Goal: Transaction & Acquisition: Book appointment/travel/reservation

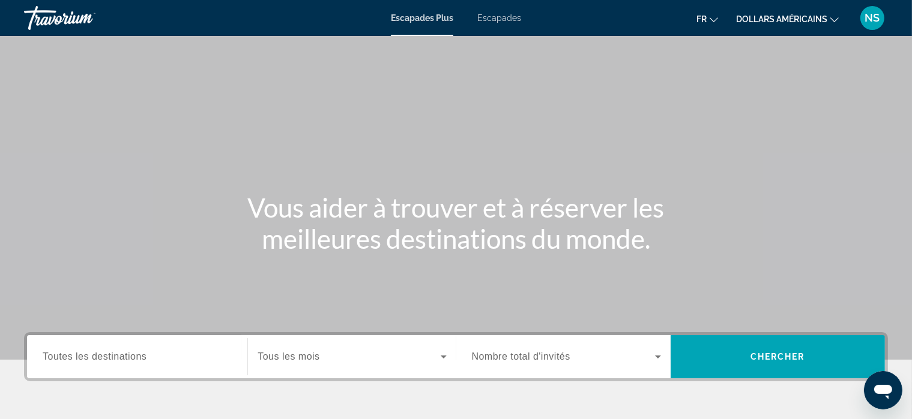
click at [118, 353] on span "Toutes les destinations" at bounding box center [95, 357] width 104 height 10
click at [118, 353] on input "Destination Toutes les destinations" at bounding box center [137, 357] width 189 height 14
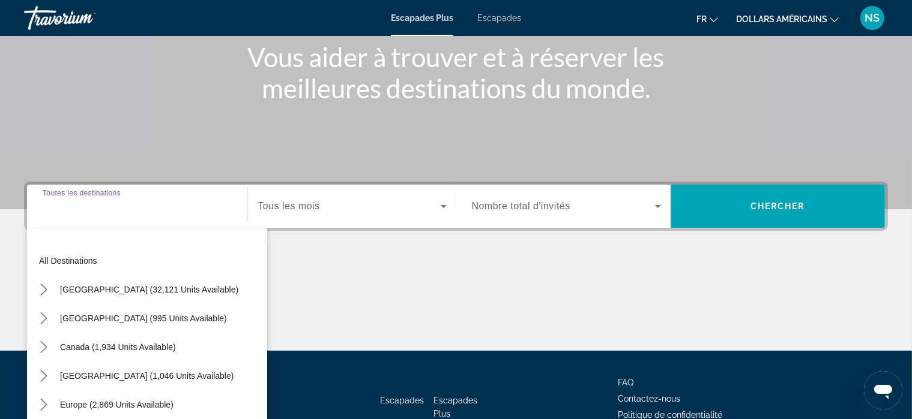
scroll to position [229, 0]
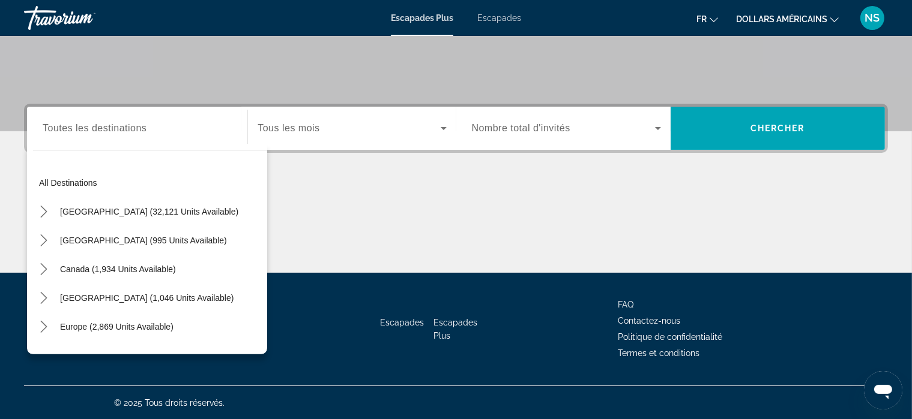
click at [500, 19] on font "Escapades" at bounding box center [499, 18] width 44 height 10
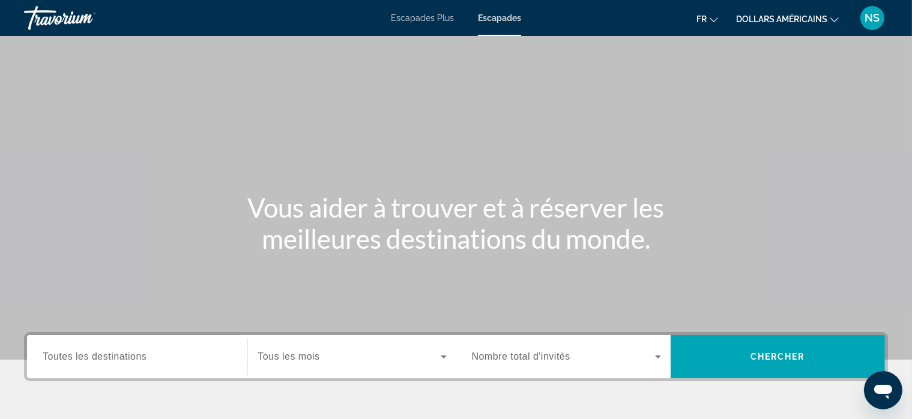
click at [838, 17] on ul "fr English Español Français Italiano Português русский dollars américains USD (…" at bounding box center [776, 17] width 160 height 19
click at [830, 19] on icon "Changer de devise" at bounding box center [834, 20] width 8 height 8
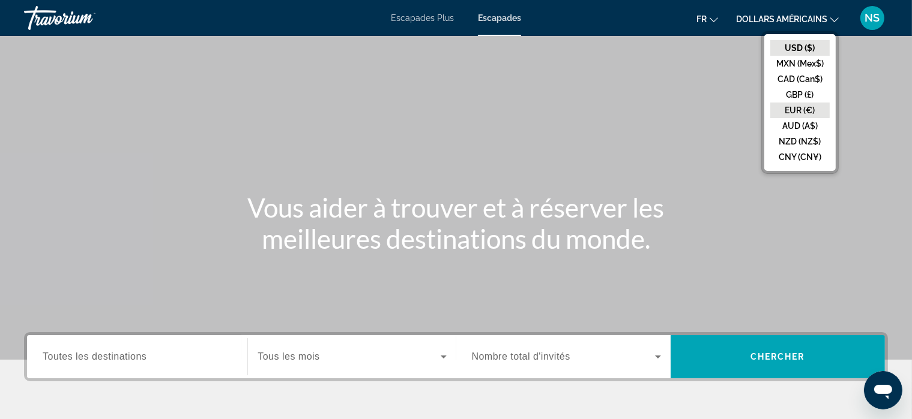
click at [792, 113] on button "EUR (€)" at bounding box center [799, 111] width 59 height 16
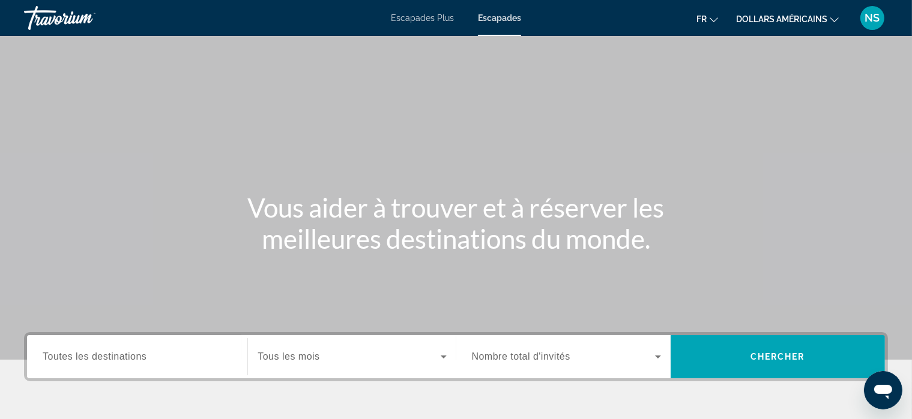
click at [103, 353] on span "Toutes les destinations" at bounding box center [95, 357] width 104 height 10
click at [103, 353] on input "Destination Toutes les destinations" at bounding box center [137, 357] width 189 height 14
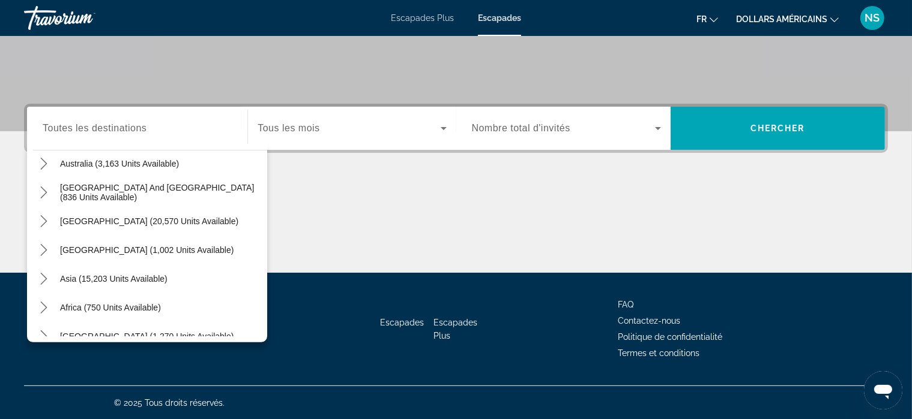
scroll to position [194, 0]
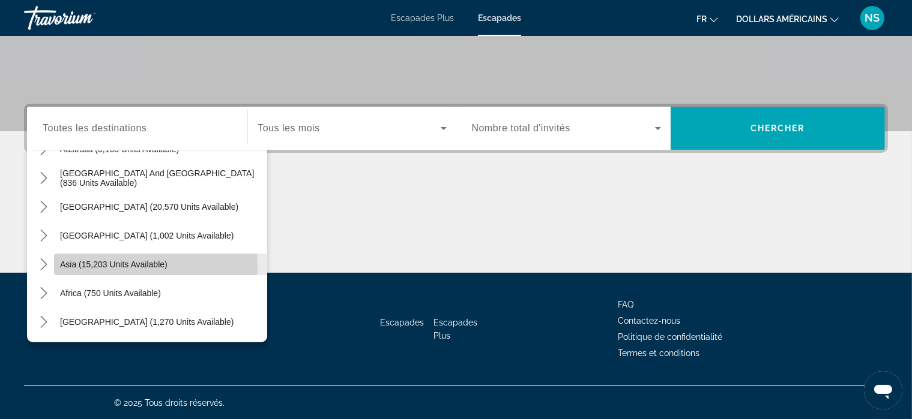
click at [129, 265] on span "Asia (15,203 units available)" at bounding box center [113, 265] width 107 height 10
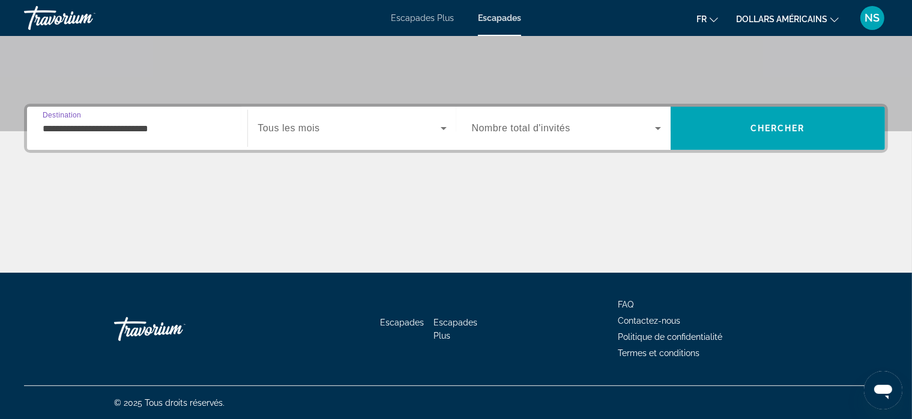
click at [143, 126] on input "**********" at bounding box center [137, 129] width 189 height 14
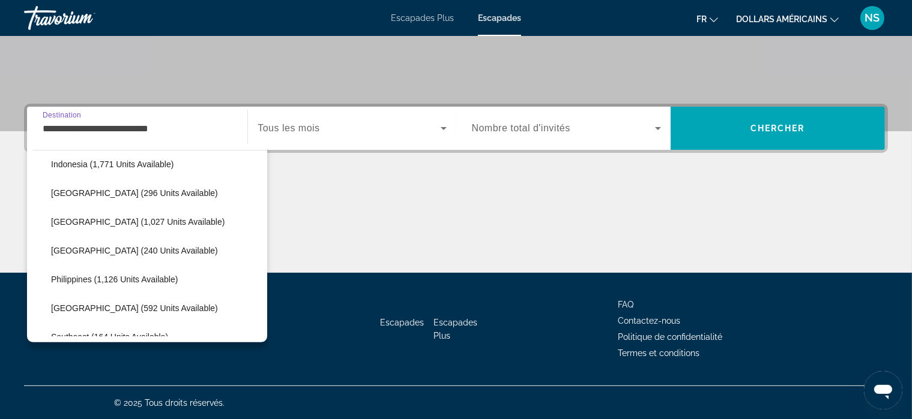
scroll to position [439, 0]
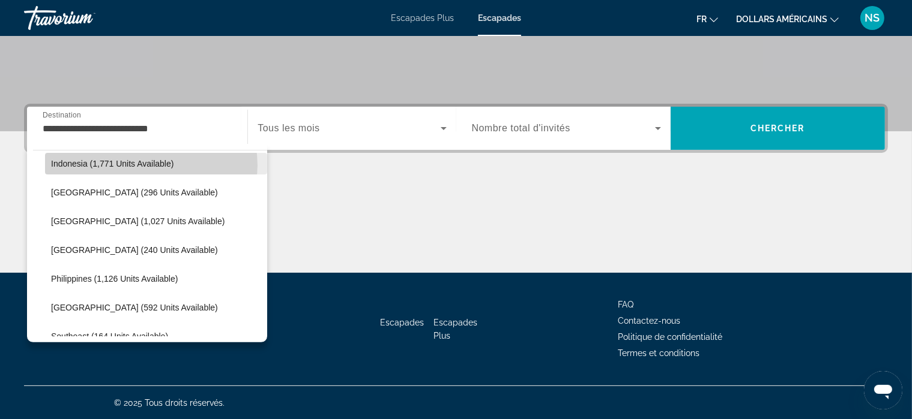
click at [148, 165] on span "Indonesia (1,771 units available)" at bounding box center [112, 164] width 122 height 10
type input "**********"
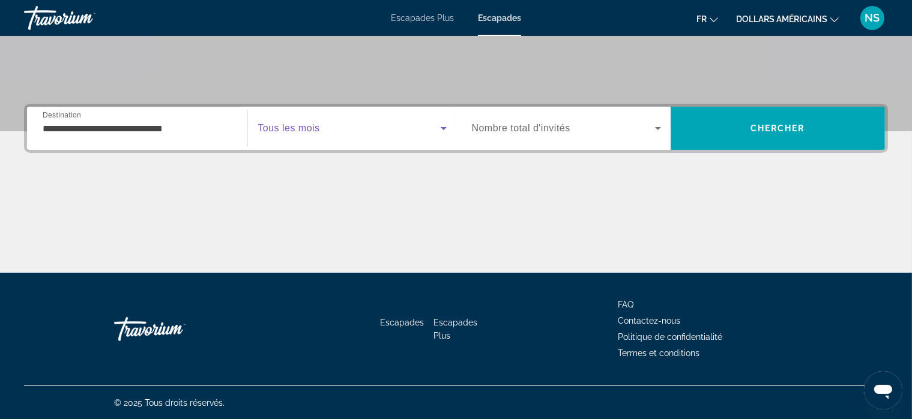
click at [445, 128] on icon "Search widget" at bounding box center [443, 128] width 14 height 14
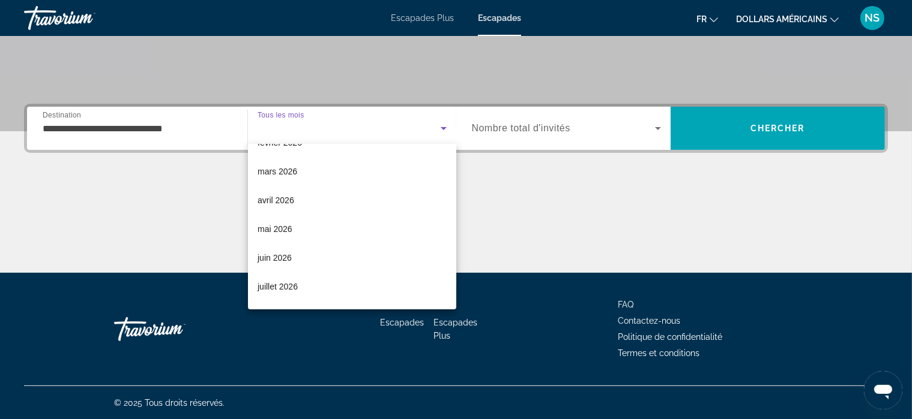
scroll to position [173, 0]
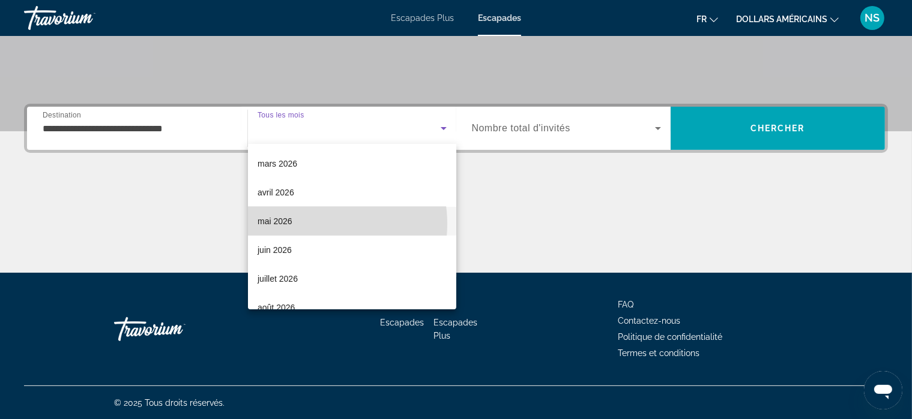
click at [314, 224] on mat-option "mai 2026" at bounding box center [352, 221] width 208 height 29
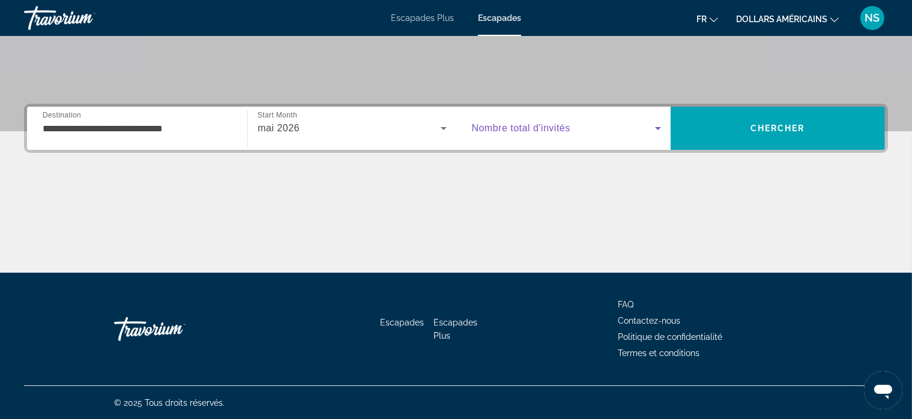
click at [656, 128] on icon "Search widget" at bounding box center [658, 128] width 6 height 3
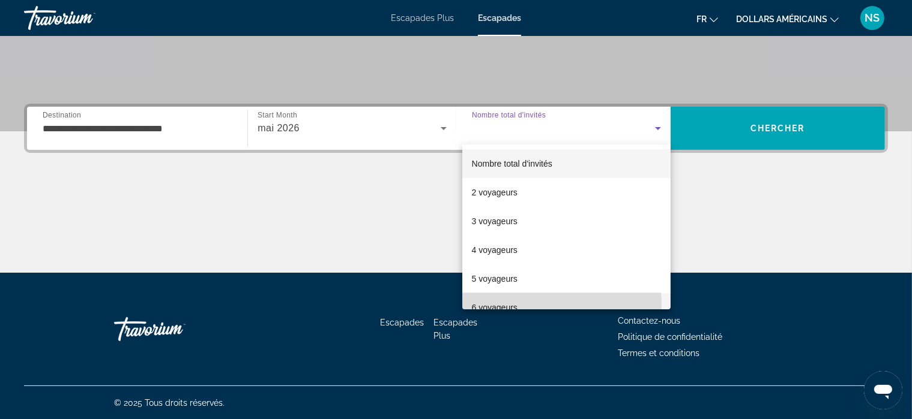
click at [527, 305] on mat-option "6 voyageurs" at bounding box center [566, 307] width 208 height 29
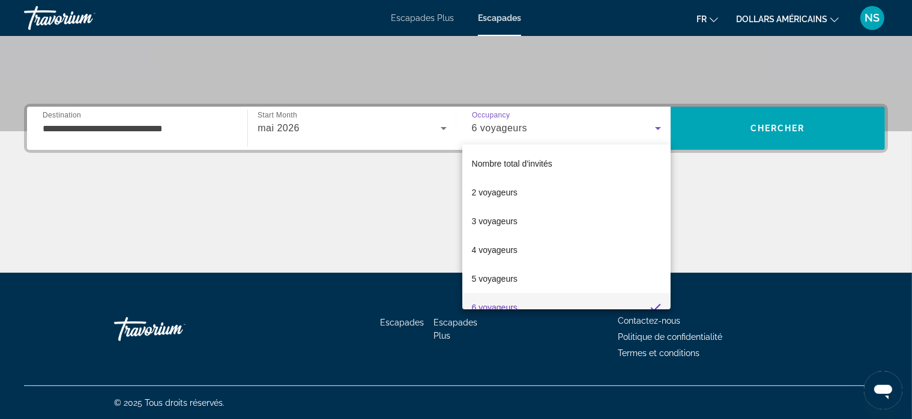
scroll to position [0, 0]
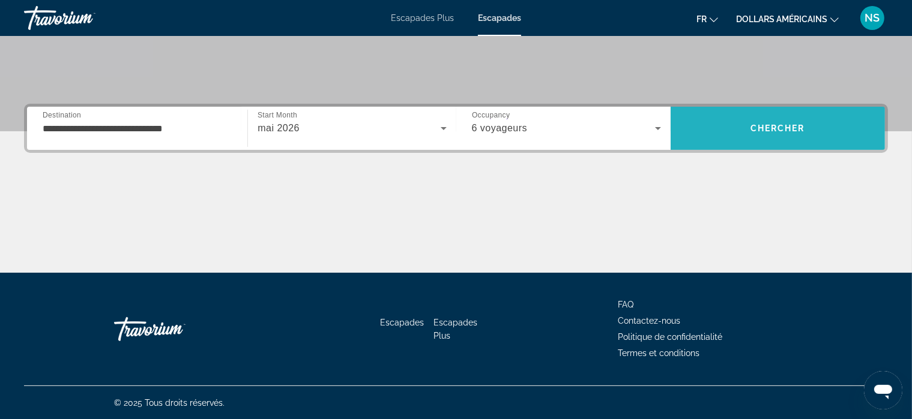
click at [778, 127] on span "Chercher" at bounding box center [777, 129] width 55 height 10
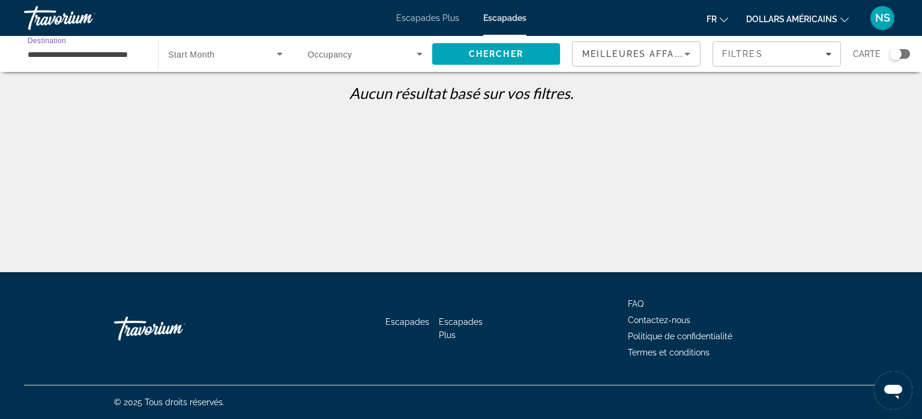
click at [103, 52] on input "**********" at bounding box center [85, 54] width 115 height 14
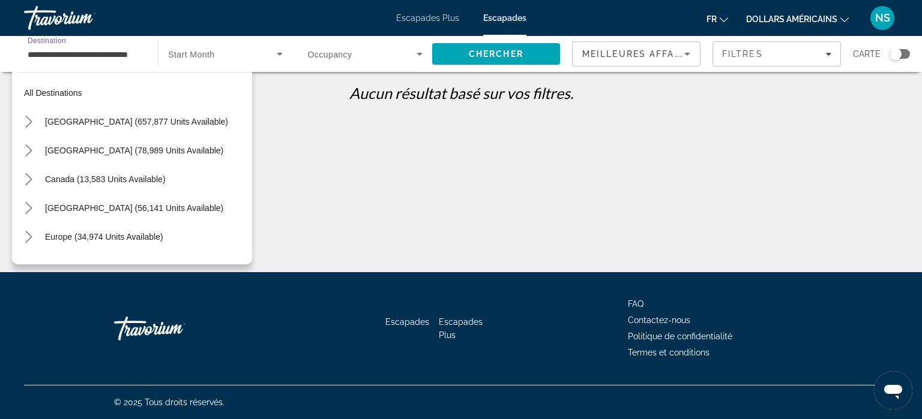
scroll to position [359, 0]
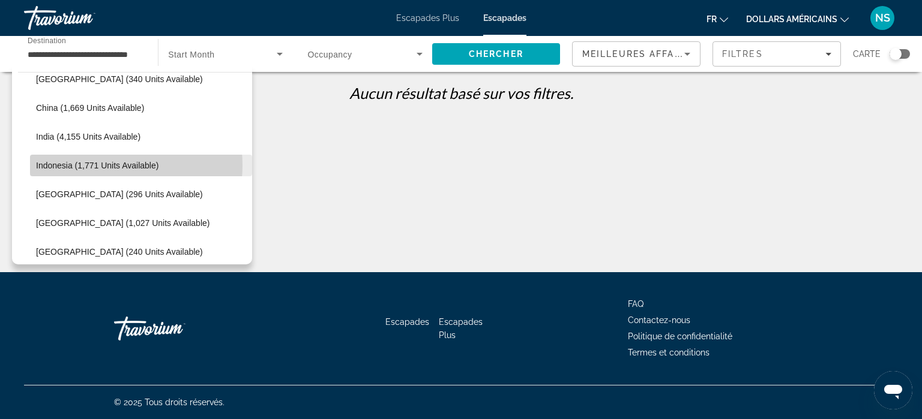
click at [91, 165] on span "Indonesia (1,771 units available)" at bounding box center [97, 166] width 122 height 10
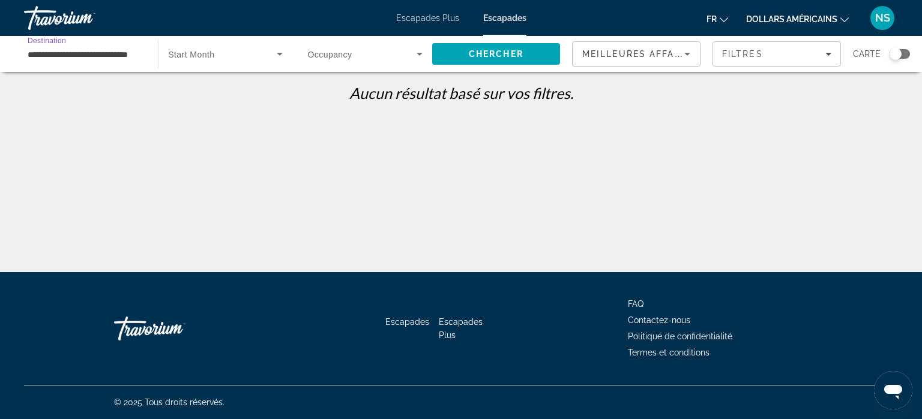
click at [134, 50] on input "**********" at bounding box center [85, 54] width 115 height 14
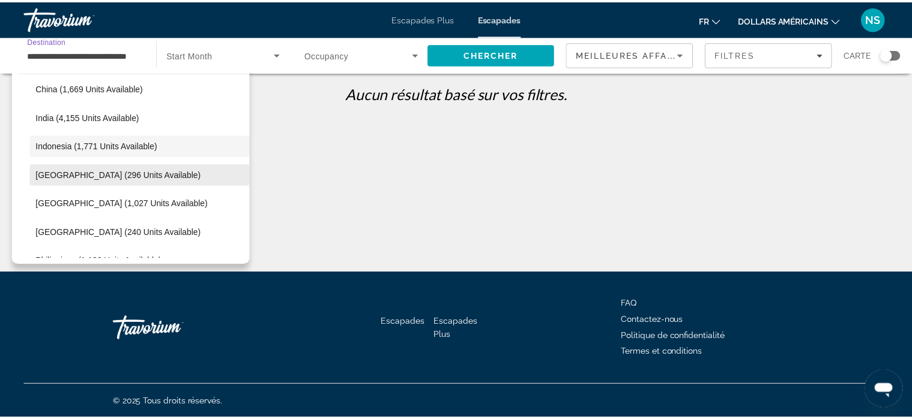
scroll to position [379, 0]
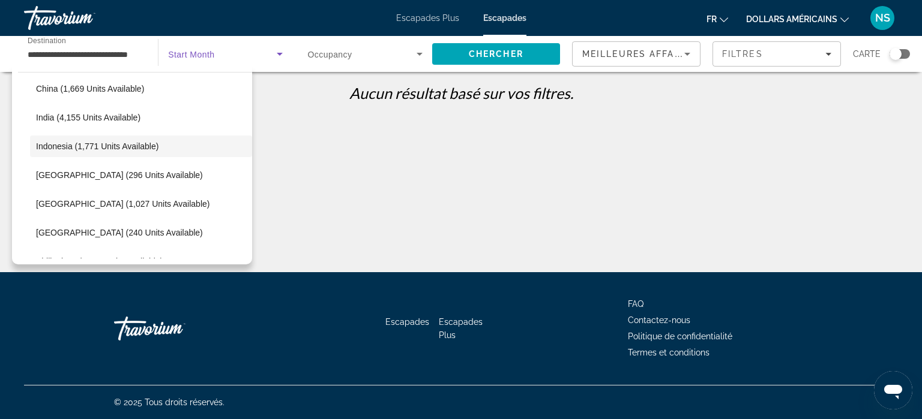
click at [280, 52] on icon "Search widget" at bounding box center [279, 54] width 14 height 14
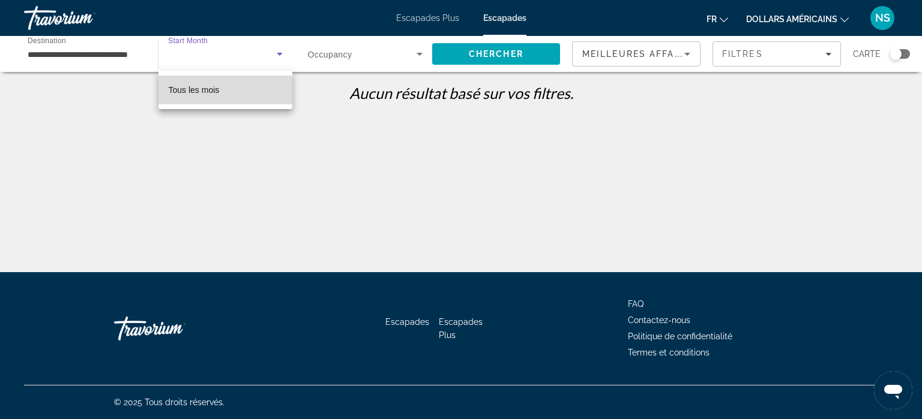
click at [196, 91] on font "Tous les mois" at bounding box center [193, 90] width 51 height 10
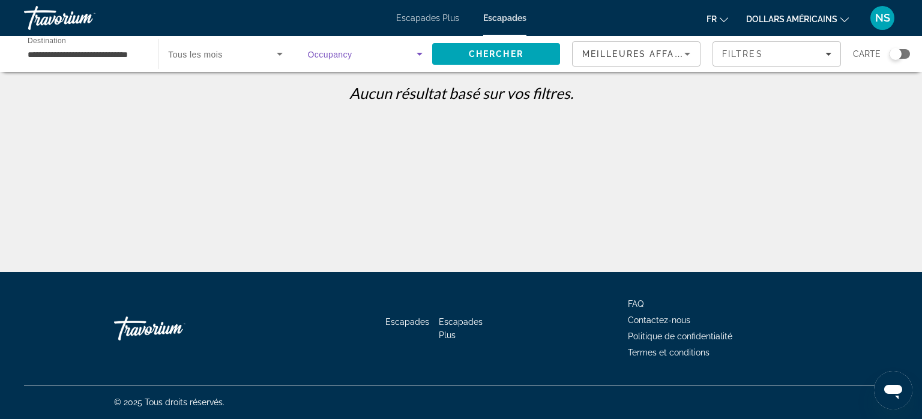
click at [420, 54] on icon "Search widget" at bounding box center [419, 54] width 6 height 3
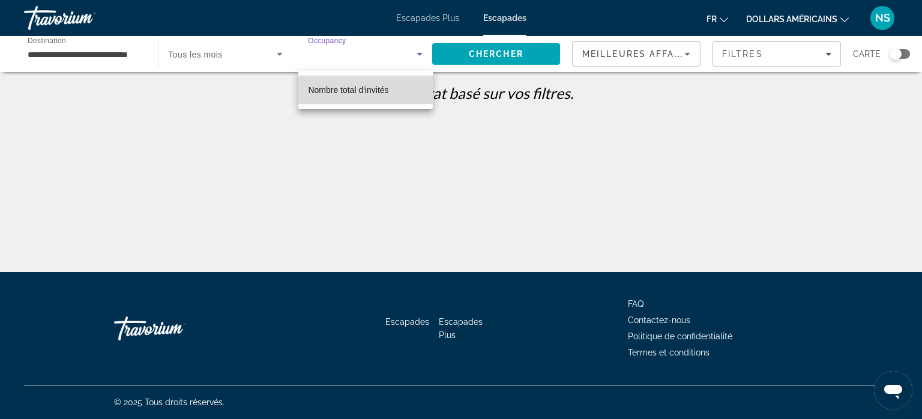
click at [354, 92] on font "Nombre total d'invités" at bounding box center [348, 90] width 80 height 10
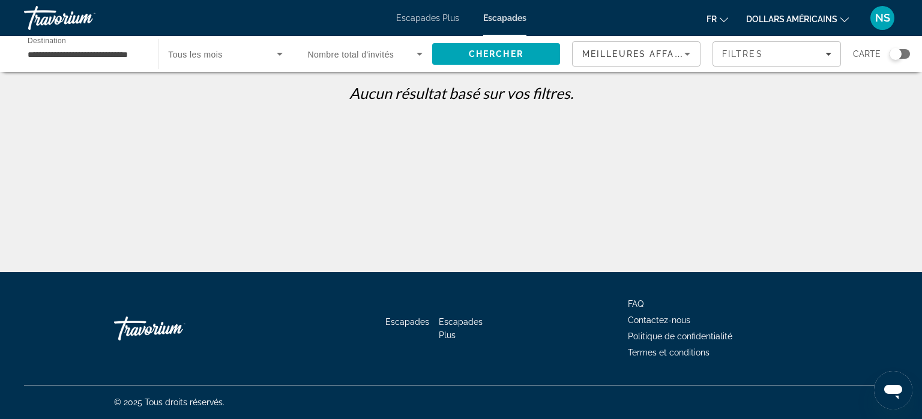
click at [430, 18] on font "Escapades Plus" at bounding box center [427, 18] width 63 height 10
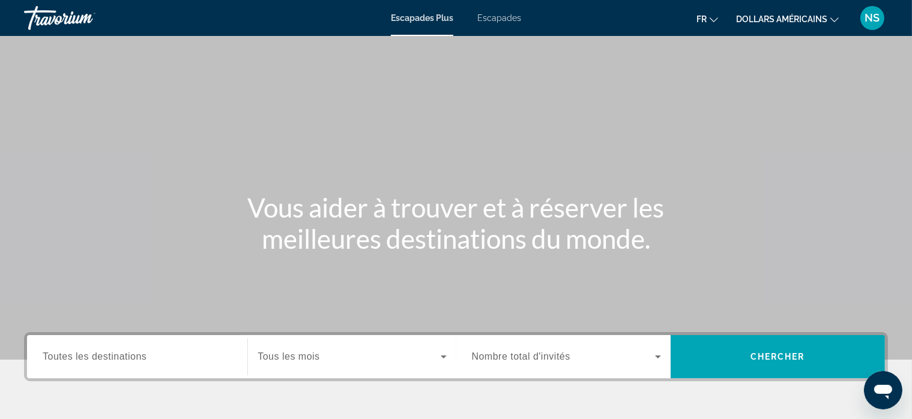
click at [86, 352] on span "Toutes les destinations" at bounding box center [95, 357] width 104 height 10
click at [86, 352] on input "Destination Toutes les destinations" at bounding box center [137, 357] width 189 height 14
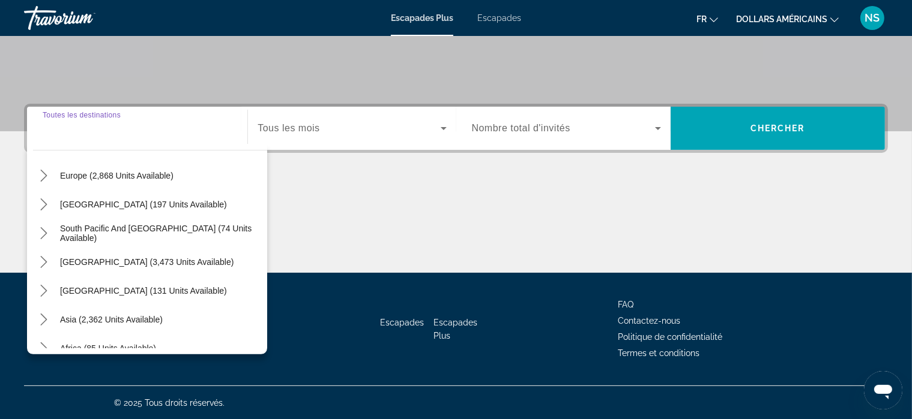
scroll to position [194, 0]
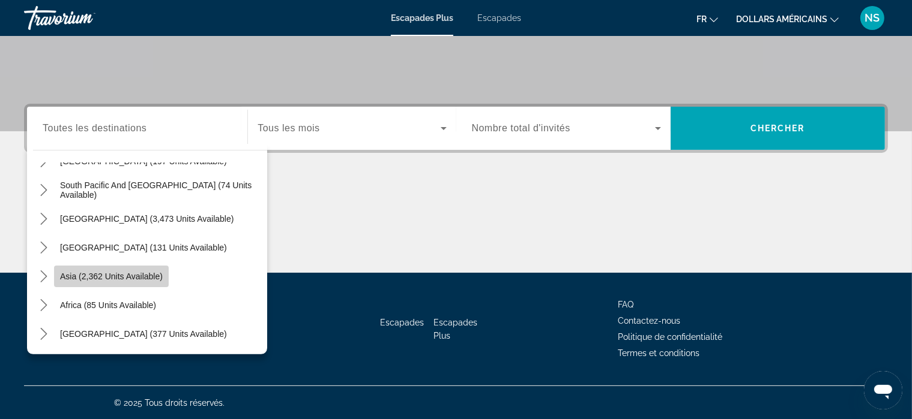
click at [140, 273] on span "Asia (2,362 units available)" at bounding box center [111, 277] width 103 height 10
type input "**********"
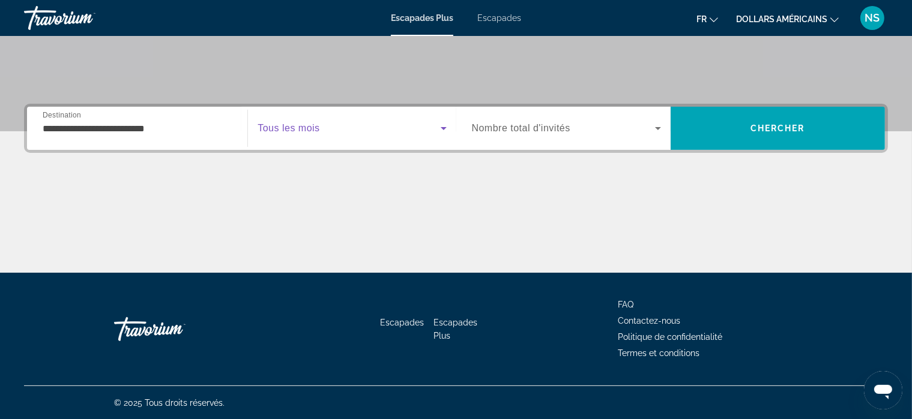
click at [445, 127] on icon "Search widget" at bounding box center [443, 128] width 14 height 14
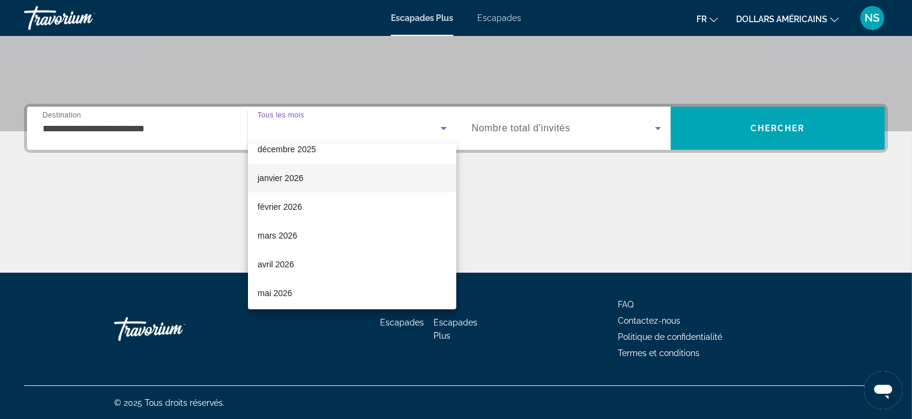
scroll to position [103, 0]
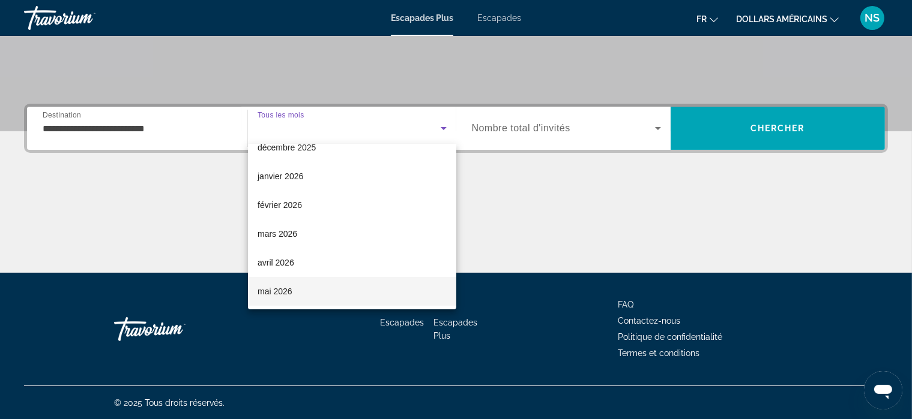
click at [279, 289] on font "mai 2026" at bounding box center [274, 292] width 35 height 10
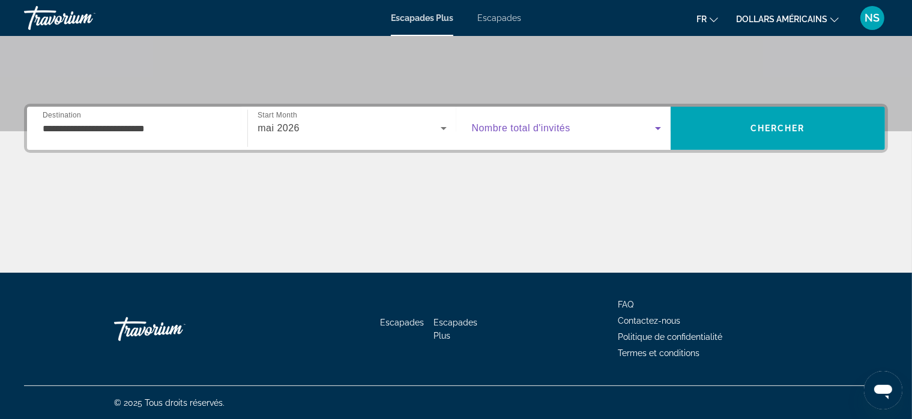
click at [658, 129] on icon "Search widget" at bounding box center [657, 128] width 14 height 14
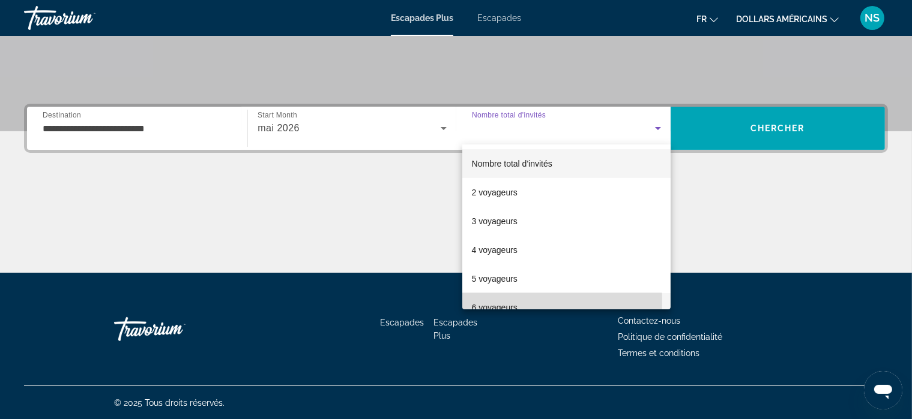
click at [509, 302] on span "6 voyageurs" at bounding box center [495, 308] width 46 height 14
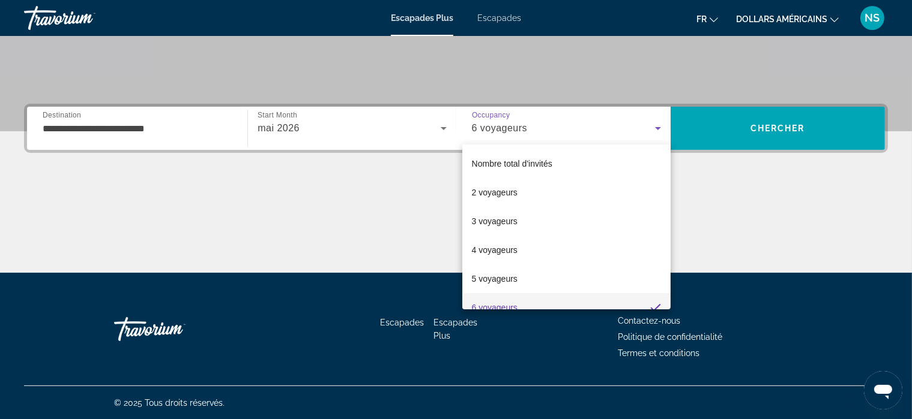
scroll to position [0, 0]
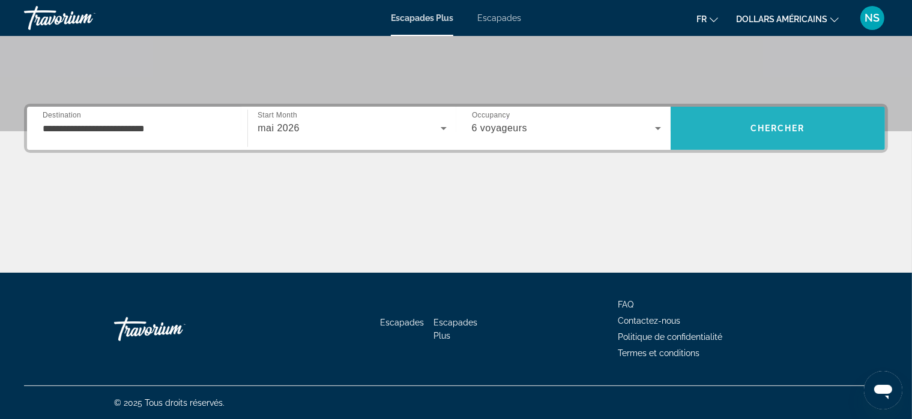
click at [780, 124] on span "Chercher" at bounding box center [777, 129] width 55 height 10
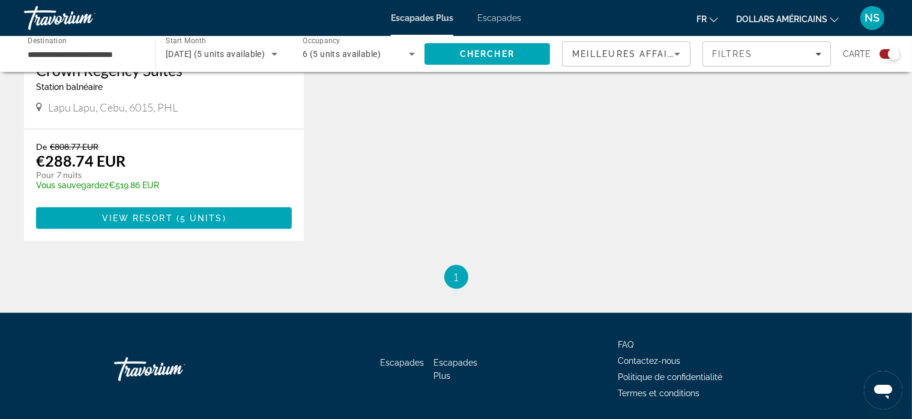
scroll to position [633, 0]
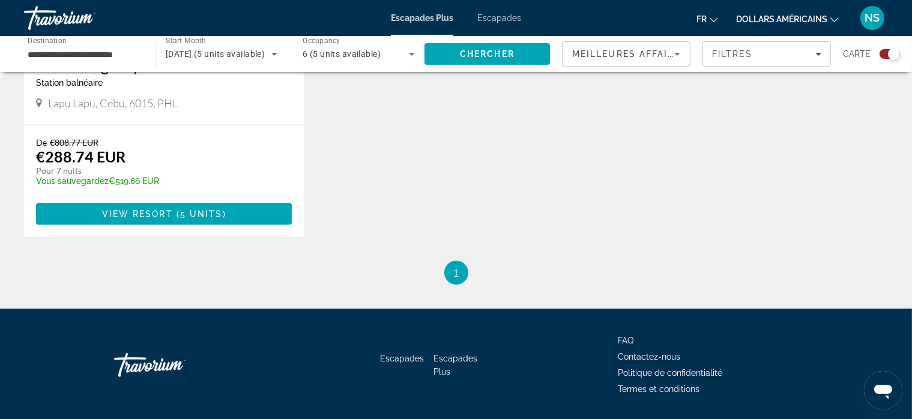
click at [456, 277] on span "1" at bounding box center [456, 272] width 6 height 13
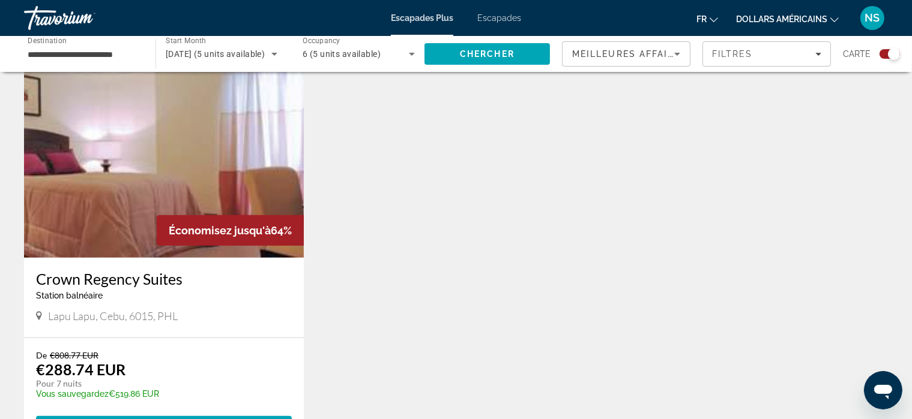
scroll to position [419, 0]
click at [494, 16] on font "Escapades" at bounding box center [499, 18] width 44 height 10
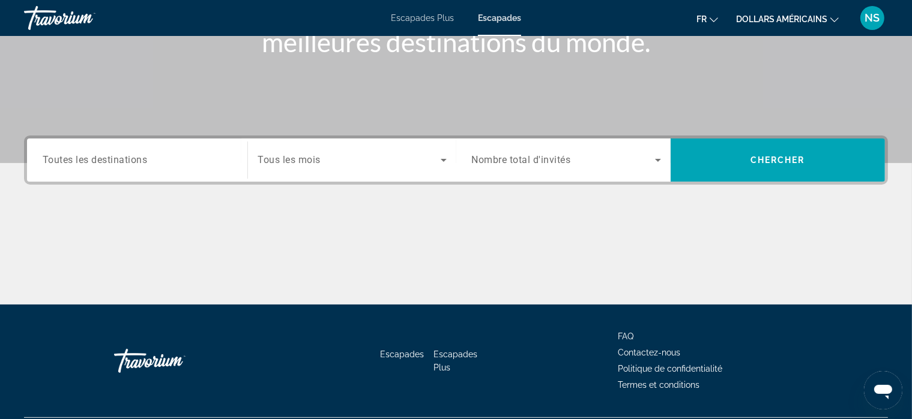
scroll to position [199, 0]
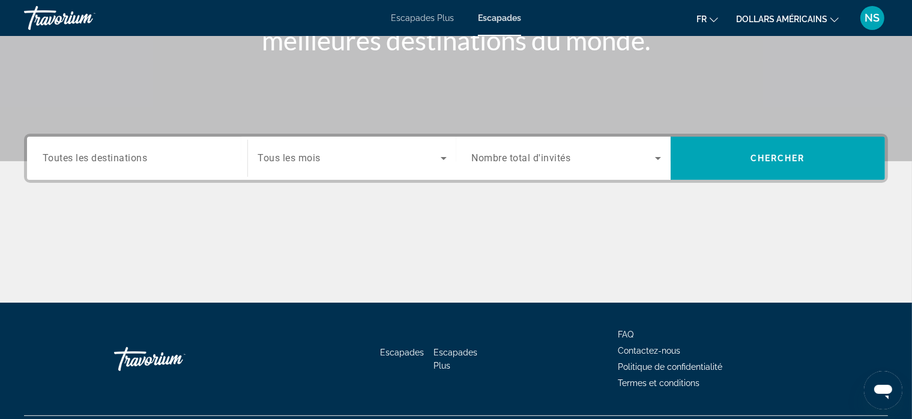
click at [125, 155] on span "Toutes les destinations" at bounding box center [95, 157] width 105 height 11
click at [125, 155] on input "Destination Toutes les destinations" at bounding box center [137, 159] width 189 height 14
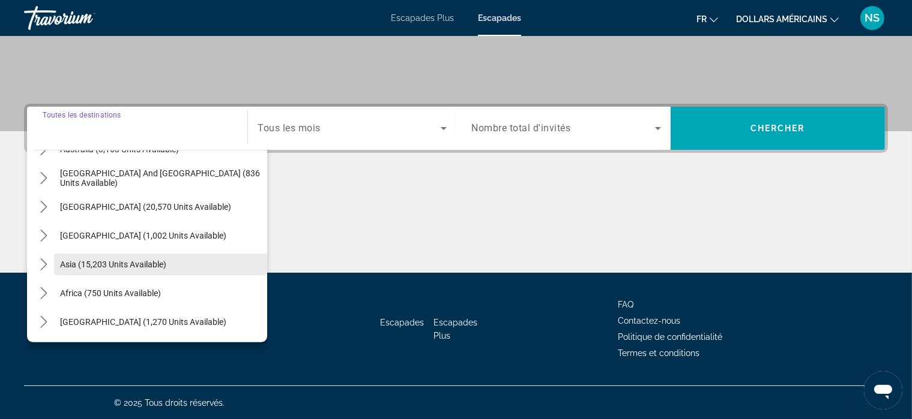
scroll to position [228, 0]
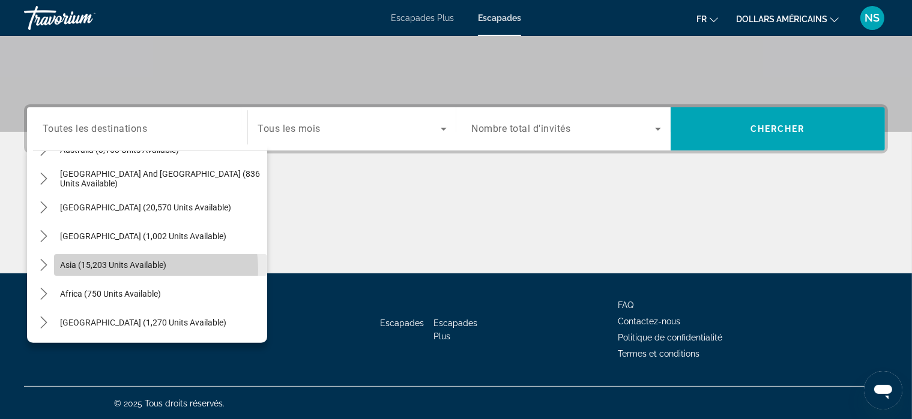
click at [134, 269] on span "Asia (15,203 units available)" at bounding box center [113, 265] width 106 height 10
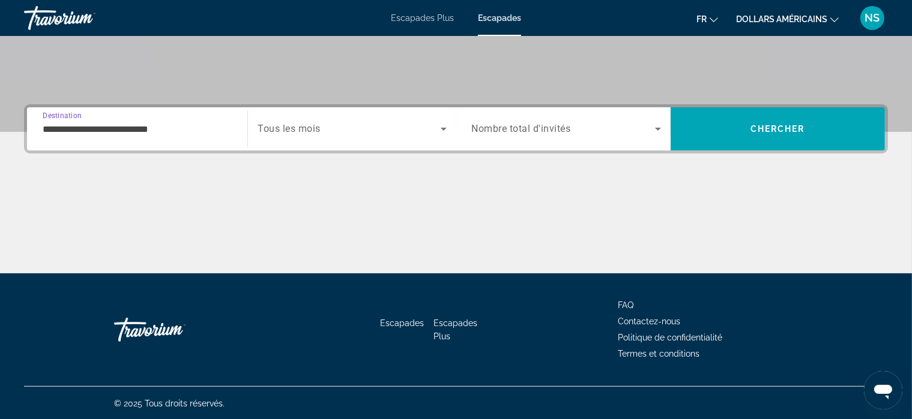
scroll to position [229, 0]
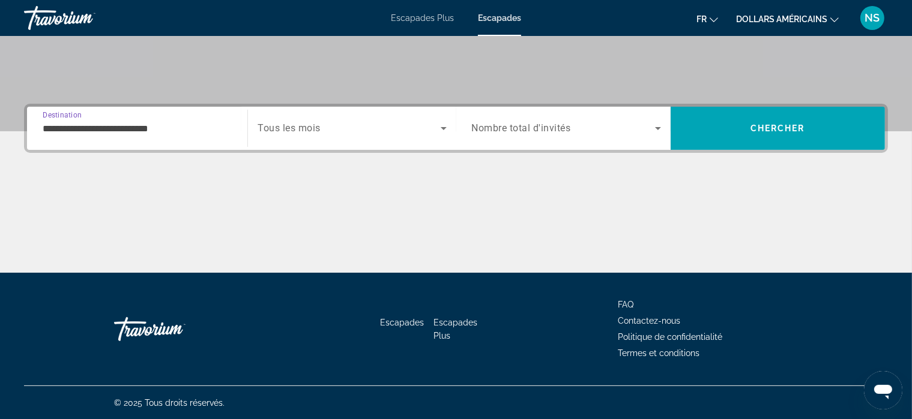
click at [142, 122] on input "**********" at bounding box center [137, 129] width 189 height 14
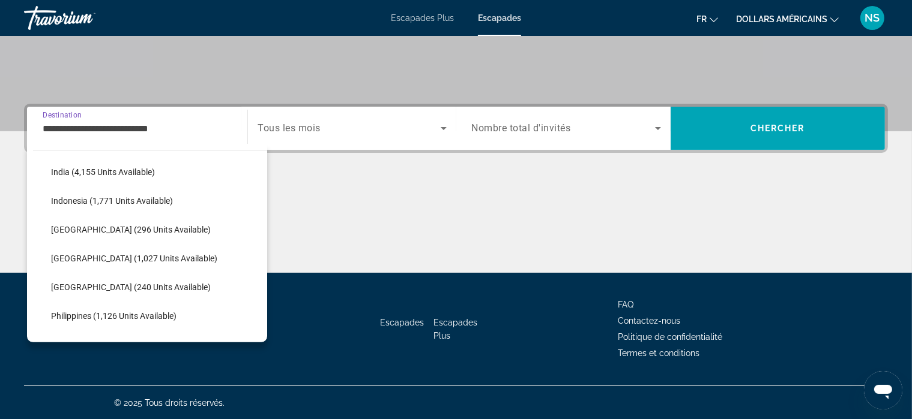
scroll to position [404, 0]
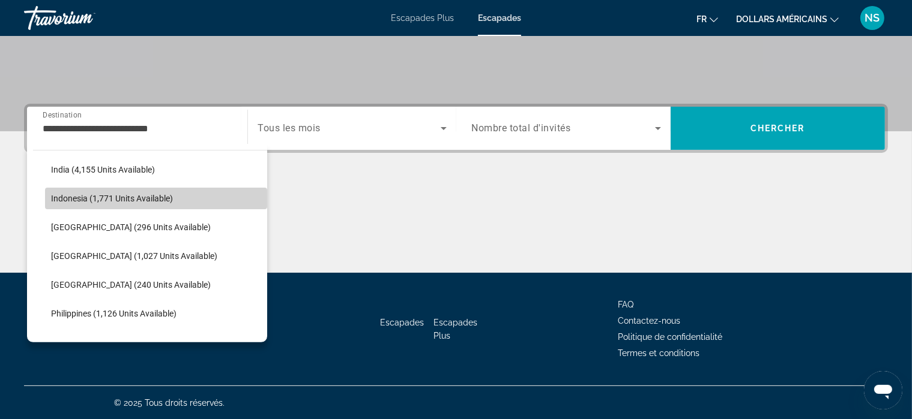
click at [157, 202] on span "Indonesia (1,771 units available)" at bounding box center [112, 199] width 122 height 10
type input "**********"
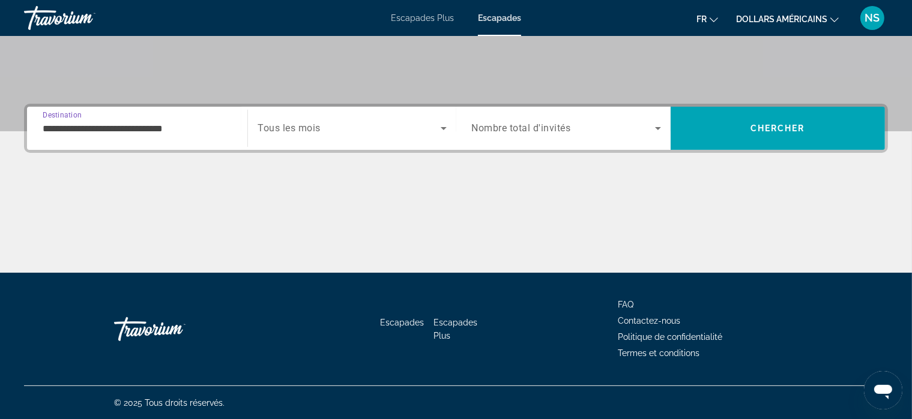
click at [443, 125] on icon "Search widget" at bounding box center [443, 128] width 14 height 14
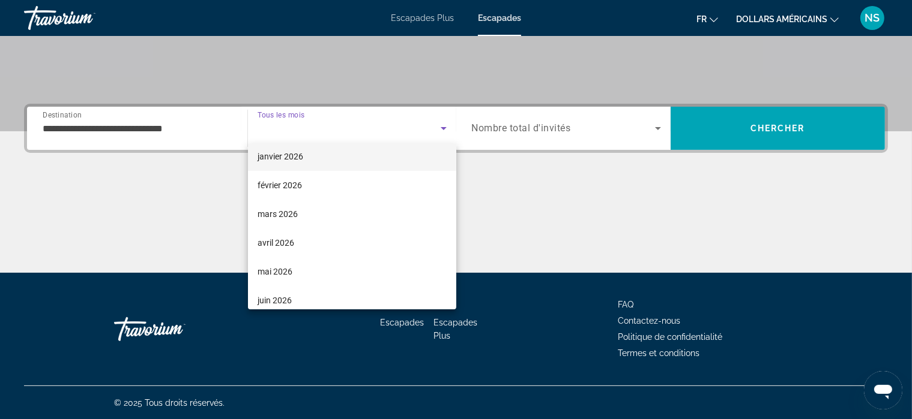
scroll to position [129, 0]
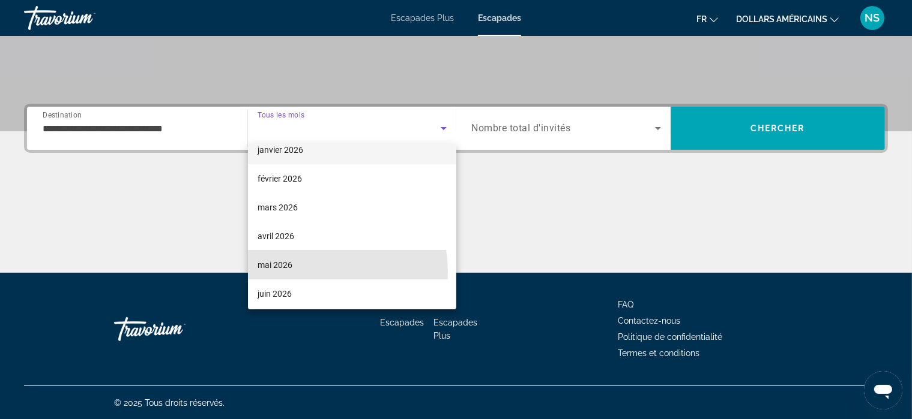
click at [302, 272] on mat-option "mai 2026" at bounding box center [352, 265] width 208 height 29
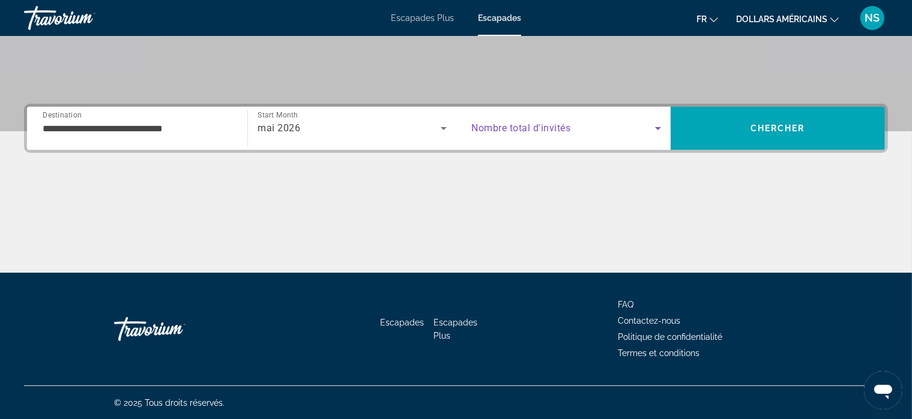
click at [658, 126] on icon "Search widget" at bounding box center [657, 128] width 14 height 14
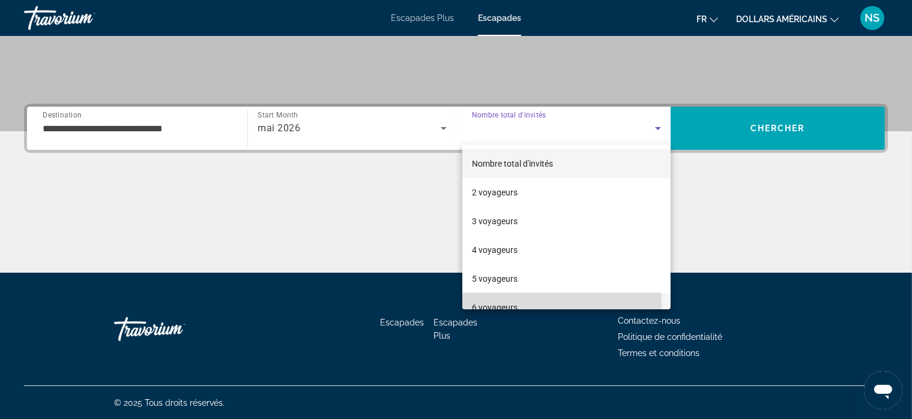
click at [501, 302] on span "6 voyageurs" at bounding box center [495, 308] width 46 height 14
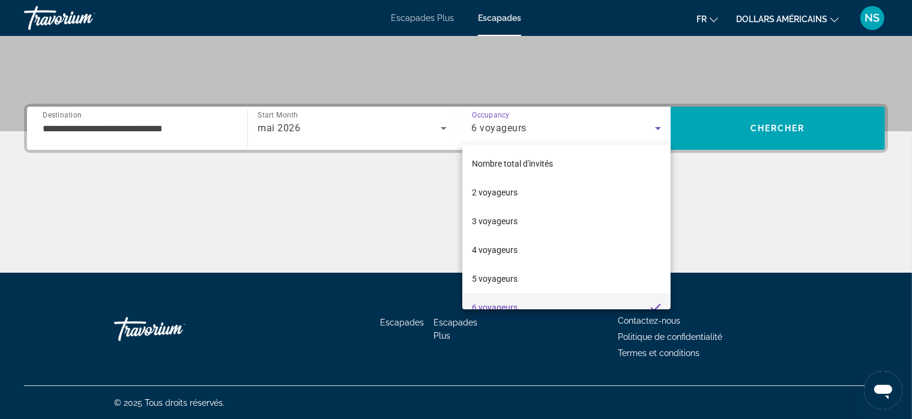
scroll to position [0, 0]
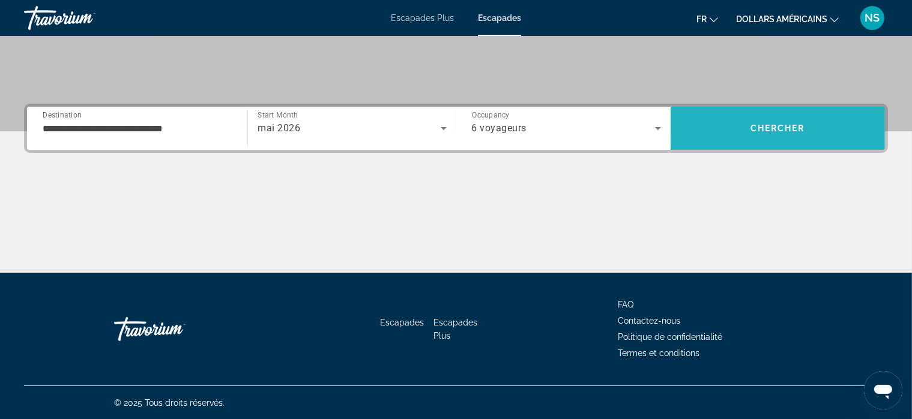
click at [759, 121] on span "Search" at bounding box center [777, 128] width 214 height 29
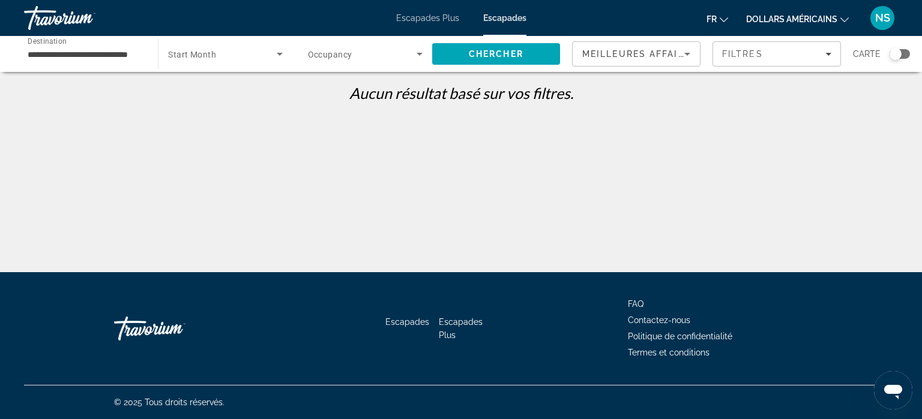
click at [846, 14] on mat-icon "Changer de devise" at bounding box center [844, 18] width 8 height 8
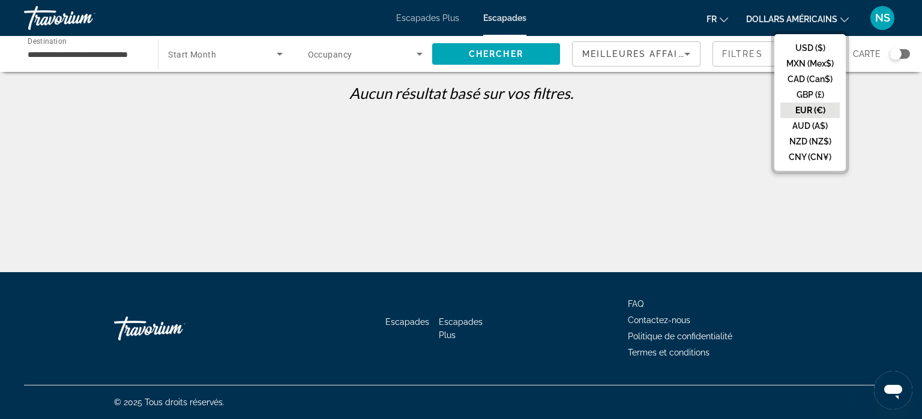
click at [787, 106] on button "EUR (€)" at bounding box center [809, 111] width 59 height 16
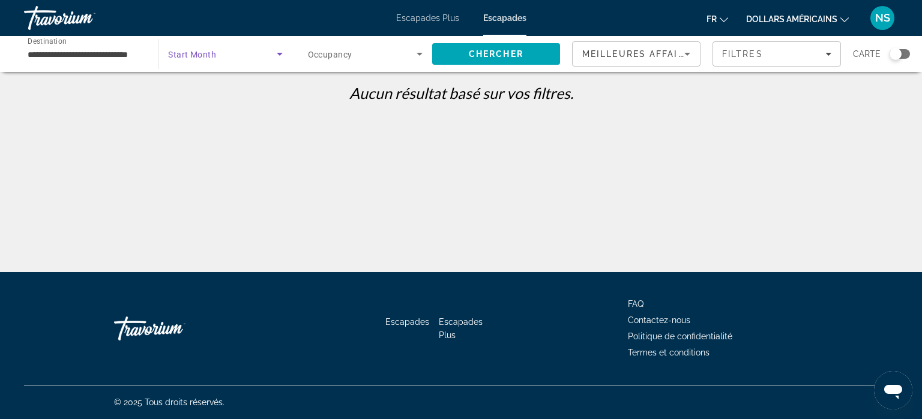
click at [281, 55] on icon "Search widget" at bounding box center [279, 54] width 14 height 14
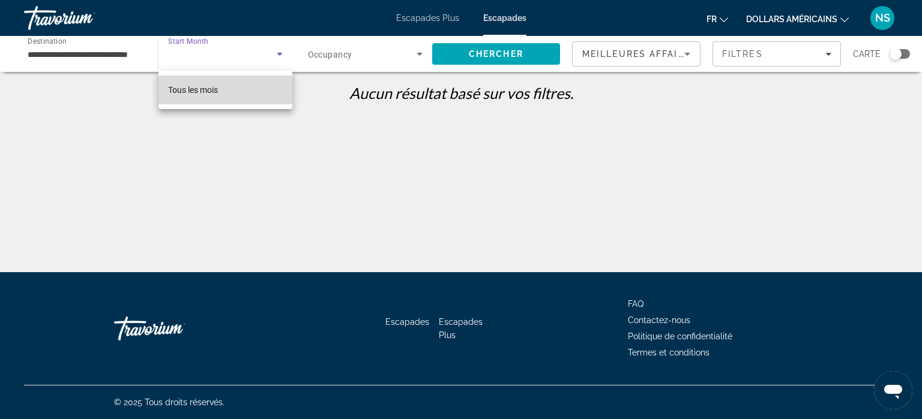
click at [205, 89] on font "Tous les mois" at bounding box center [193, 90] width 50 height 10
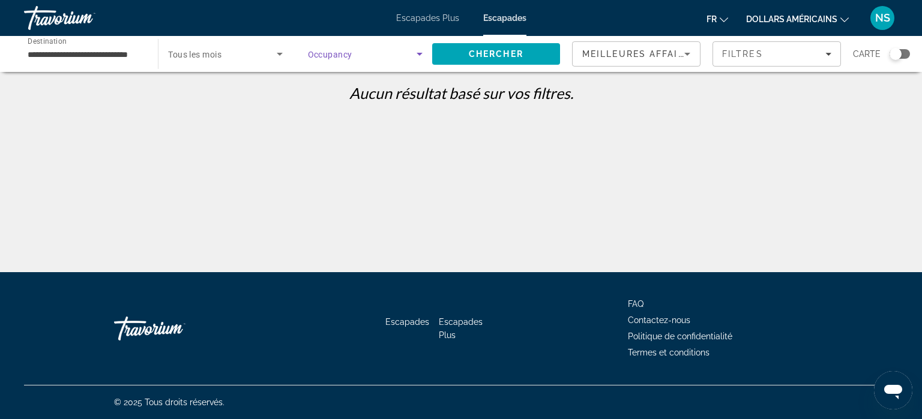
click at [416, 57] on icon "Search widget" at bounding box center [419, 54] width 14 height 14
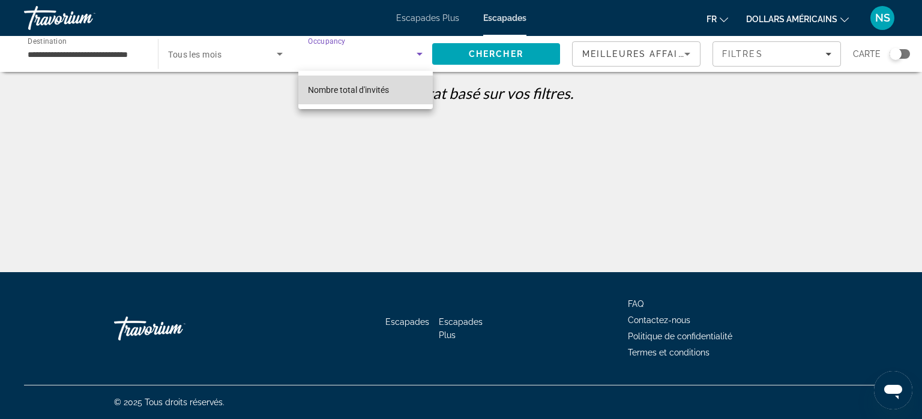
click at [363, 86] on font "Nombre total d'invités" at bounding box center [348, 90] width 81 height 10
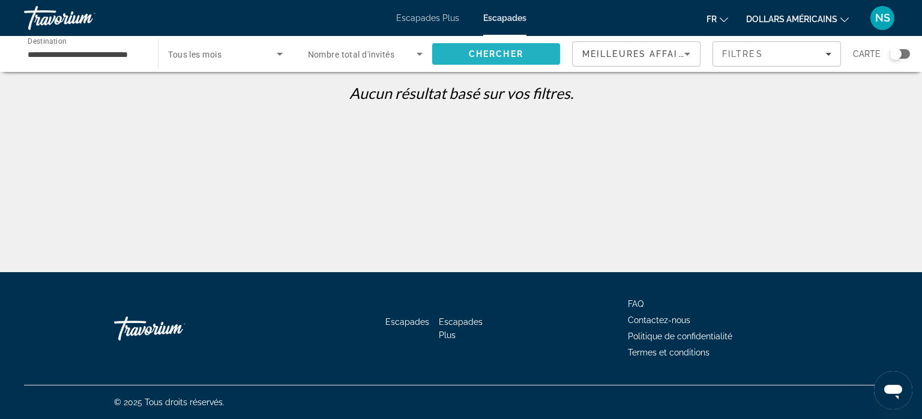
click at [508, 53] on span "Chercher" at bounding box center [496, 54] width 55 height 10
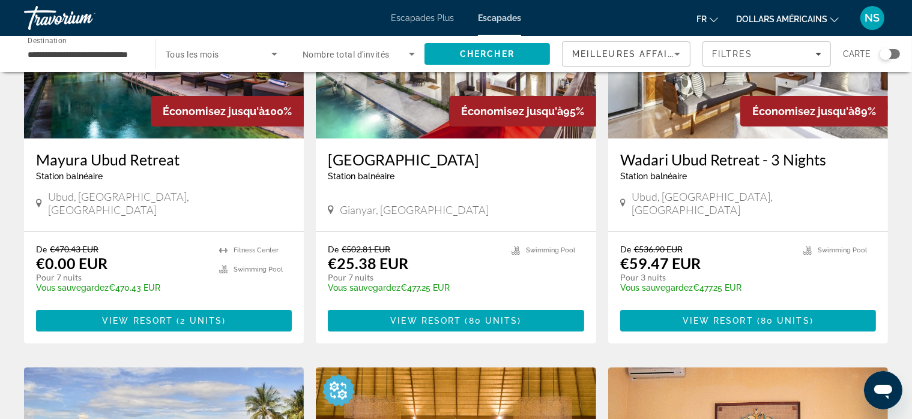
scroll to position [170, 0]
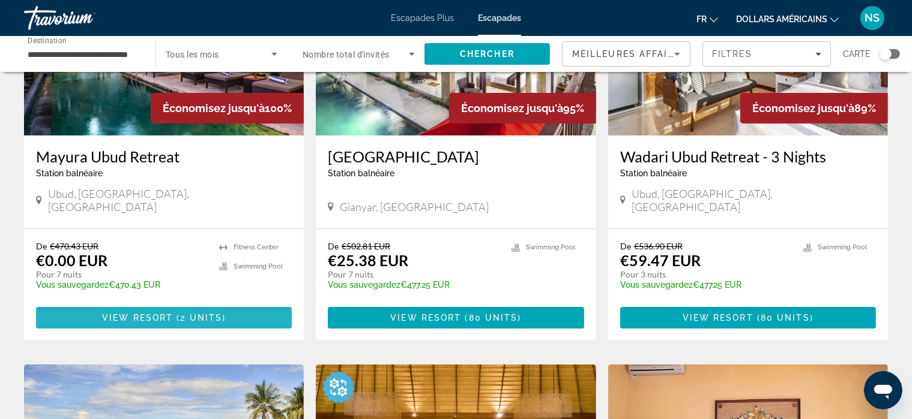
click at [172, 313] on span "View Resort" at bounding box center [137, 318] width 71 height 10
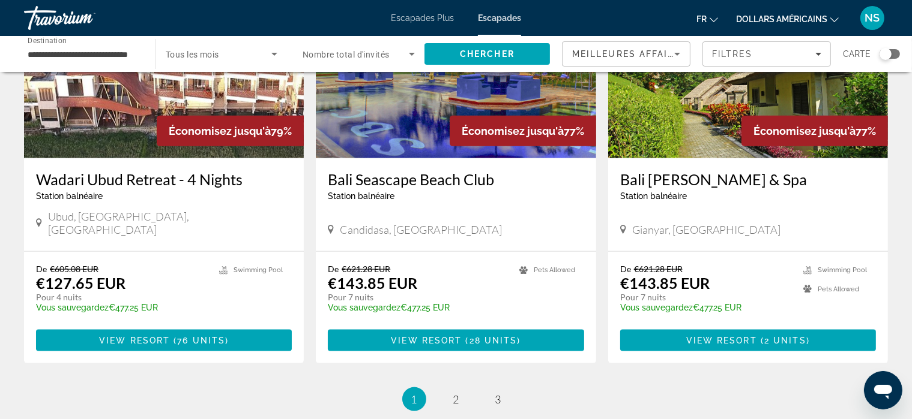
scroll to position [1396, 0]
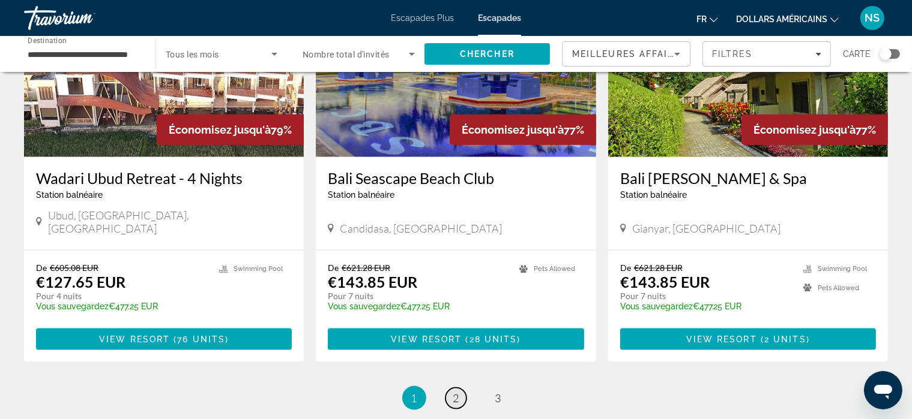
click at [458, 392] on span "2" at bounding box center [456, 398] width 6 height 13
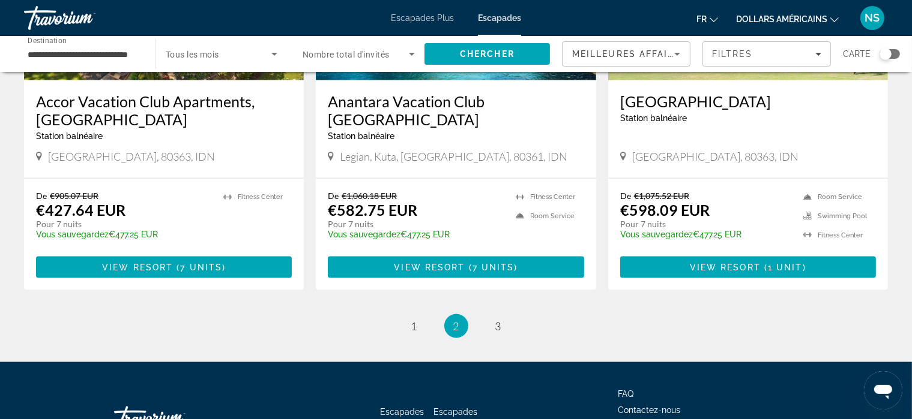
scroll to position [1486, 0]
click at [497, 320] on span "3" at bounding box center [498, 326] width 6 height 13
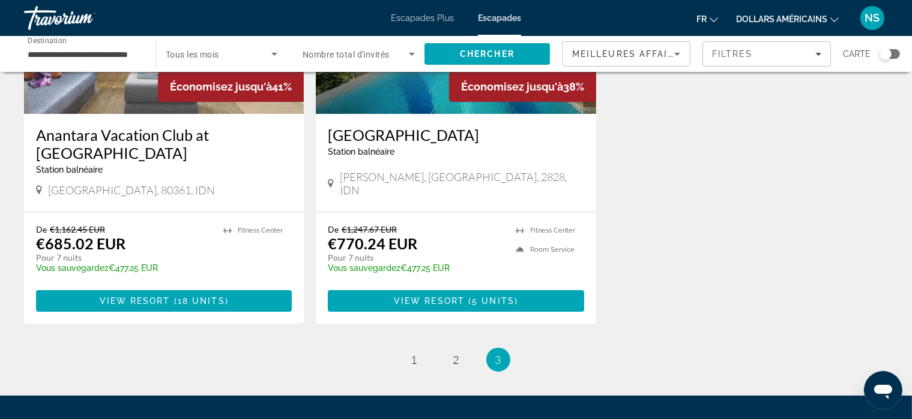
scroll to position [197, 0]
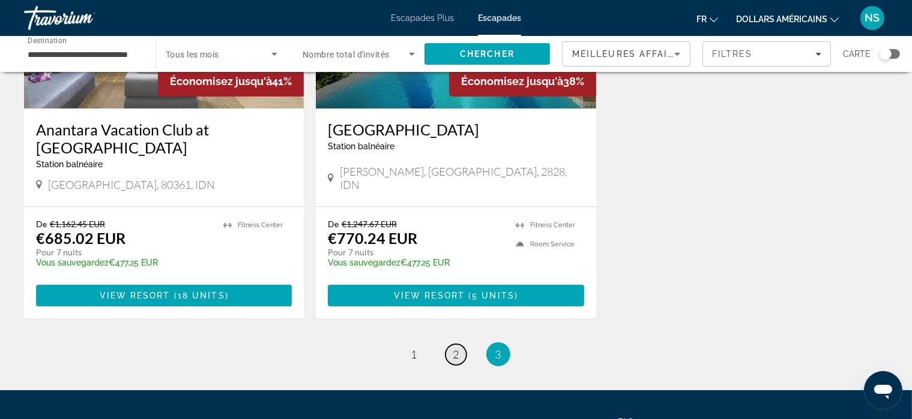
click at [456, 356] on span "2" at bounding box center [456, 354] width 6 height 13
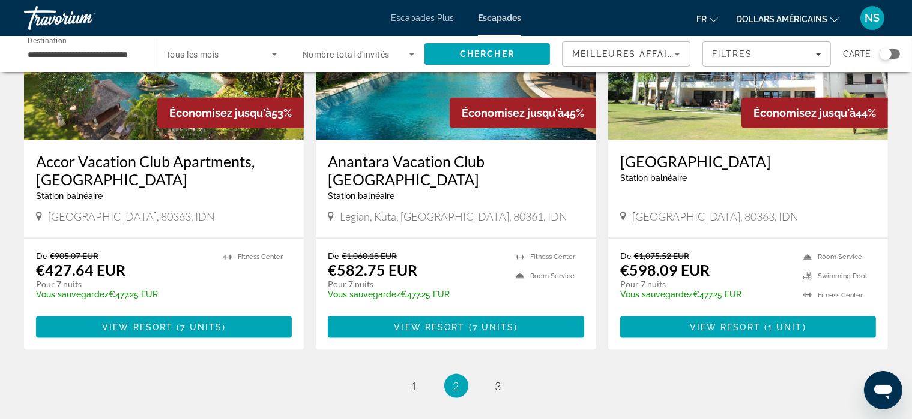
scroll to position [1427, 0]
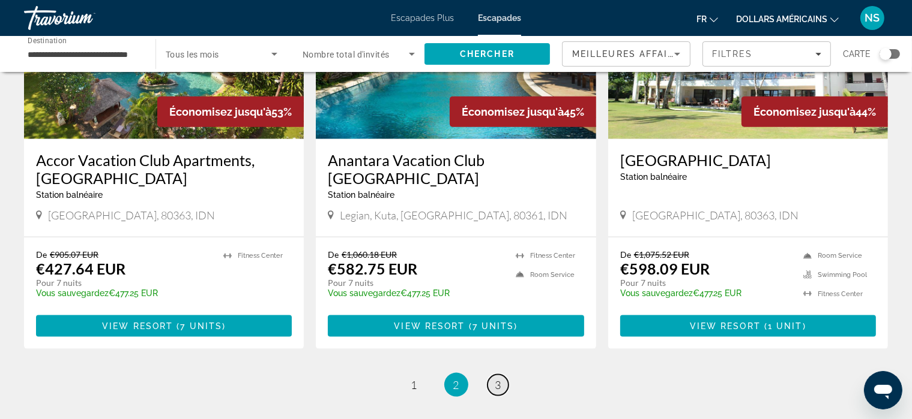
click at [496, 379] on span "3" at bounding box center [498, 385] width 6 height 13
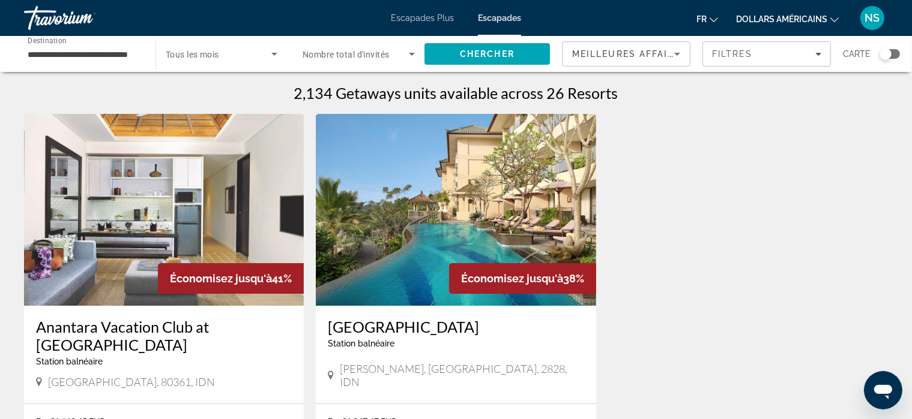
click at [427, 18] on font "Escapades Plus" at bounding box center [422, 18] width 63 height 10
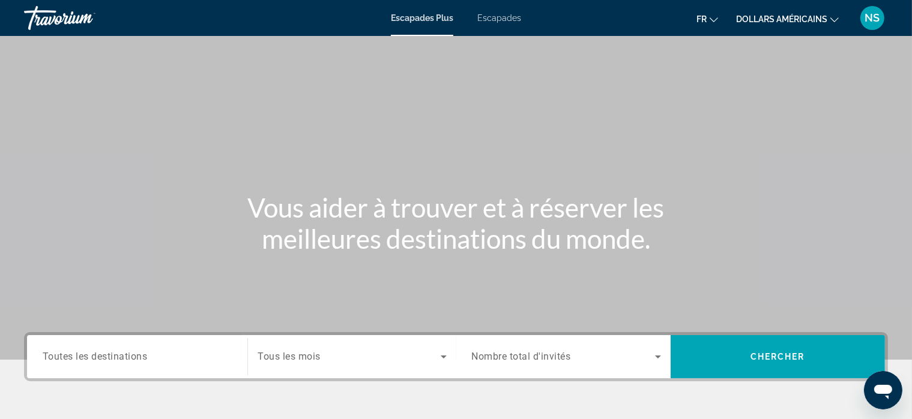
click at [120, 353] on span "Toutes les destinations" at bounding box center [95, 356] width 105 height 11
click at [120, 353] on input "Destination Toutes les destinations" at bounding box center [137, 357] width 189 height 14
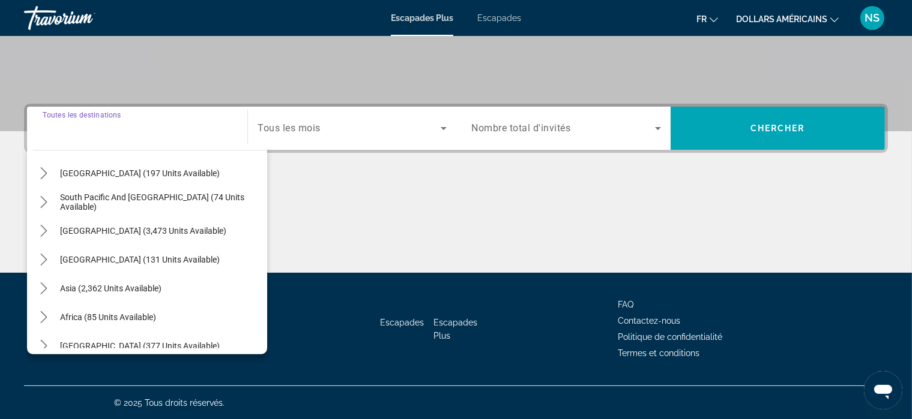
scroll to position [194, 0]
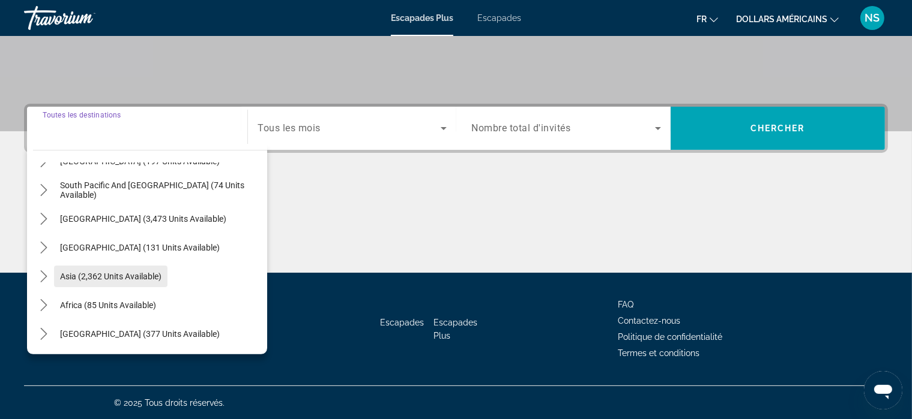
click at [148, 279] on span "Asia (2,362 units available)" at bounding box center [110, 277] width 101 height 10
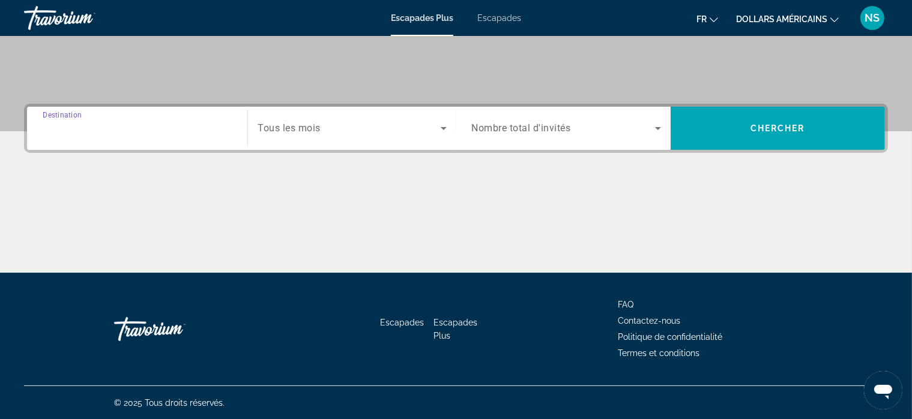
type input "**********"
click at [440, 129] on icon "Search widget" at bounding box center [443, 128] width 14 height 14
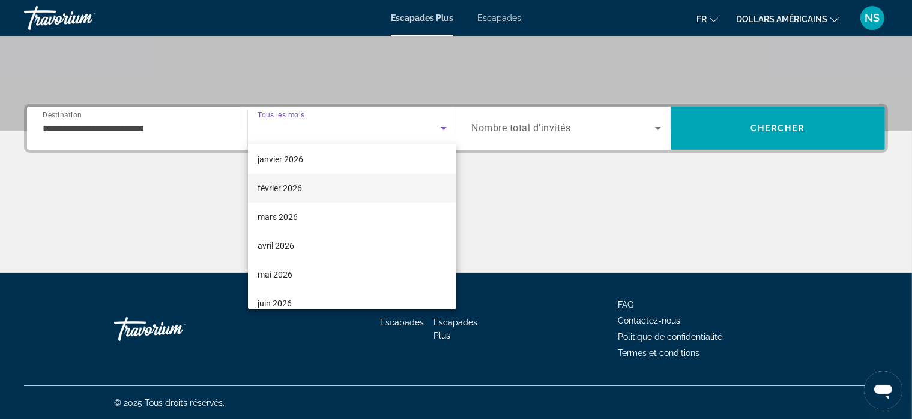
scroll to position [120, 0]
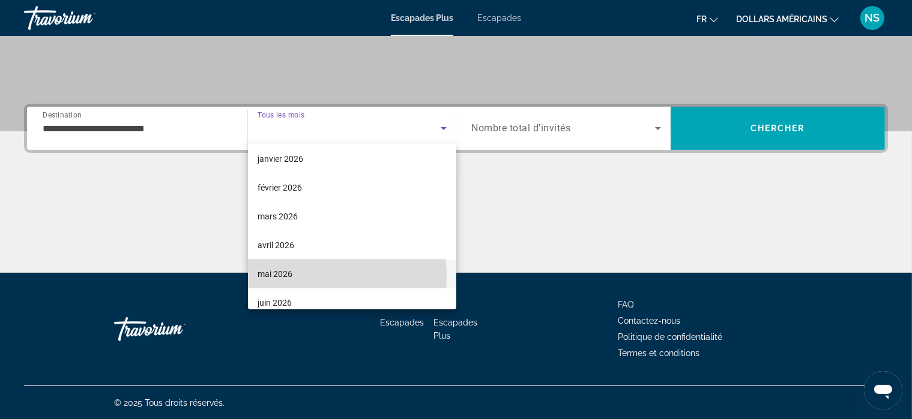
click at [300, 277] on mat-option "mai 2026" at bounding box center [352, 274] width 208 height 29
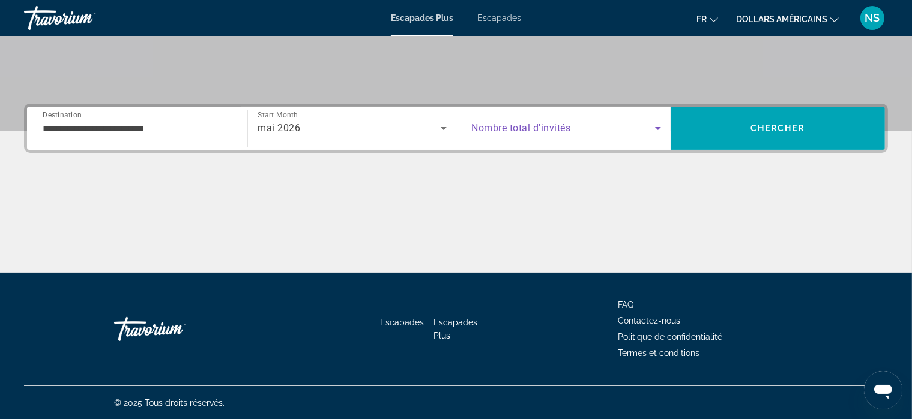
click at [660, 128] on icon "Search widget" at bounding box center [657, 128] width 14 height 14
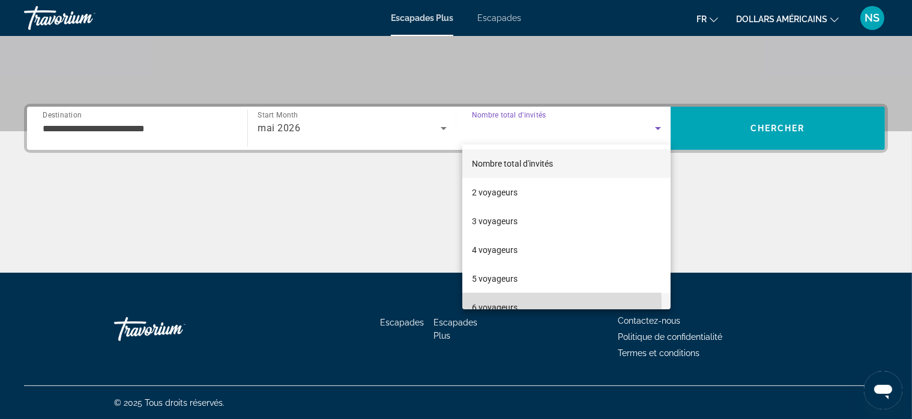
click at [514, 303] on font "6 voyageurs" at bounding box center [495, 308] width 46 height 10
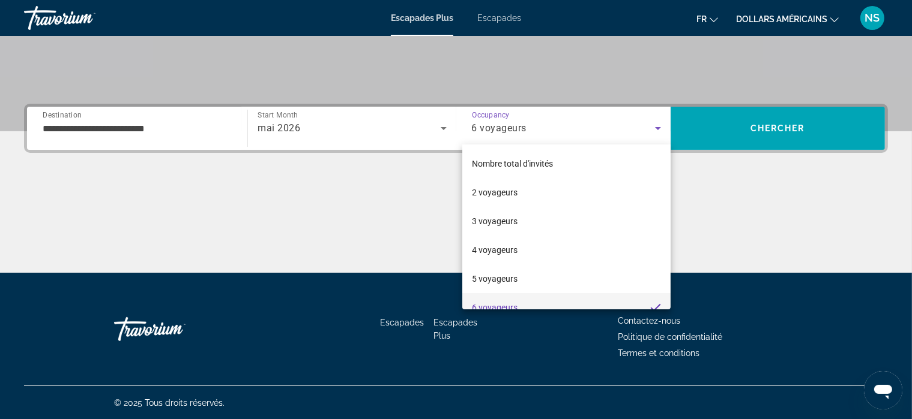
scroll to position [0, 0]
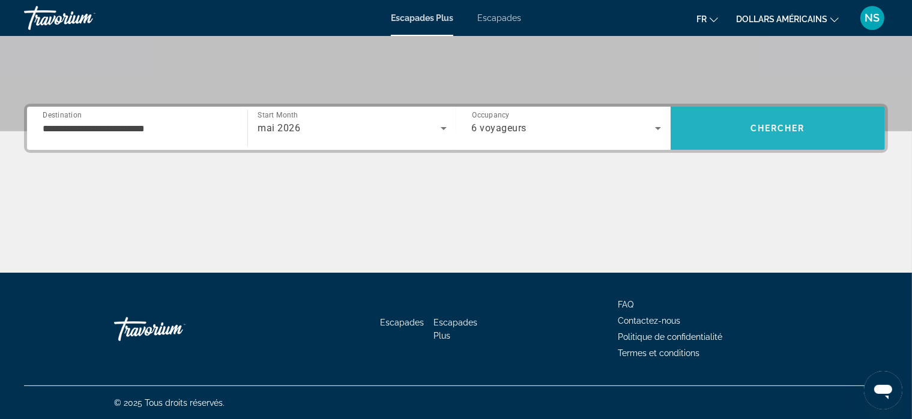
click at [791, 126] on span "Chercher" at bounding box center [777, 129] width 55 height 10
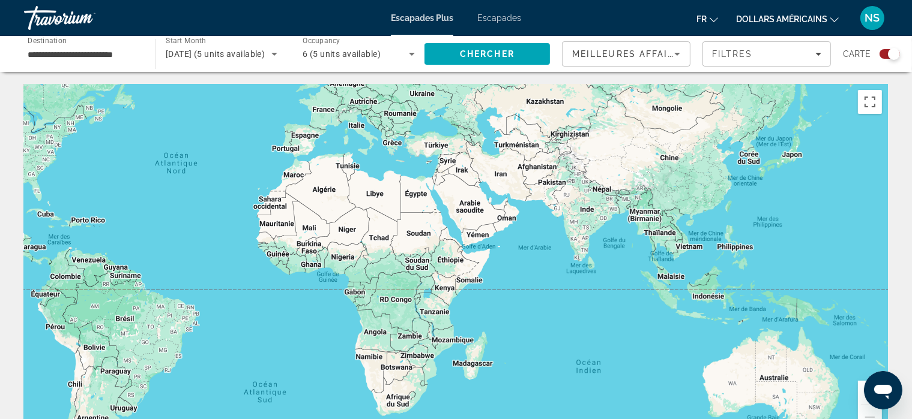
drag, startPoint x: 833, startPoint y: 292, endPoint x: 585, endPoint y: 187, distance: 269.2
click at [585, 187] on div "Contenu principal" at bounding box center [456, 264] width 864 height 360
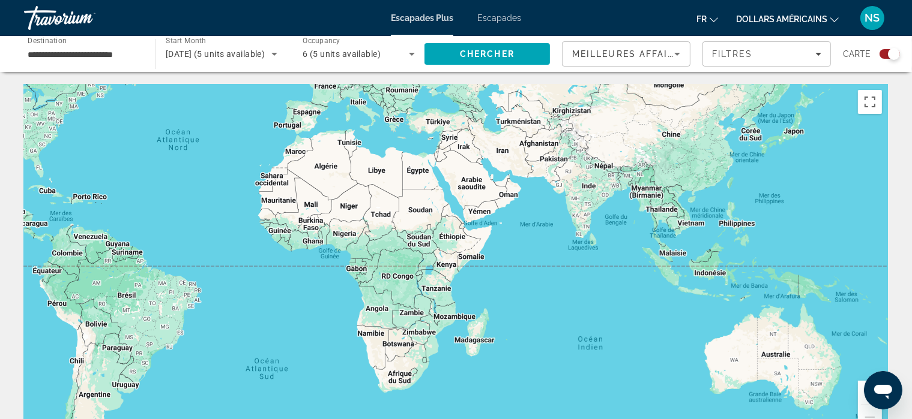
click at [585, 187] on div "Contenu principal" at bounding box center [456, 264] width 864 height 360
click at [747, 245] on div "Pour activer le glissement avec le clavier, appuyez sur Alt+Entrée. Une fois ce…" at bounding box center [456, 264] width 864 height 360
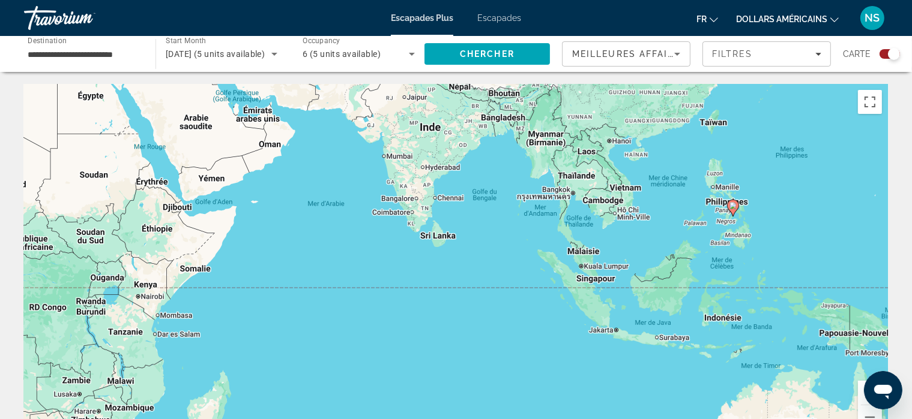
click at [722, 323] on div "Pour activer le glissement avec le clavier, appuyez sur Alt+Entrée. Une fois ce…" at bounding box center [456, 264] width 864 height 360
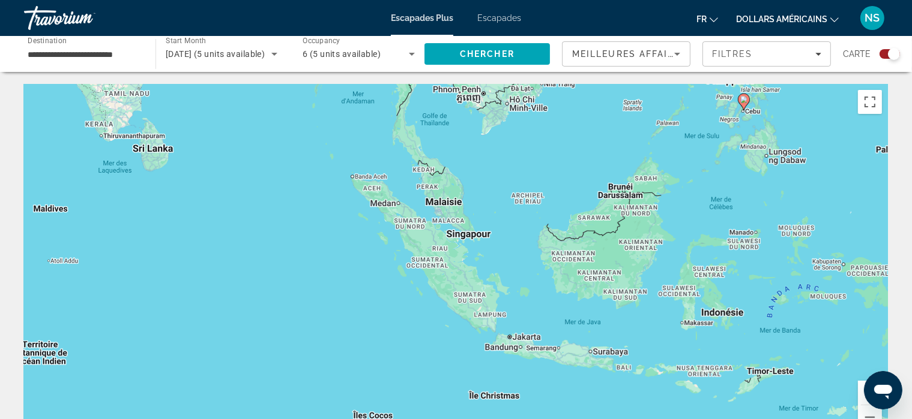
click at [722, 323] on div "Pour activer le glissement avec le clavier, appuyez sur Alt+Entrée. Une fois ce…" at bounding box center [456, 264] width 864 height 360
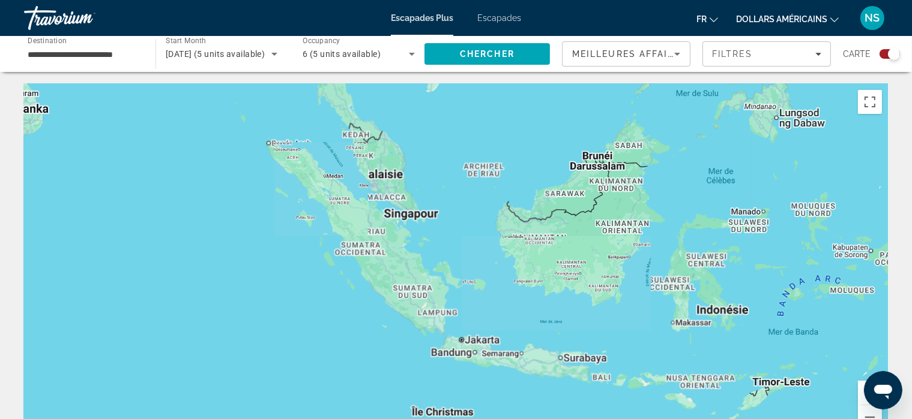
click at [722, 323] on div "Contenu principal" at bounding box center [456, 264] width 864 height 360
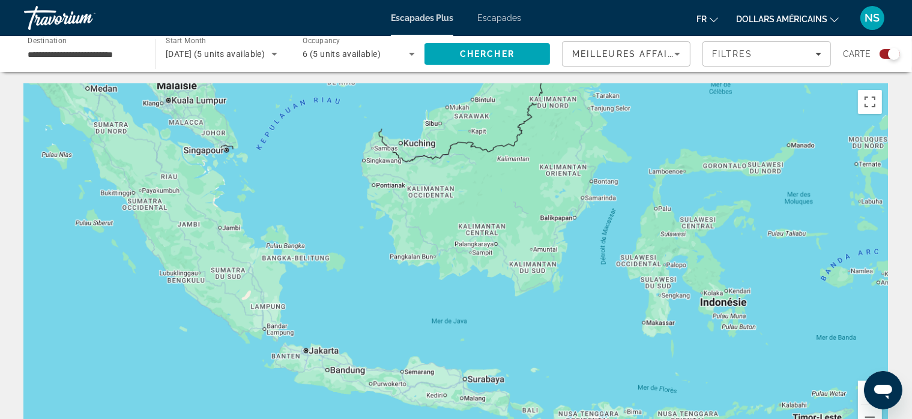
click at [722, 323] on div "Contenu principal" at bounding box center [456, 264] width 864 height 360
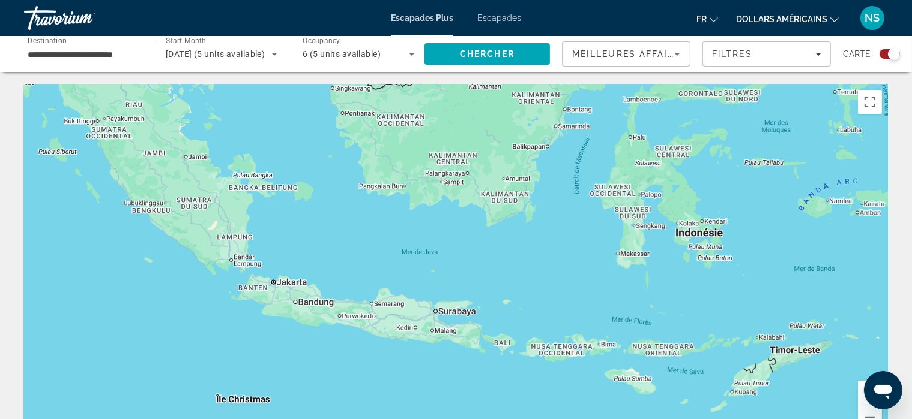
drag, startPoint x: 684, startPoint y: 268, endPoint x: 658, endPoint y: 193, distance: 79.5
click at [658, 193] on div "Contenu principal" at bounding box center [456, 264] width 864 height 360
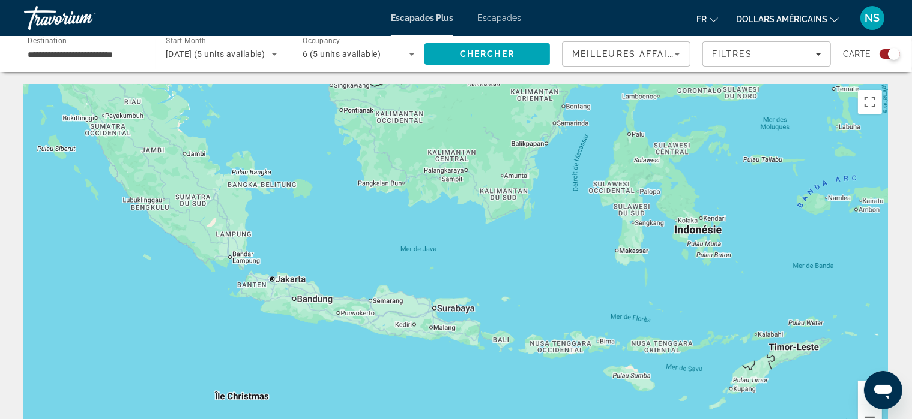
click at [504, 345] on div "Contenu principal" at bounding box center [456, 264] width 864 height 360
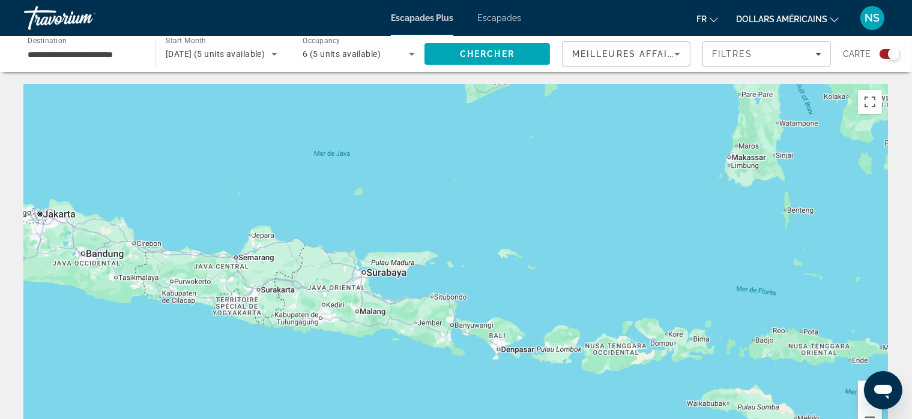
click at [502, 352] on div "Contenu principal" at bounding box center [456, 264] width 864 height 360
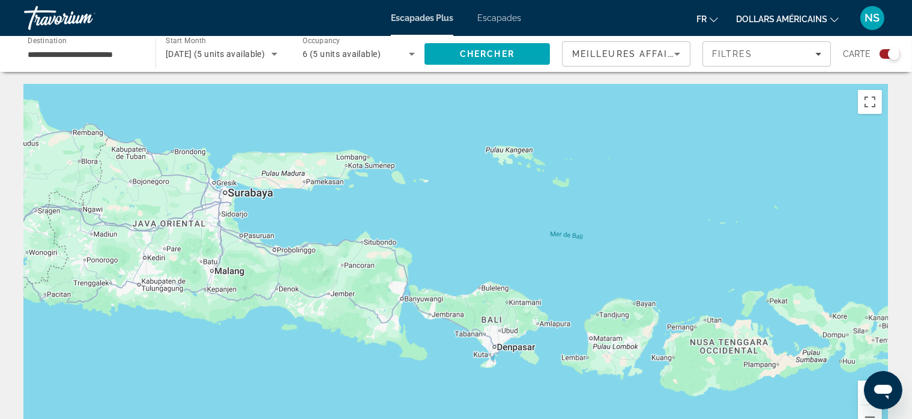
click at [509, 334] on div "Contenu principal" at bounding box center [456, 264] width 864 height 360
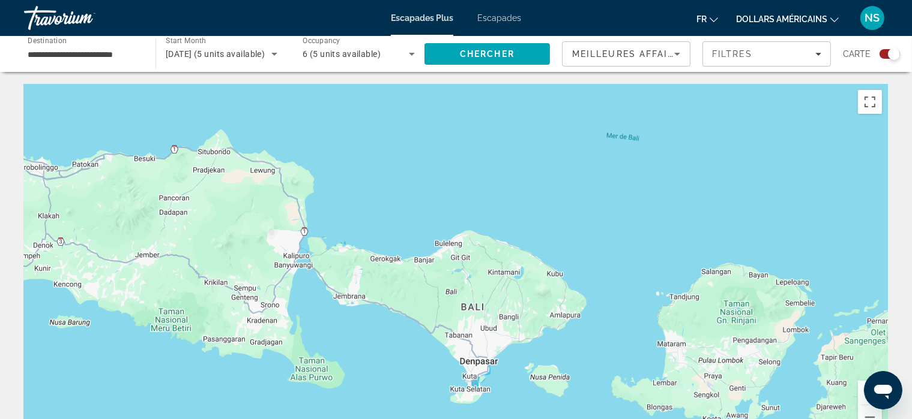
click at [491, 332] on div "Contenu principal" at bounding box center [456, 264] width 864 height 360
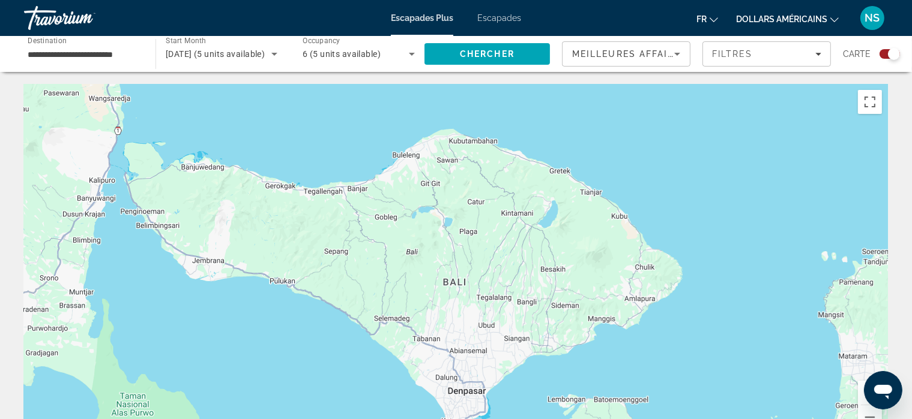
click at [491, 332] on div "Contenu principal" at bounding box center [456, 264] width 864 height 360
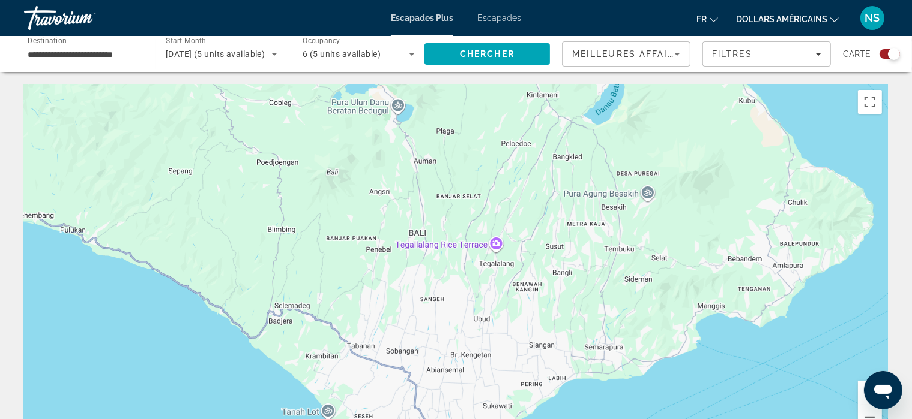
click at [484, 322] on div "Contenu principal" at bounding box center [456, 264] width 864 height 360
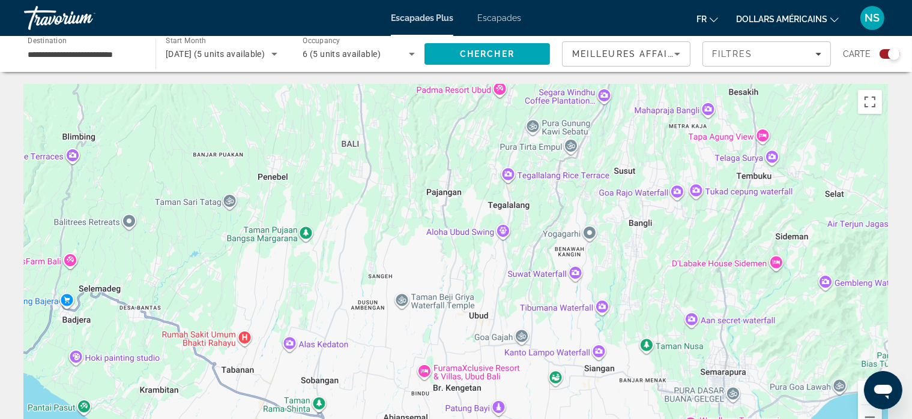
click at [480, 317] on div "Contenu principal" at bounding box center [456, 264] width 864 height 360
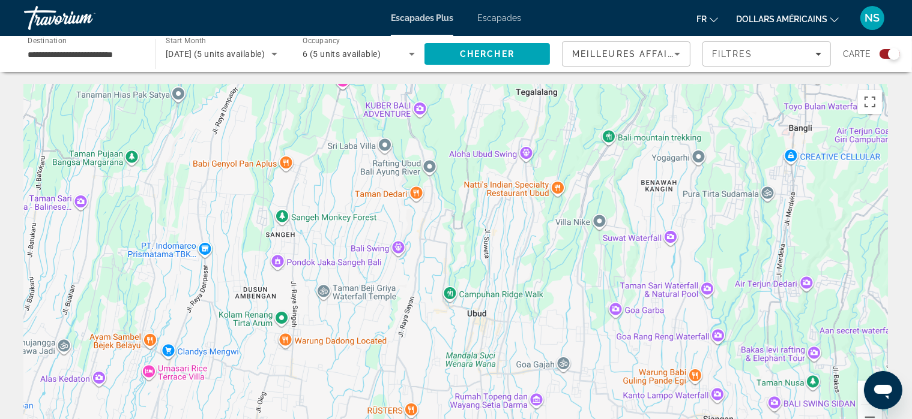
click at [480, 317] on div "Contenu principal" at bounding box center [456, 264] width 864 height 360
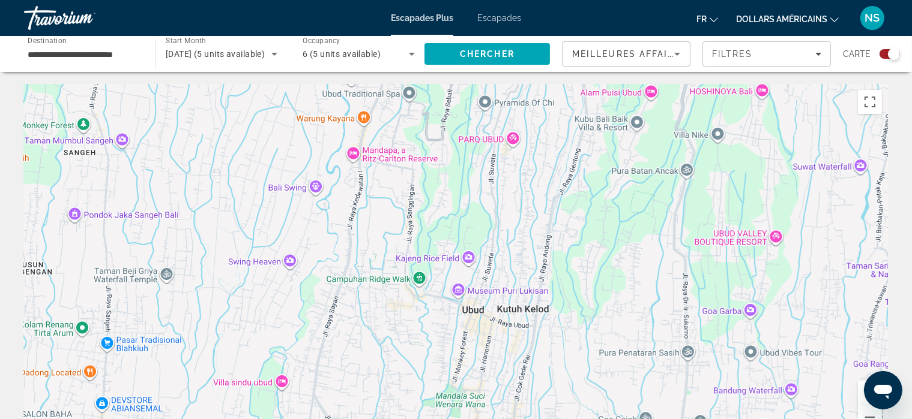
click at [478, 320] on div "Contenu principal" at bounding box center [456, 264] width 864 height 360
click at [463, 347] on div "Contenu principal" at bounding box center [456, 264] width 864 height 360
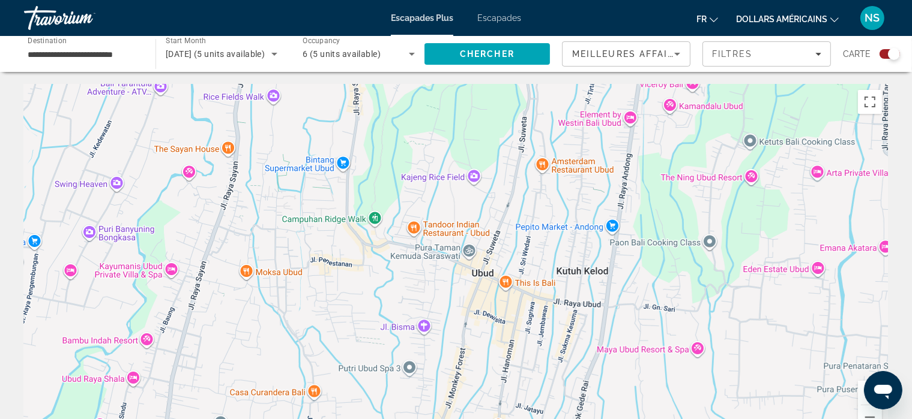
click at [463, 347] on div "Contenu principal" at bounding box center [456, 264] width 864 height 360
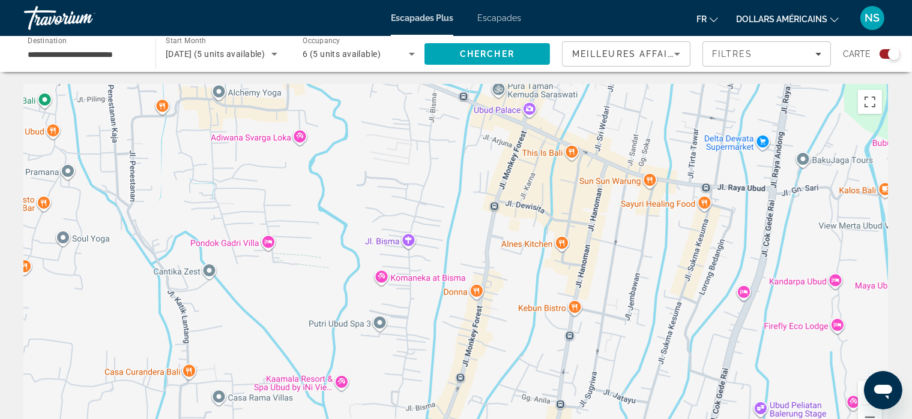
drag, startPoint x: 461, startPoint y: 342, endPoint x: 487, endPoint y: 256, distance: 89.6
click at [487, 256] on div "Contenu principal" at bounding box center [456, 264] width 864 height 360
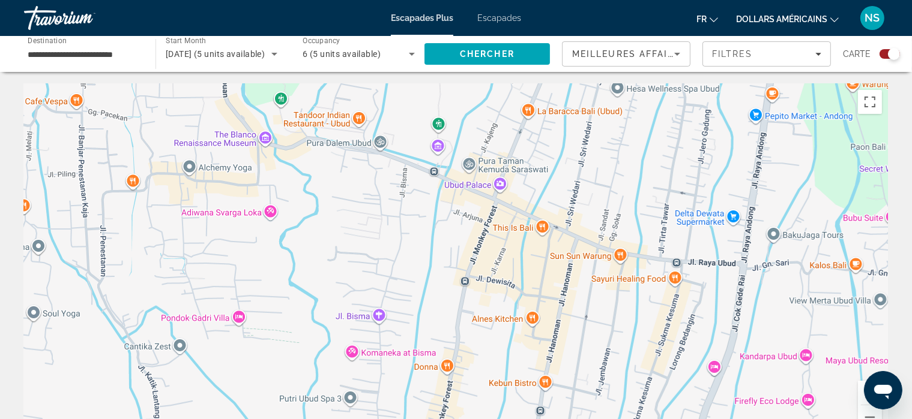
drag, startPoint x: 487, startPoint y: 309, endPoint x: 453, endPoint y: 405, distance: 101.9
click at [453, 405] on div "Contenu principal" at bounding box center [456, 264] width 864 height 360
click at [675, 54] on icon "Sort by" at bounding box center [677, 54] width 14 height 14
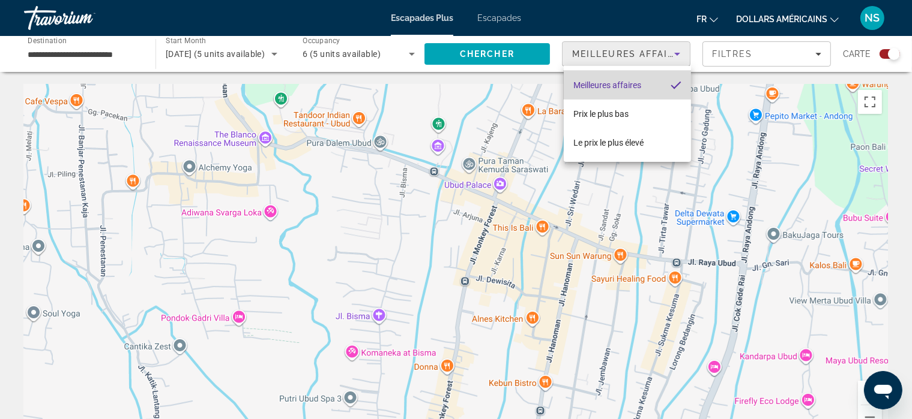
click at [623, 85] on font "Meilleures affaires" at bounding box center [607, 85] width 68 height 10
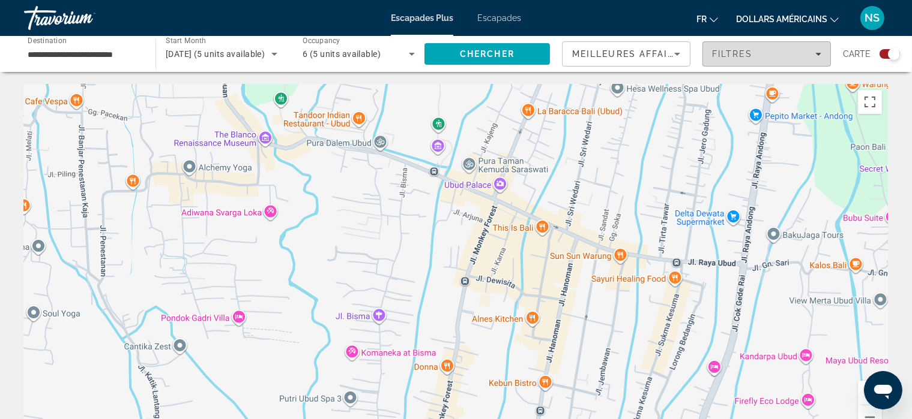
click at [820, 50] on div "Filtres" at bounding box center [766, 54] width 109 height 10
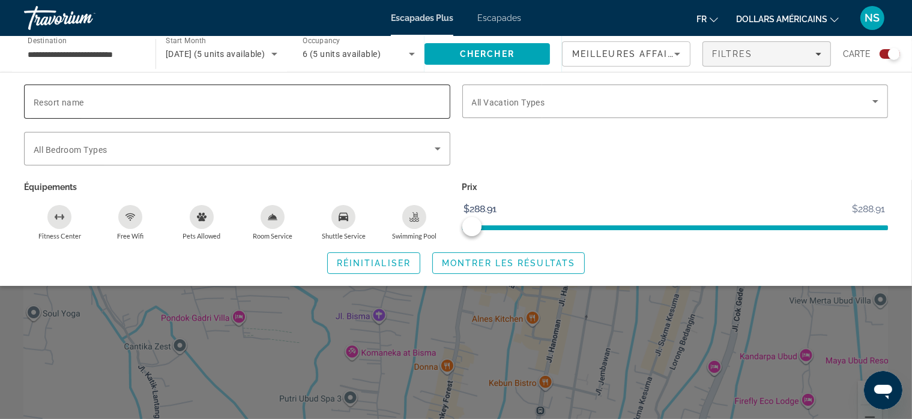
click at [305, 101] on input "Resort name" at bounding box center [237, 102] width 407 height 14
type input "****"
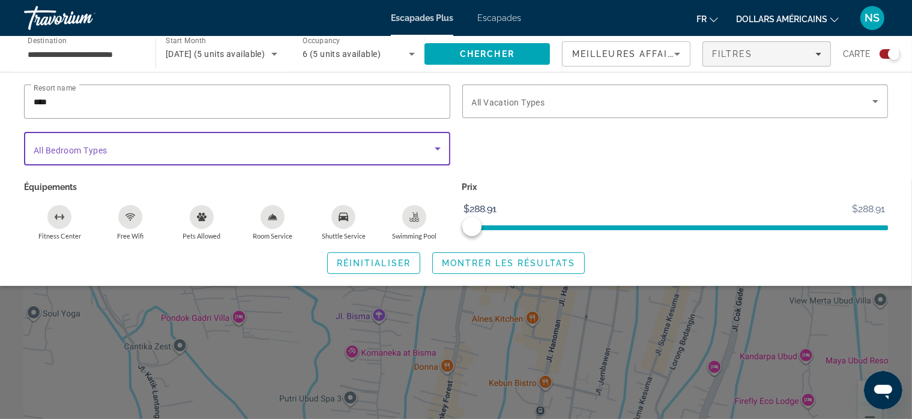
click at [436, 146] on icon "Search widget" at bounding box center [437, 149] width 14 height 14
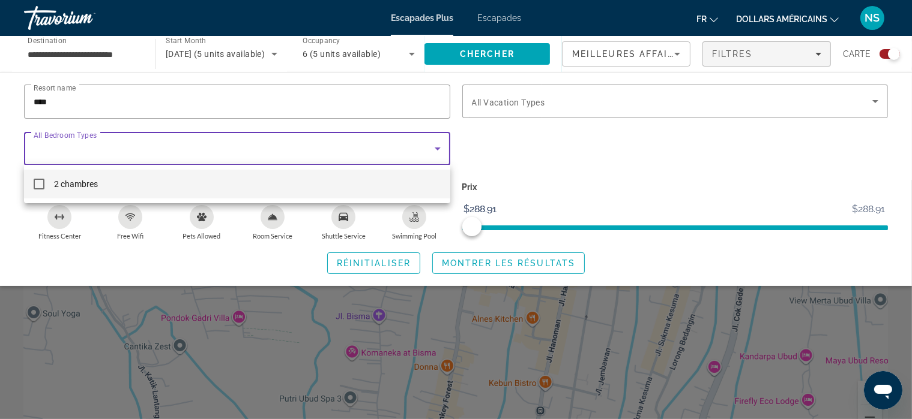
click at [874, 98] on div at bounding box center [456, 209] width 912 height 419
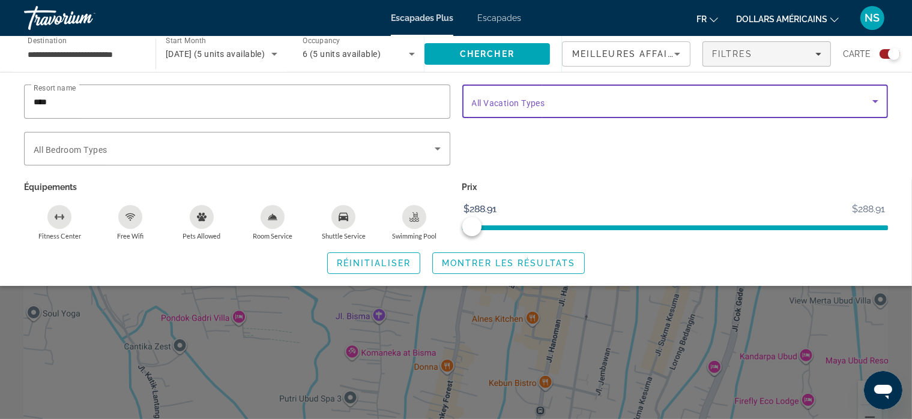
click at [874, 100] on icon "Search widget" at bounding box center [875, 101] width 14 height 14
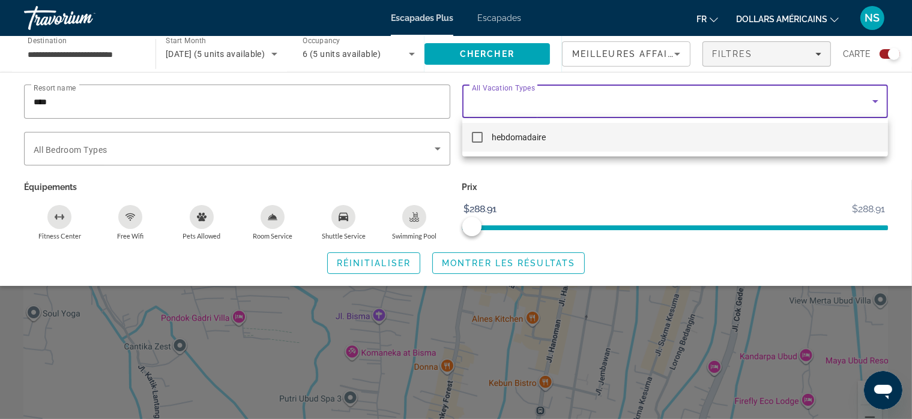
click at [810, 114] on div at bounding box center [456, 209] width 912 height 419
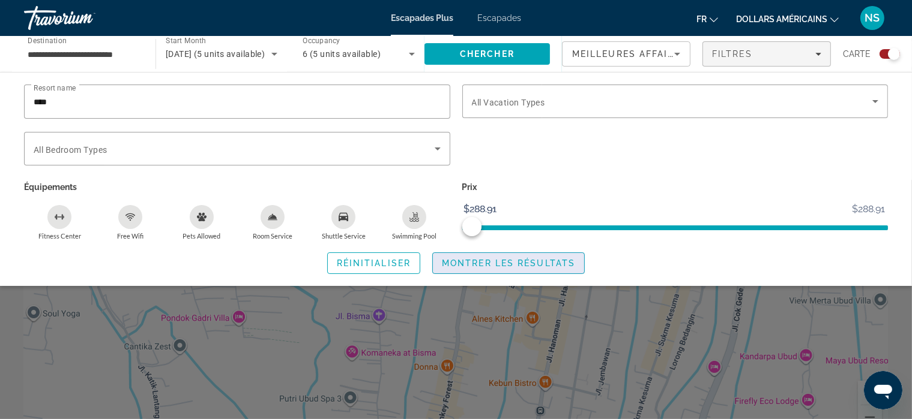
click at [468, 263] on span "Montrer les résultats" at bounding box center [508, 264] width 133 height 10
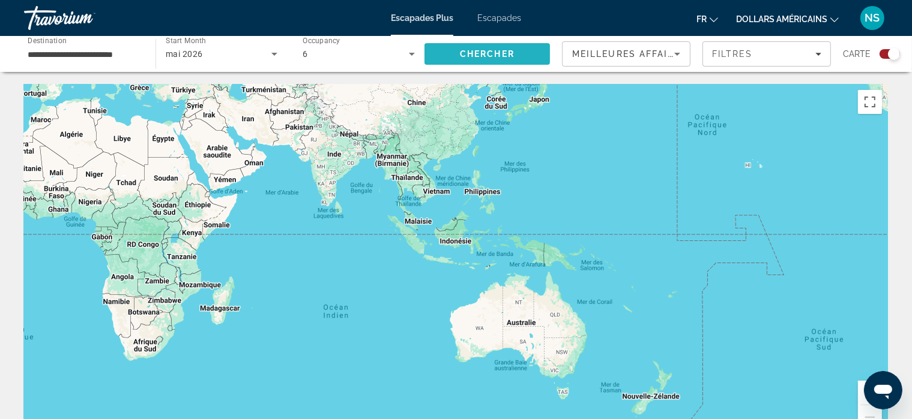
click at [487, 55] on span "Chercher" at bounding box center [487, 54] width 55 height 10
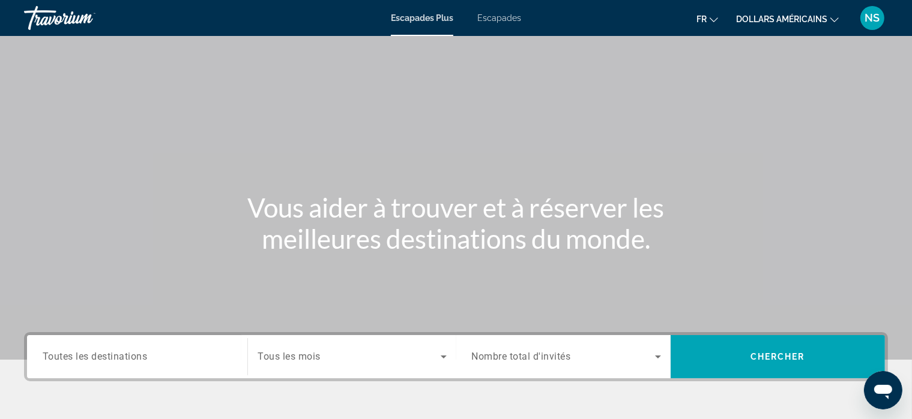
scroll to position [229, 0]
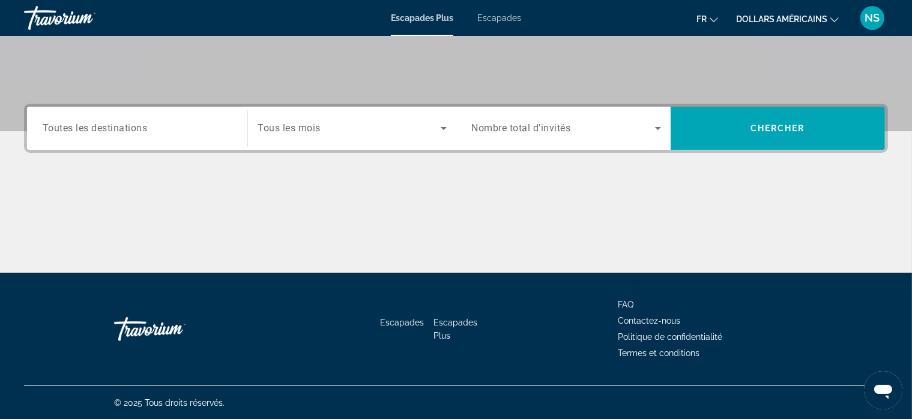
click at [119, 127] on span "Toutes les destinations" at bounding box center [95, 127] width 105 height 11
click at [119, 127] on input "Destination Toutes les destinations" at bounding box center [137, 129] width 189 height 14
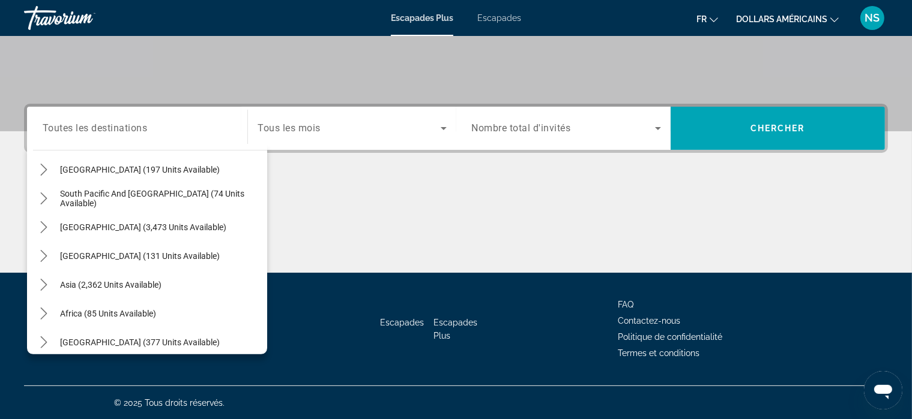
scroll to position [194, 0]
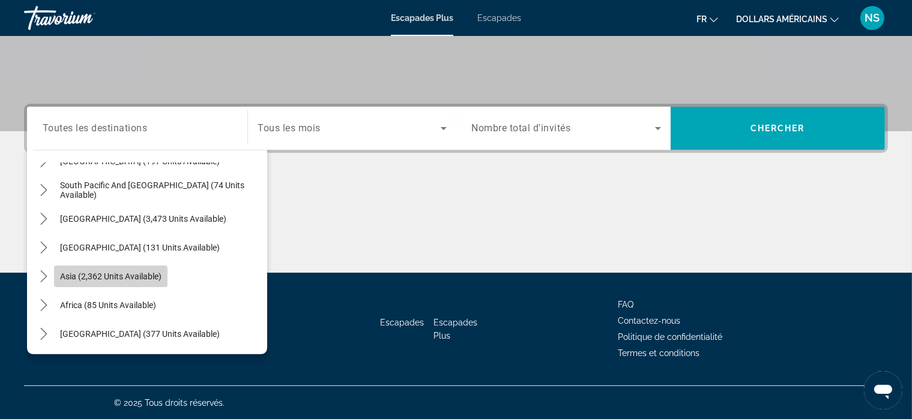
click at [148, 268] on span "Select destination: Asia (2,362 units available)" at bounding box center [110, 276] width 113 height 29
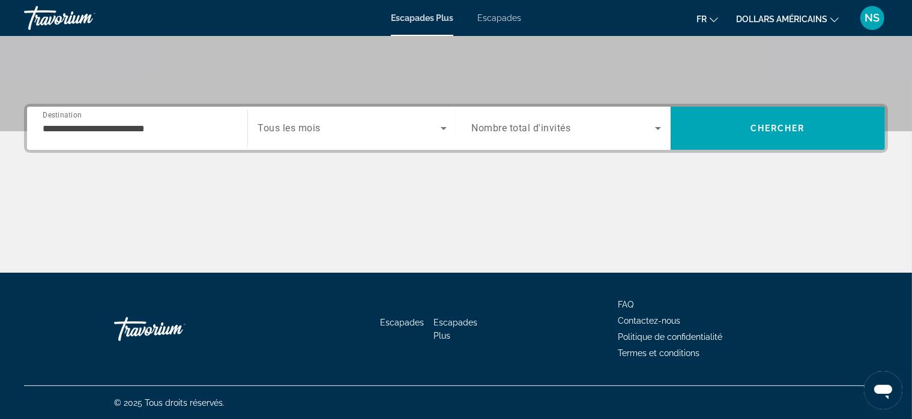
click at [148, 268] on div "Contenu principal" at bounding box center [456, 228] width 864 height 90
click at [146, 127] on input "**********" at bounding box center [137, 129] width 189 height 14
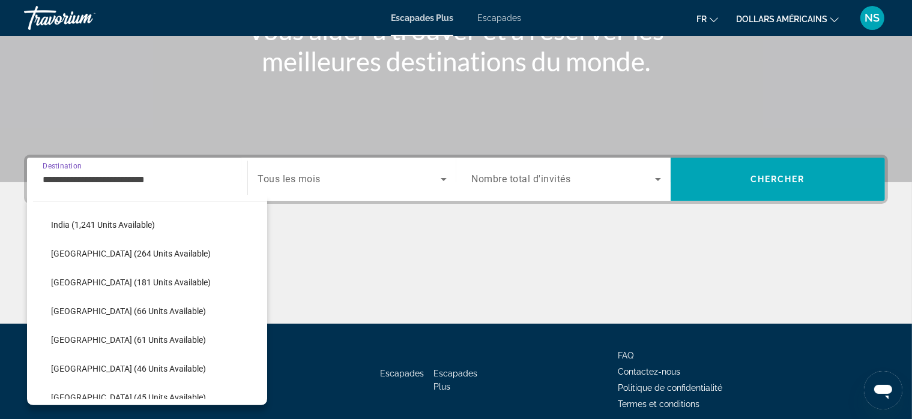
scroll to position [381, 0]
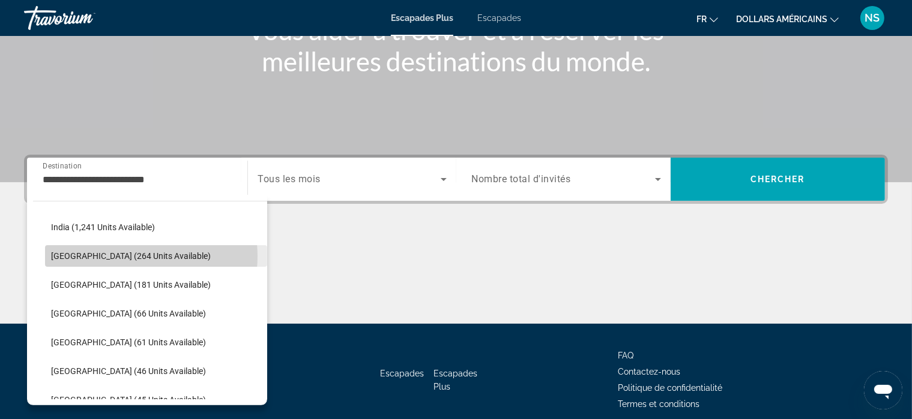
click at [128, 256] on span "[GEOGRAPHIC_DATA] (264 units available)" at bounding box center [131, 256] width 160 height 10
type input "**********"
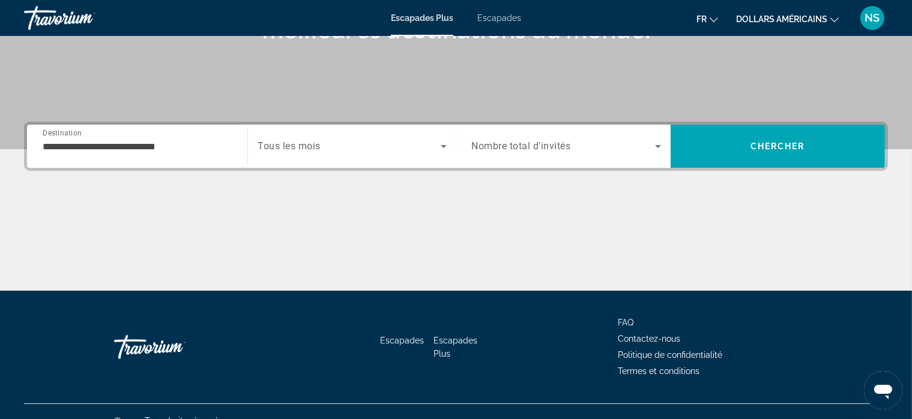
scroll to position [229, 0]
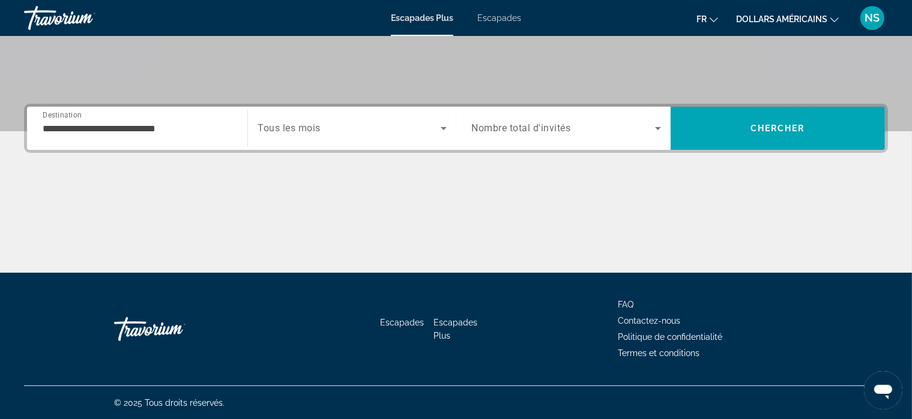
click at [128, 256] on div "Contenu principal" at bounding box center [456, 228] width 864 height 90
click at [442, 129] on icon "Search widget" at bounding box center [443, 128] width 14 height 14
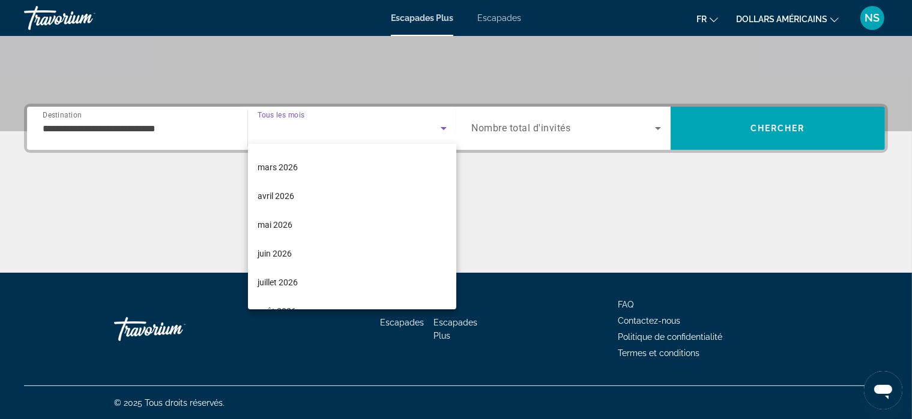
scroll to position [173, 0]
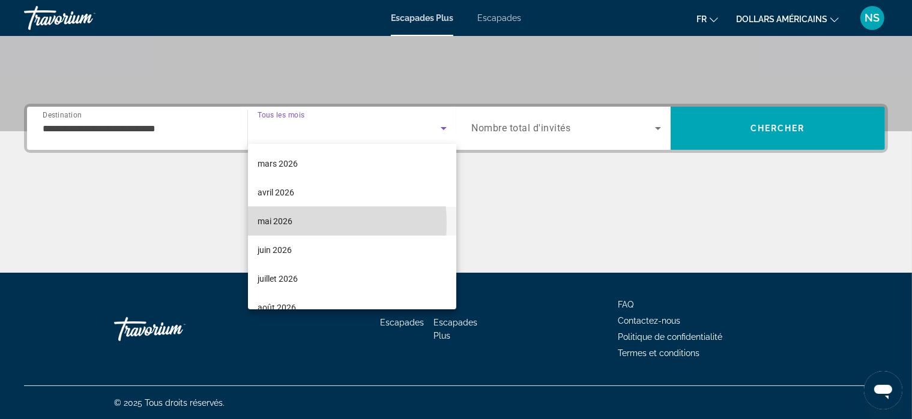
click at [281, 224] on font "mai 2026" at bounding box center [274, 222] width 35 height 10
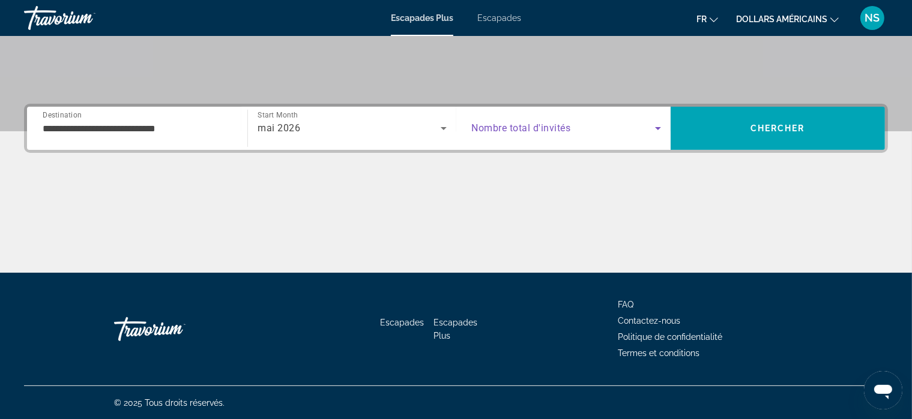
click at [658, 130] on icon "Search widget" at bounding box center [657, 128] width 14 height 14
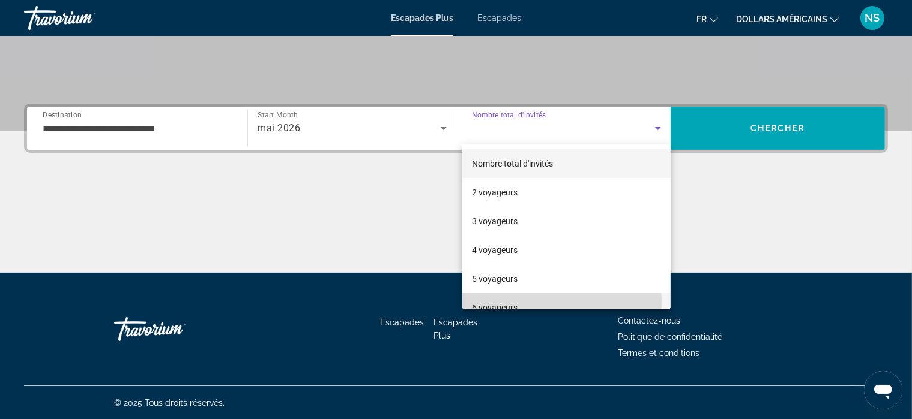
click at [503, 303] on font "6 voyageurs" at bounding box center [495, 308] width 46 height 10
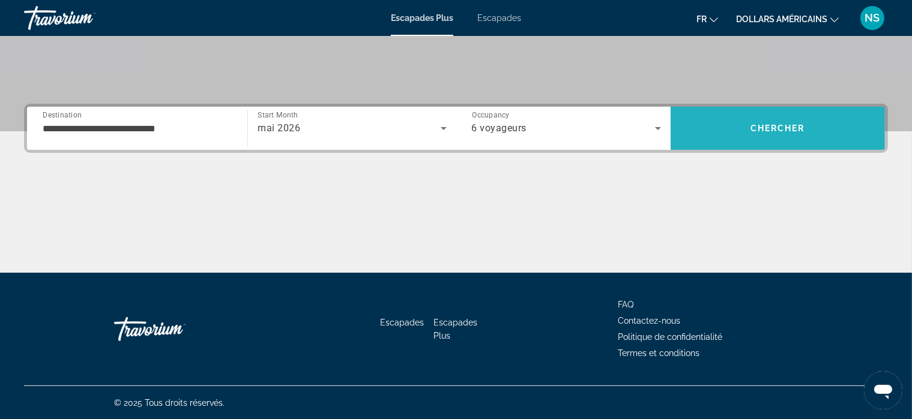
click at [786, 127] on span "Chercher" at bounding box center [777, 129] width 55 height 10
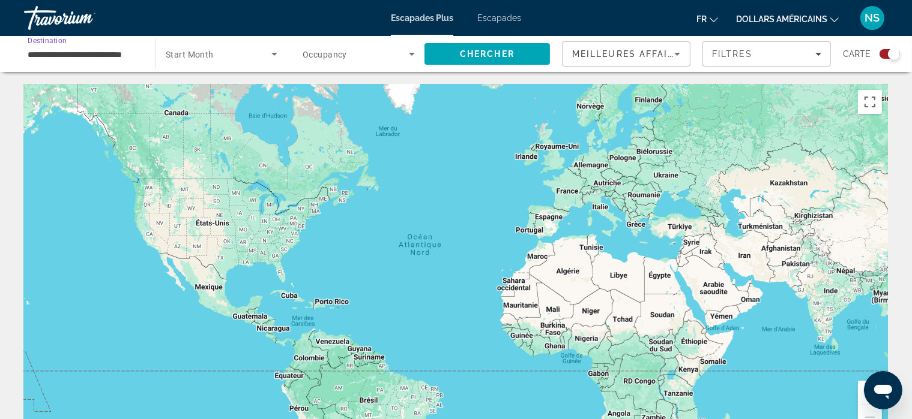
click at [120, 55] on input "**********" at bounding box center [84, 54] width 112 height 14
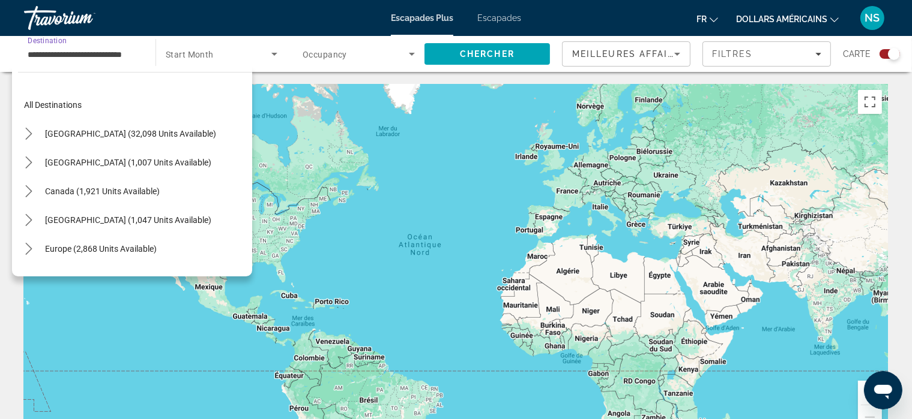
scroll to position [331, 0]
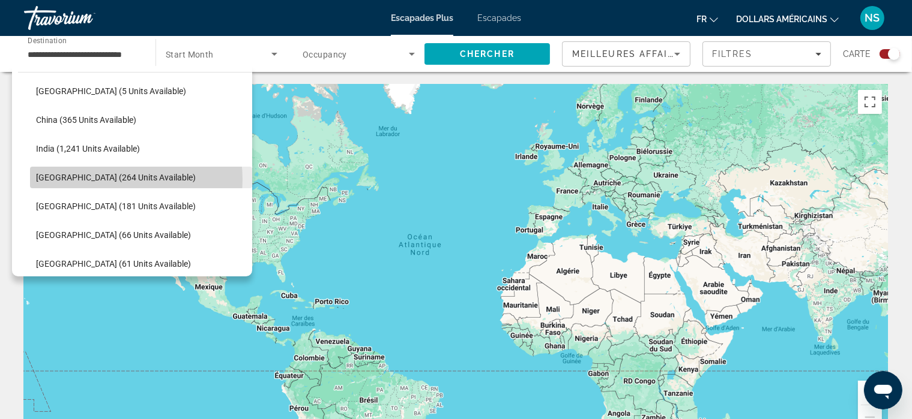
click at [115, 179] on span "[GEOGRAPHIC_DATA] (264 units available)" at bounding box center [116, 178] width 160 height 10
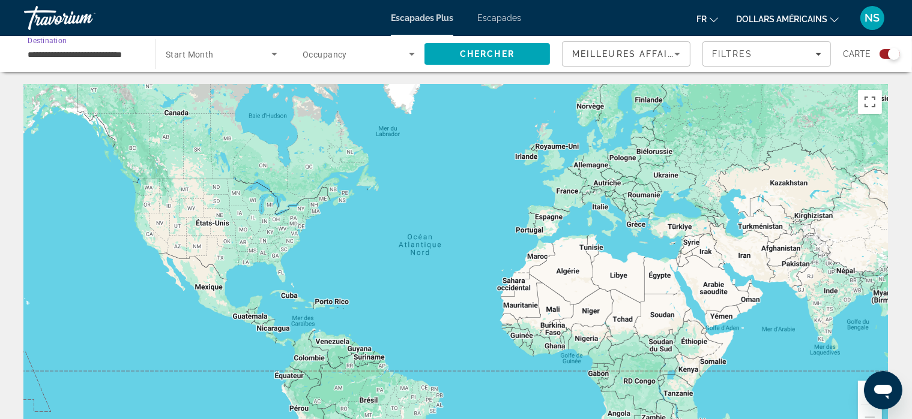
click at [115, 179] on div "Contenu principal" at bounding box center [456, 264] width 864 height 360
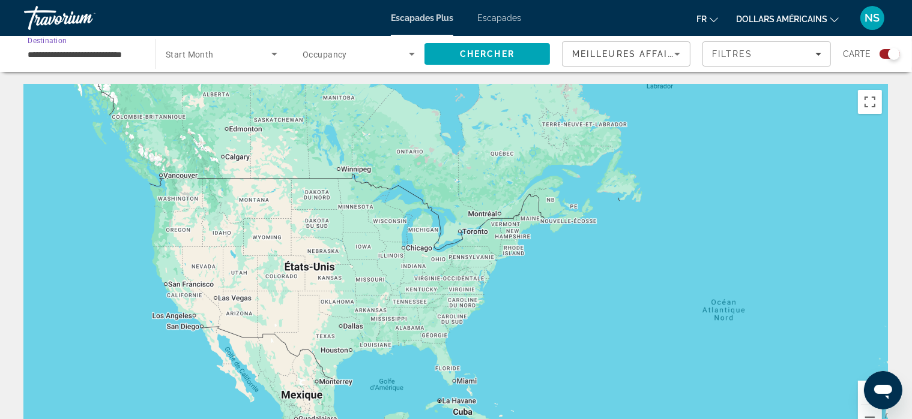
click at [118, 52] on input "**********" at bounding box center [84, 54] width 112 height 14
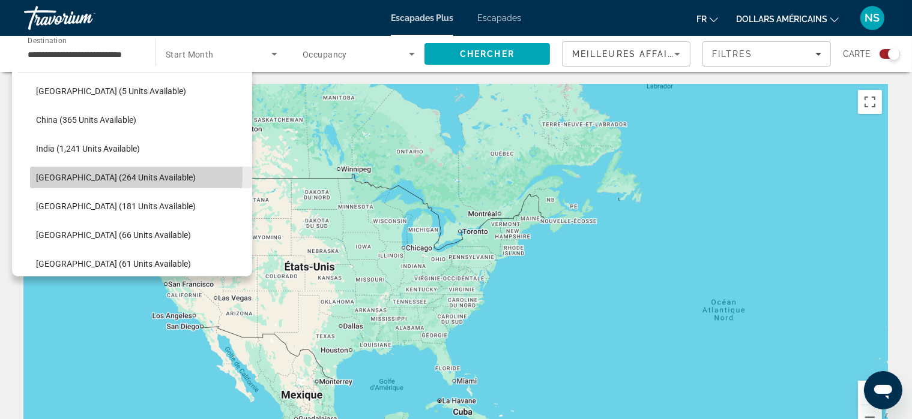
click at [121, 175] on span "[GEOGRAPHIC_DATA] (264 units available)" at bounding box center [116, 178] width 160 height 10
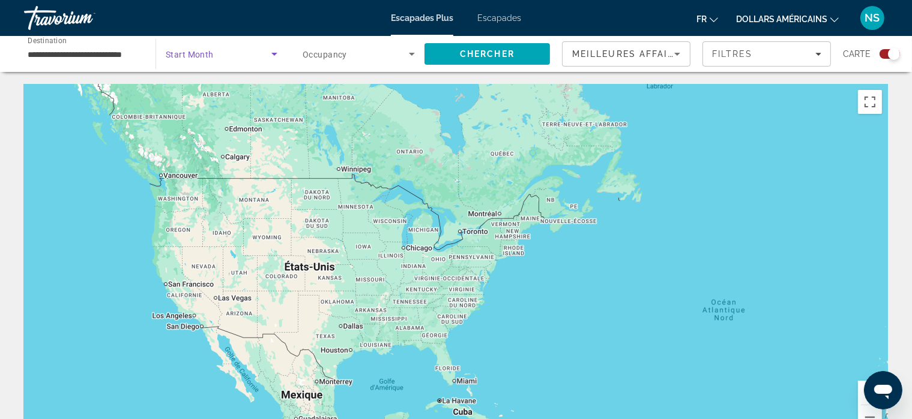
click at [274, 50] on icon "Search widget" at bounding box center [274, 54] width 14 height 14
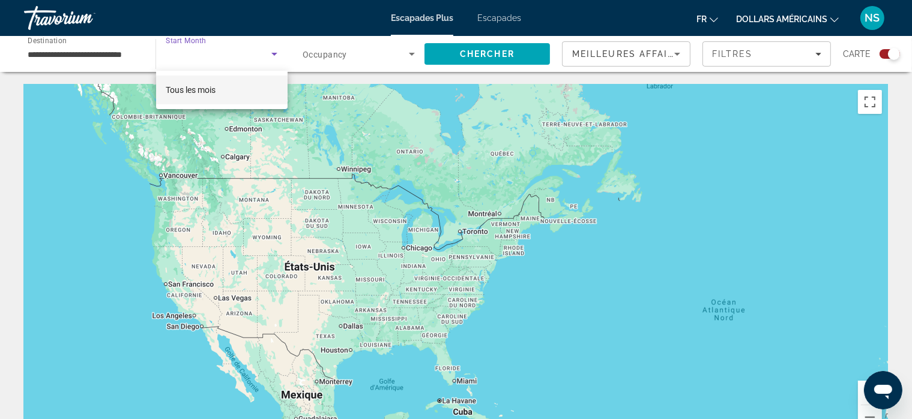
click at [248, 86] on mat-option "Tous les mois" at bounding box center [221, 90] width 131 height 29
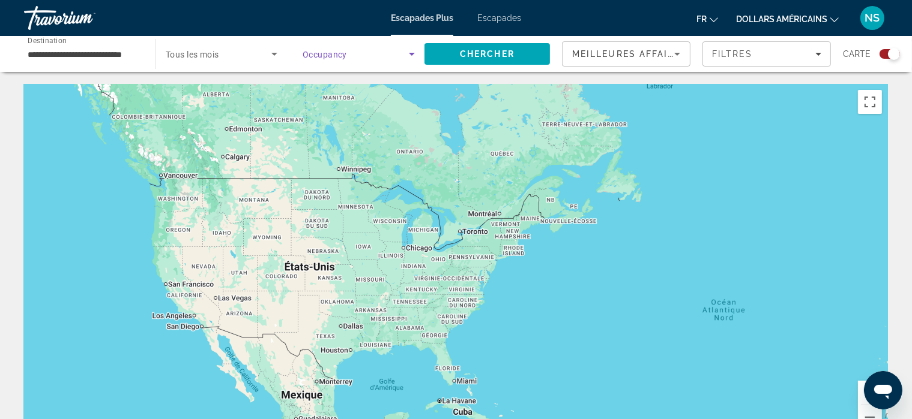
click at [409, 54] on icon "Search widget" at bounding box center [411, 54] width 14 height 14
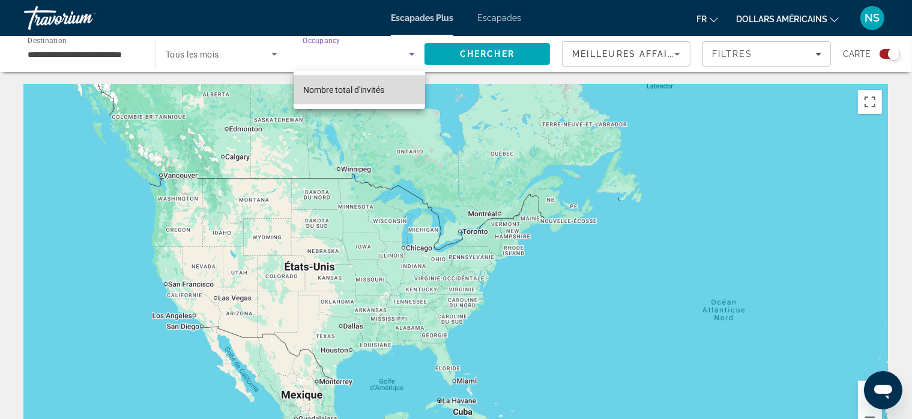
click at [379, 85] on font "Nombre total d'invités" at bounding box center [343, 90] width 81 height 10
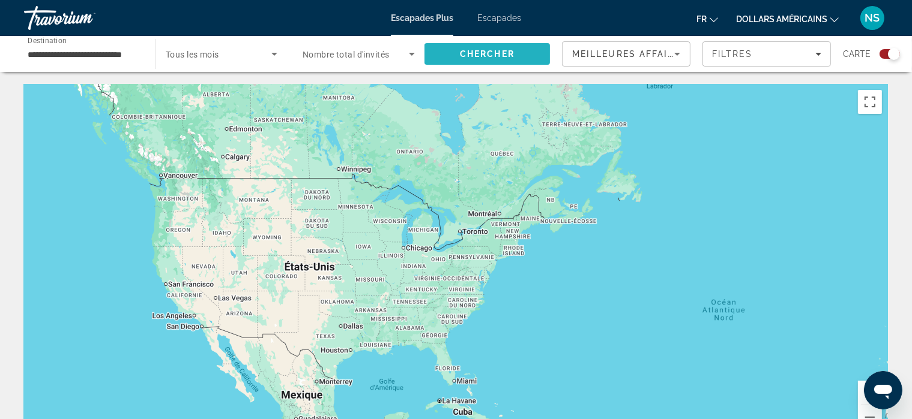
click at [501, 64] on span "Search" at bounding box center [486, 54] width 125 height 29
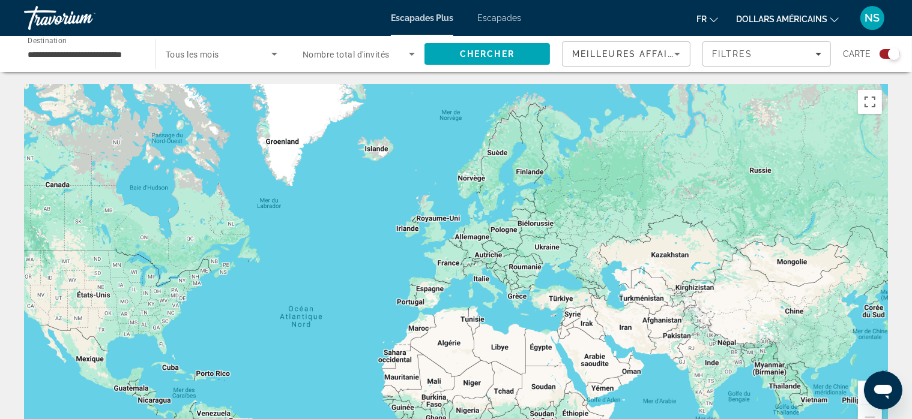
drag, startPoint x: 706, startPoint y: 281, endPoint x: 410, endPoint y: 310, distance: 297.3
click at [410, 310] on div "Contenu principal" at bounding box center [456, 264] width 864 height 360
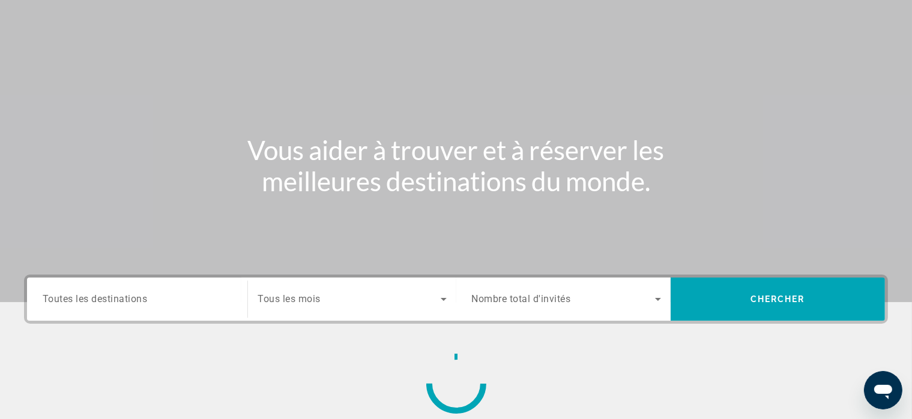
scroll to position [59, 0]
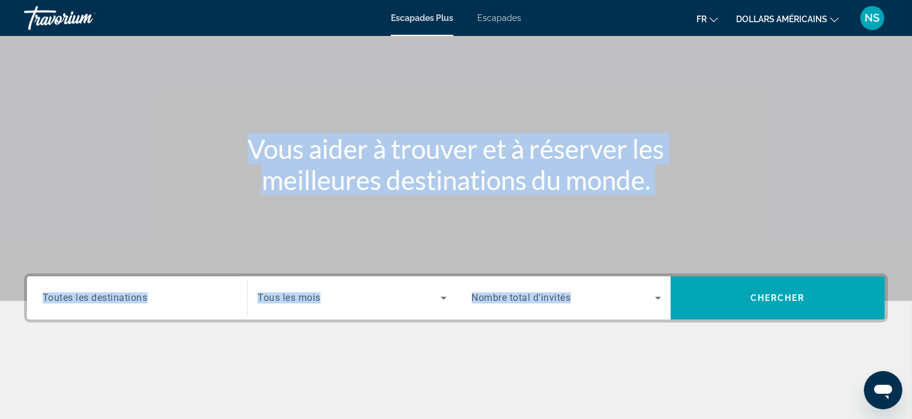
drag, startPoint x: 463, startPoint y: 331, endPoint x: 398, endPoint y: 131, distance: 209.9
click at [398, 131] on section "Vous aider à trouver et à réserver les meilleures destinations du monde. Destin…" at bounding box center [456, 192] width 912 height 502
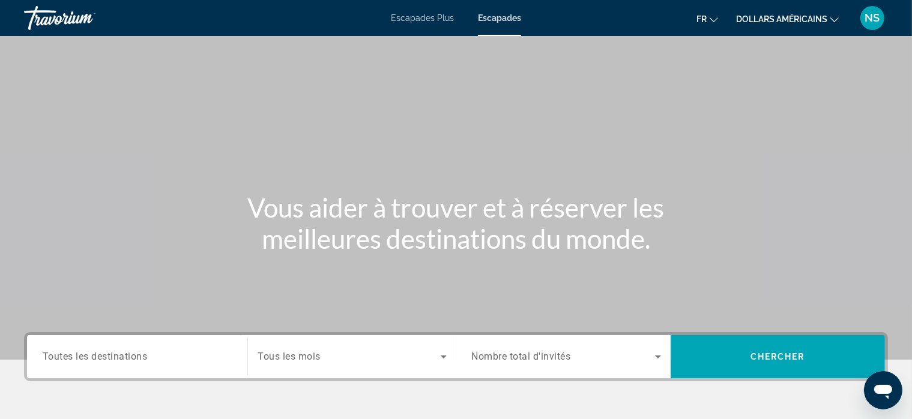
click at [416, 13] on font "Escapades Plus" at bounding box center [422, 18] width 63 height 10
click at [98, 358] on span "Toutes les destinations" at bounding box center [95, 356] width 105 height 11
click at [98, 358] on input "Destination Toutes les destinations" at bounding box center [137, 357] width 189 height 14
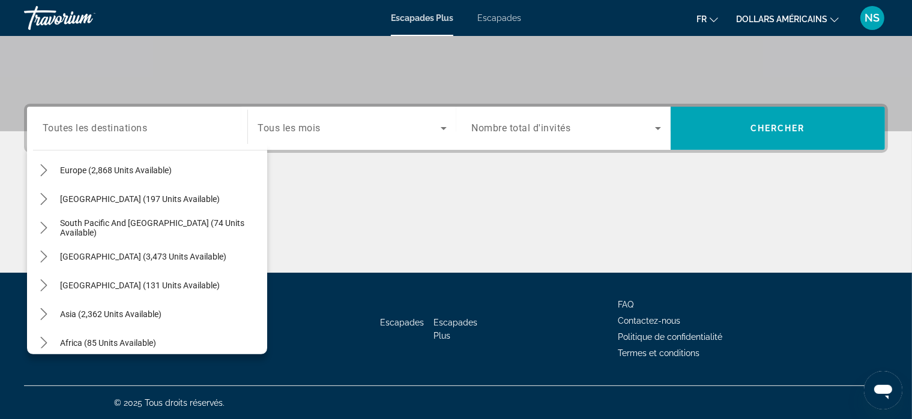
scroll to position [194, 0]
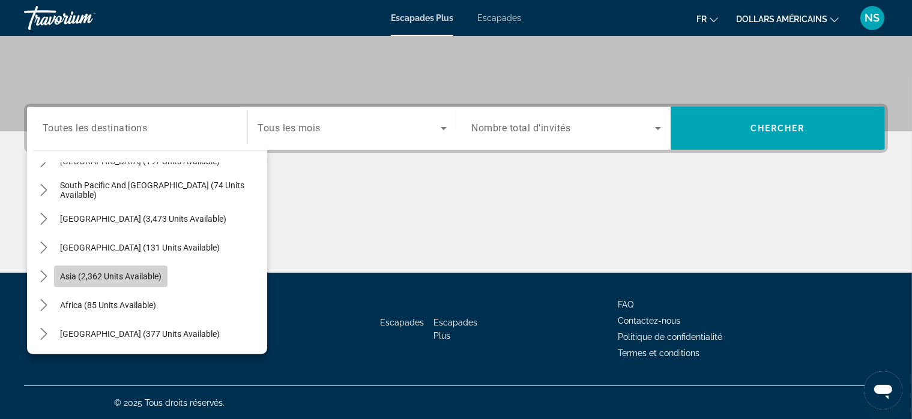
click at [125, 281] on span "Select destination: Asia (2,362 units available)" at bounding box center [110, 276] width 113 height 29
type input "**********"
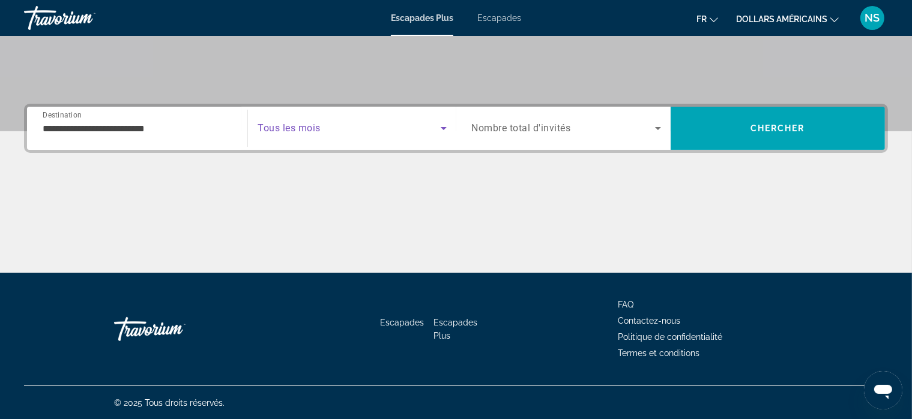
click at [321, 124] on span "Search widget" at bounding box center [348, 128] width 182 height 14
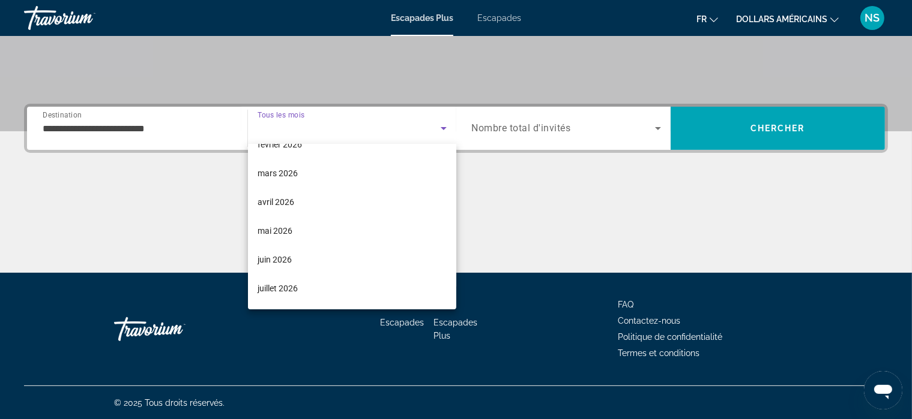
scroll to position [166, 0]
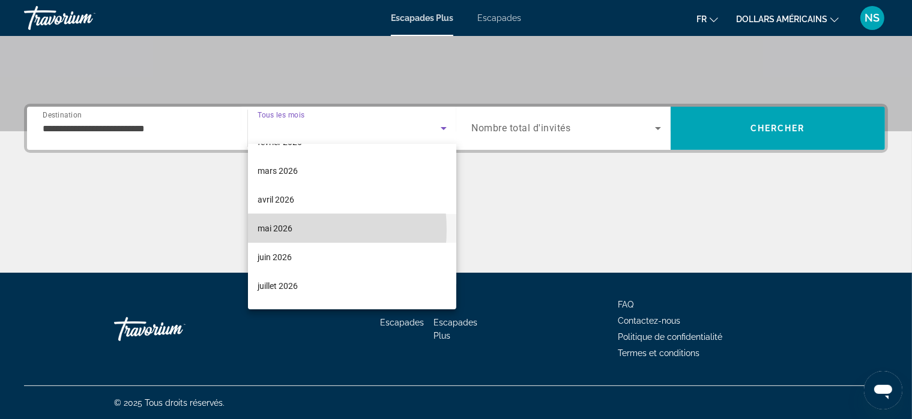
click at [275, 230] on font "mai 2026" at bounding box center [274, 229] width 35 height 10
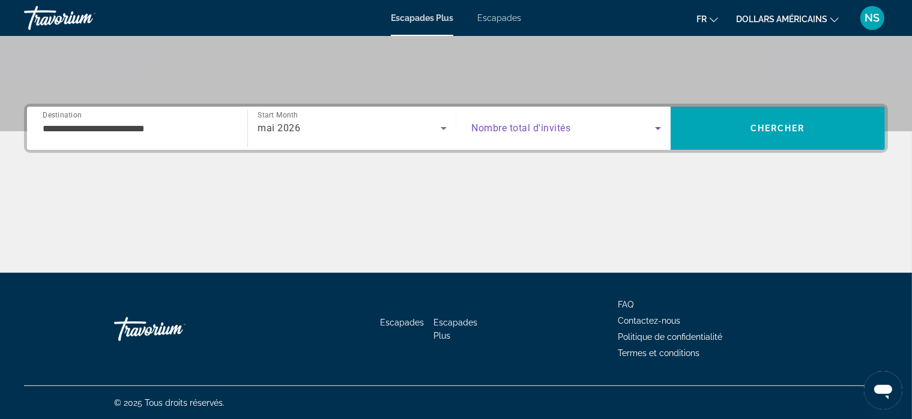
click at [659, 126] on icon "Search widget" at bounding box center [657, 128] width 14 height 14
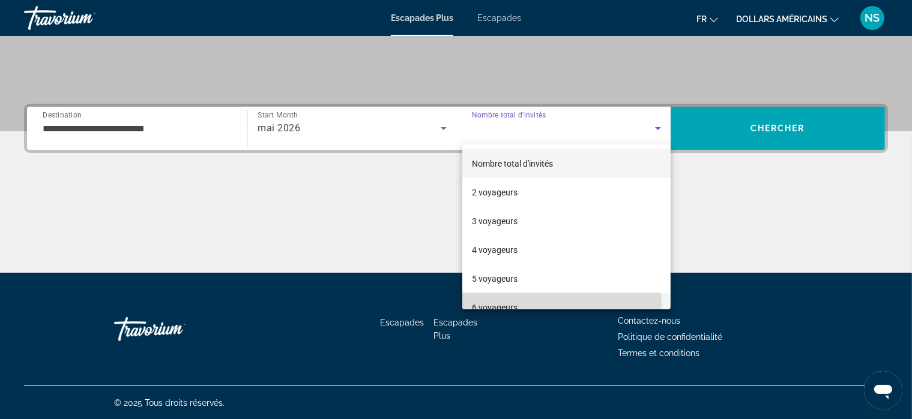
click at [534, 307] on mat-option "6 voyageurs" at bounding box center [566, 307] width 208 height 29
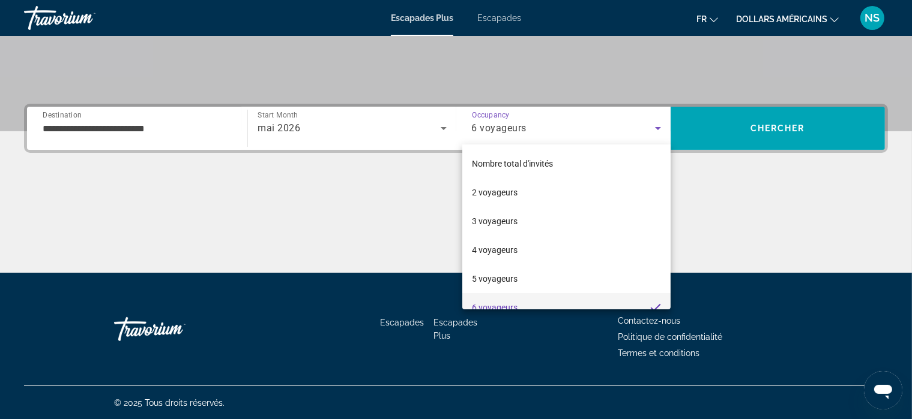
scroll to position [0, 0]
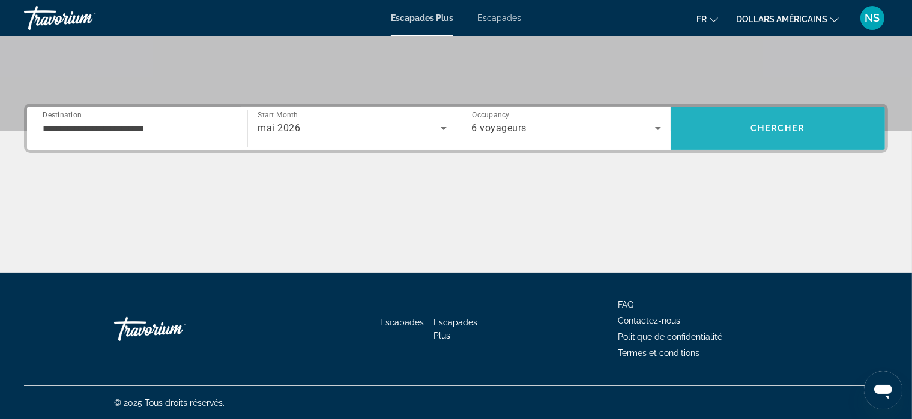
click at [790, 128] on span "Chercher" at bounding box center [777, 129] width 55 height 10
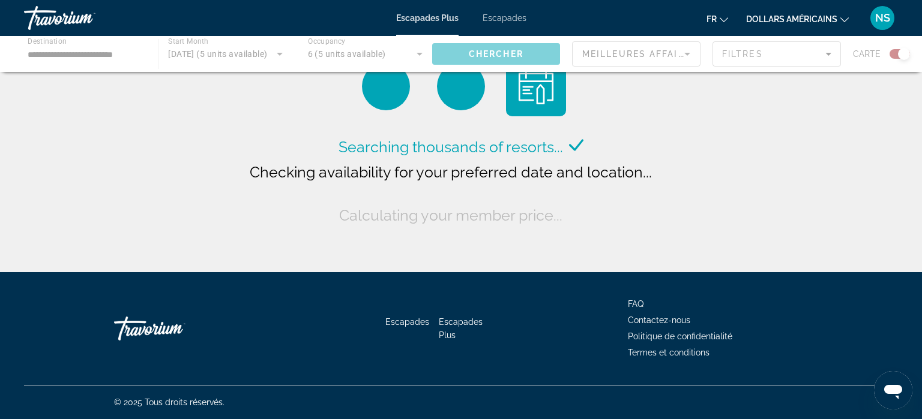
click at [840, 14] on mat-icon "Changer de devise" at bounding box center [844, 18] width 8 height 8
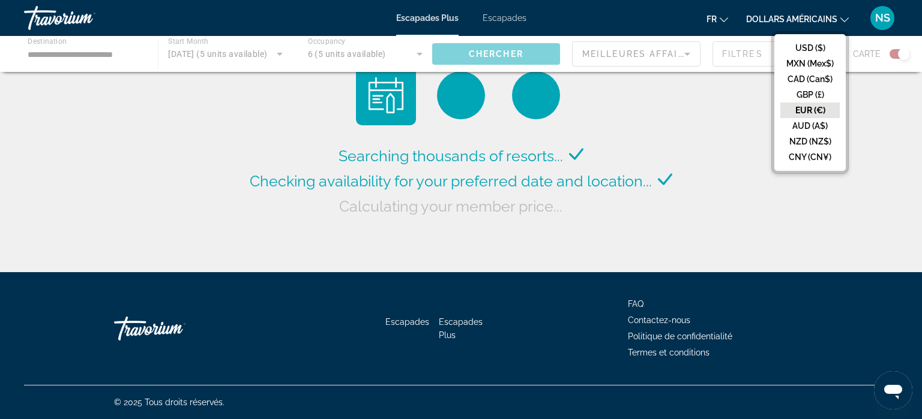
click at [785, 107] on button "EUR (€)" at bounding box center [809, 111] width 59 height 16
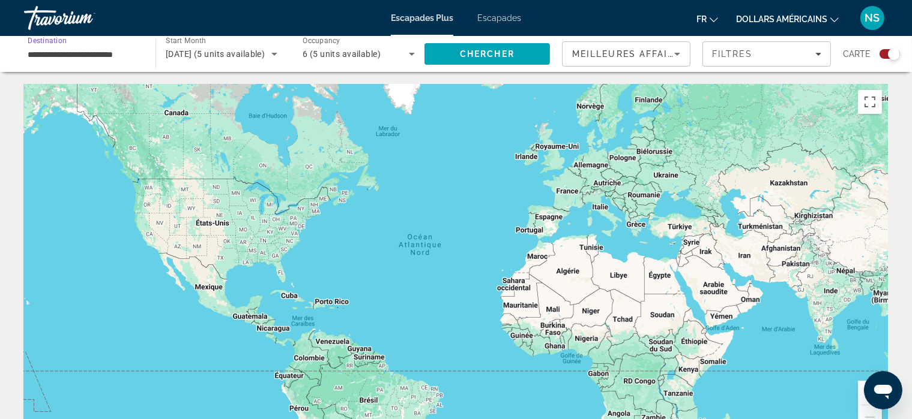
click at [103, 50] on input "**********" at bounding box center [84, 54] width 112 height 14
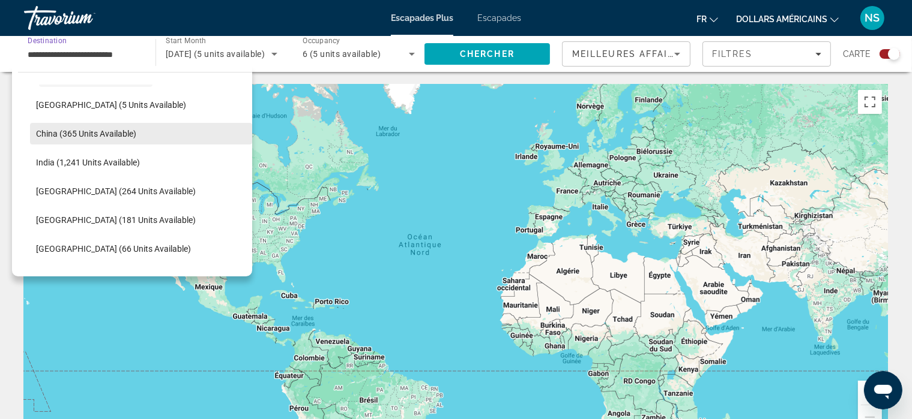
scroll to position [321, 0]
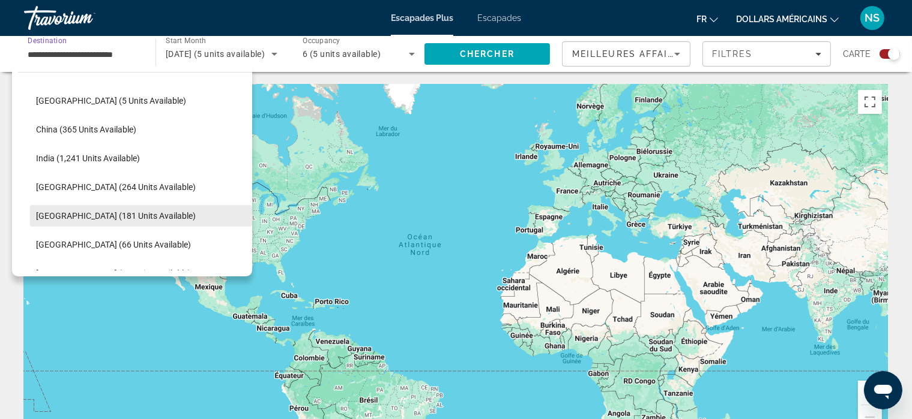
click at [88, 215] on span "[GEOGRAPHIC_DATA] (181 units available)" at bounding box center [116, 216] width 160 height 10
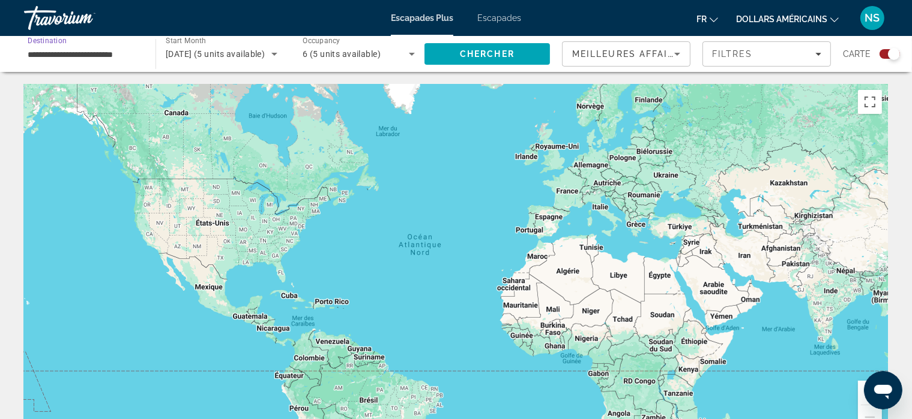
type input "**********"
click at [475, 52] on span "Chercher" at bounding box center [487, 54] width 55 height 10
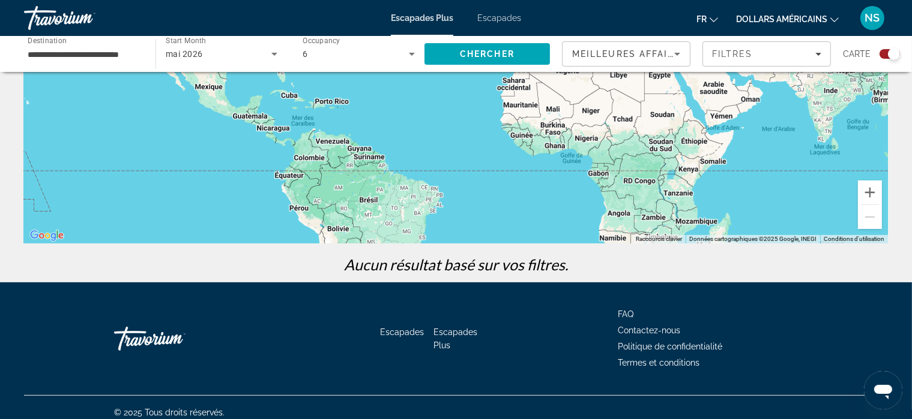
scroll to position [210, 0]
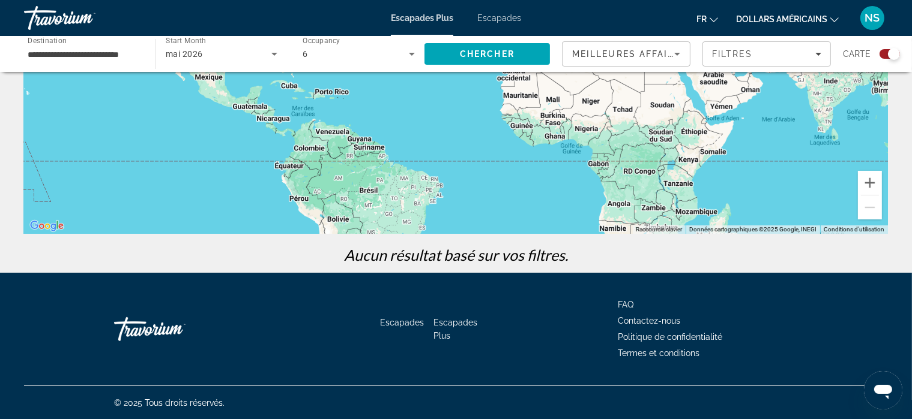
click at [833, 24] on button "dollars américains USD ($) MXN (Mex$) CAD (Can$) GBP (£) EUR (€) AUD (A$) NZD (…" at bounding box center [787, 18] width 103 height 17
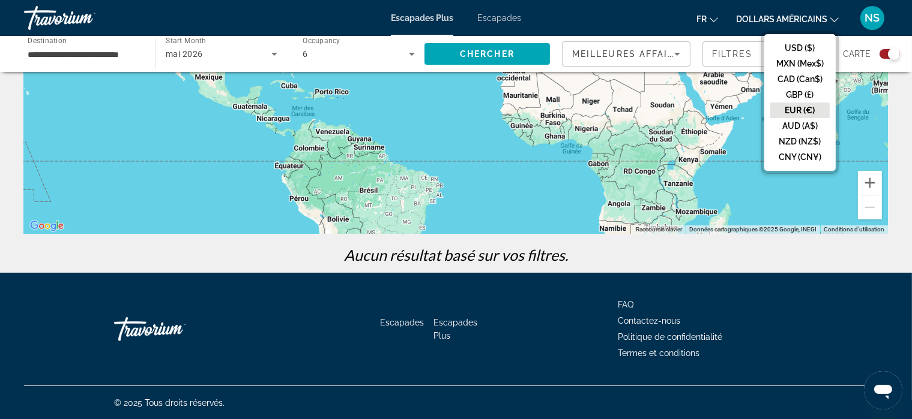
click at [796, 104] on button "EUR (€)" at bounding box center [799, 111] width 59 height 16
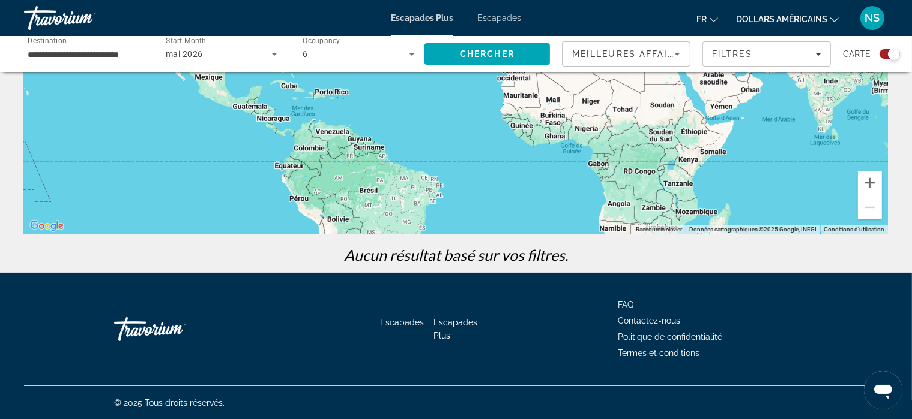
click at [505, 16] on font "Escapades" at bounding box center [499, 18] width 44 height 10
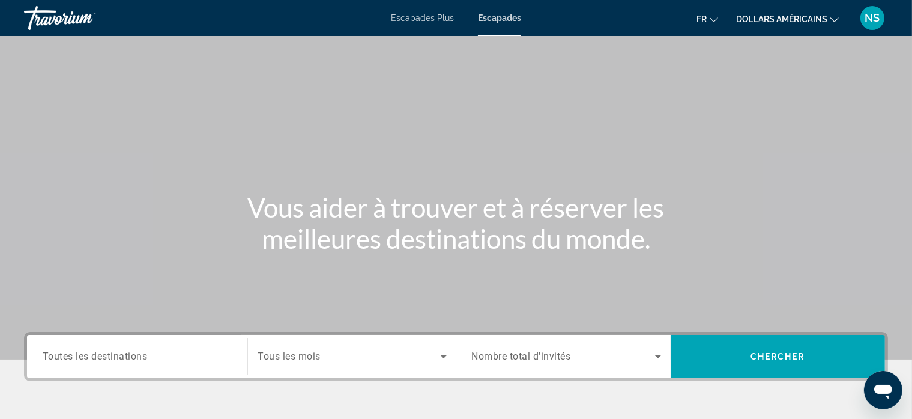
click at [113, 356] on span "Toutes les destinations" at bounding box center [95, 356] width 105 height 11
click at [113, 356] on input "Destination Toutes les destinations" at bounding box center [137, 357] width 189 height 14
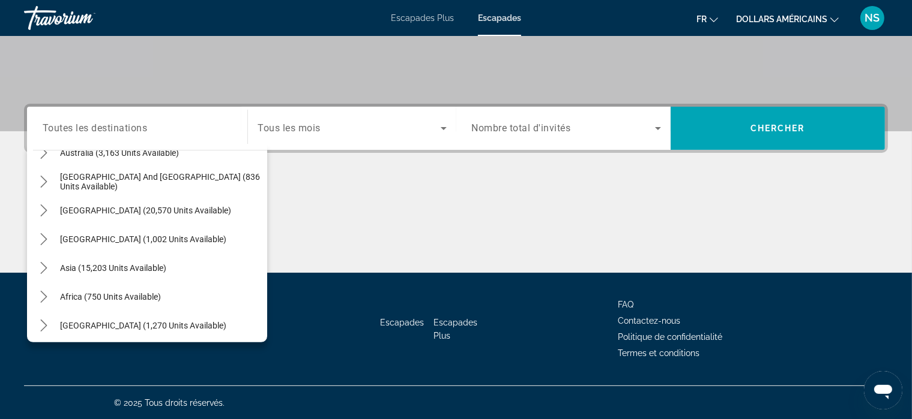
scroll to position [194, 0]
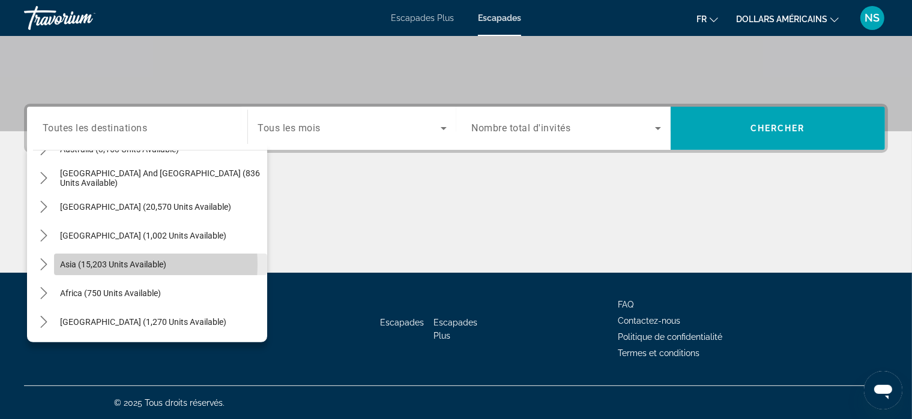
click at [112, 264] on span "Asia (15,203 units available)" at bounding box center [113, 265] width 106 height 10
type input "**********"
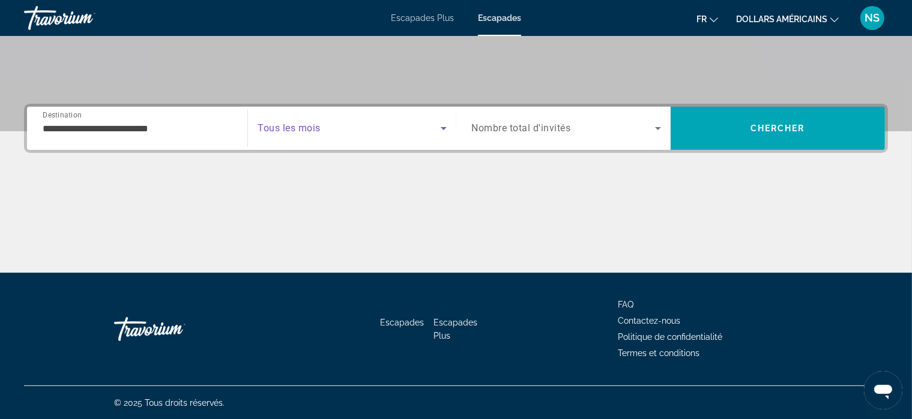
click at [442, 129] on icon "Search widget" at bounding box center [443, 128] width 14 height 14
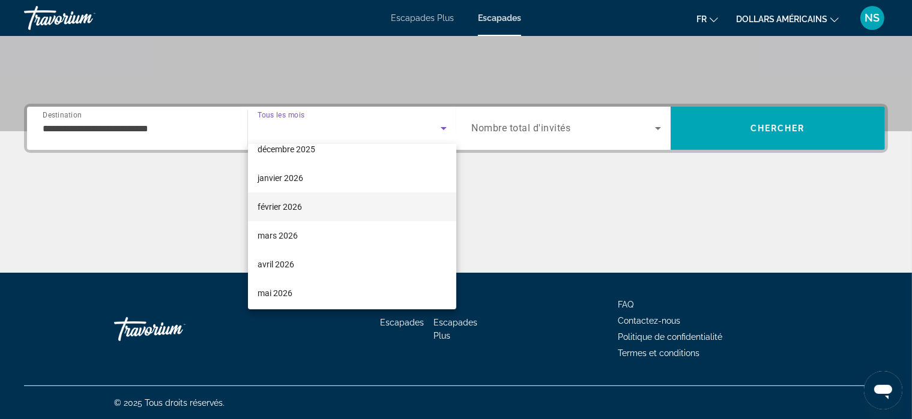
scroll to position [124, 0]
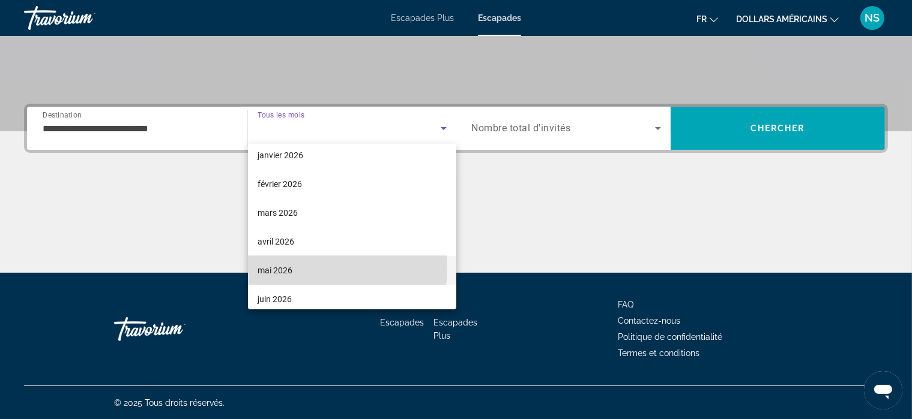
click at [301, 268] on mat-option "mai 2026" at bounding box center [352, 270] width 208 height 29
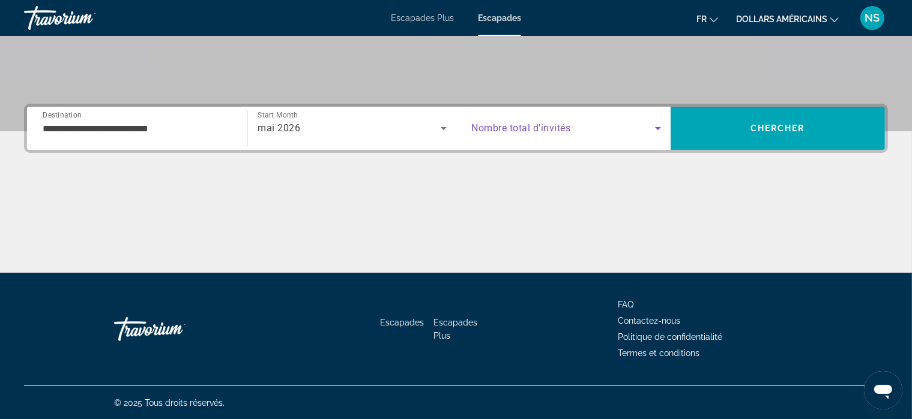
click at [657, 125] on icon "Search widget" at bounding box center [657, 128] width 14 height 14
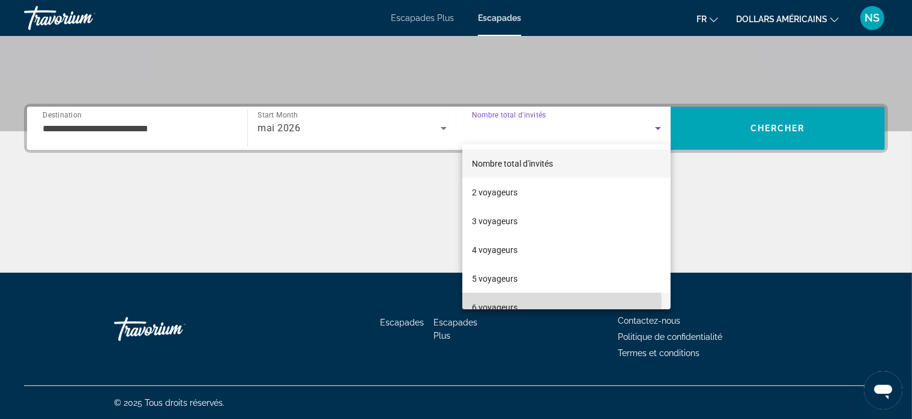
click at [499, 303] on font "6 voyageurs" at bounding box center [495, 308] width 46 height 10
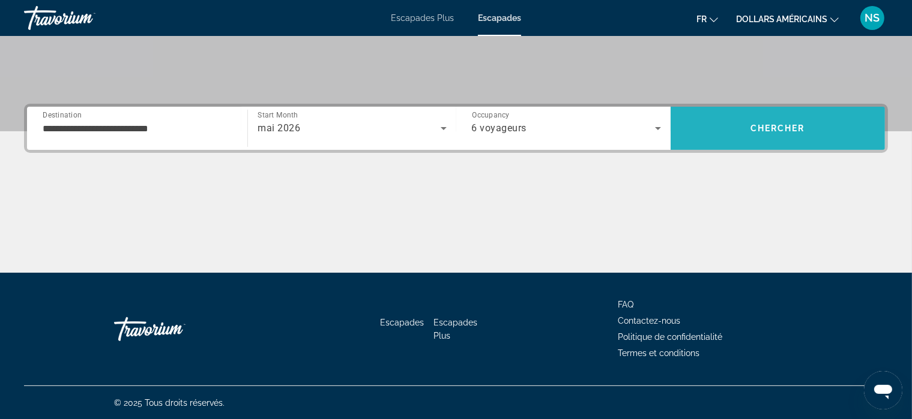
click at [786, 122] on span "Search" at bounding box center [777, 128] width 214 height 29
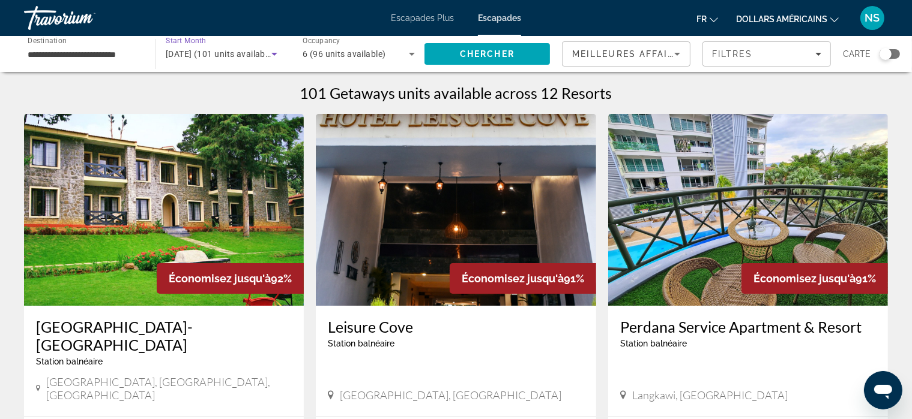
click at [199, 52] on span "[DATE] (101 units available)" at bounding box center [220, 54] width 109 height 10
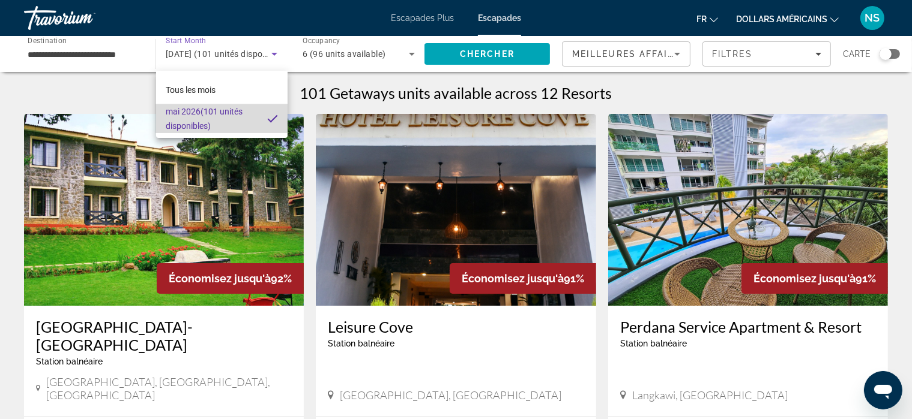
click at [199, 114] on font "mai 2026" at bounding box center [183, 112] width 35 height 10
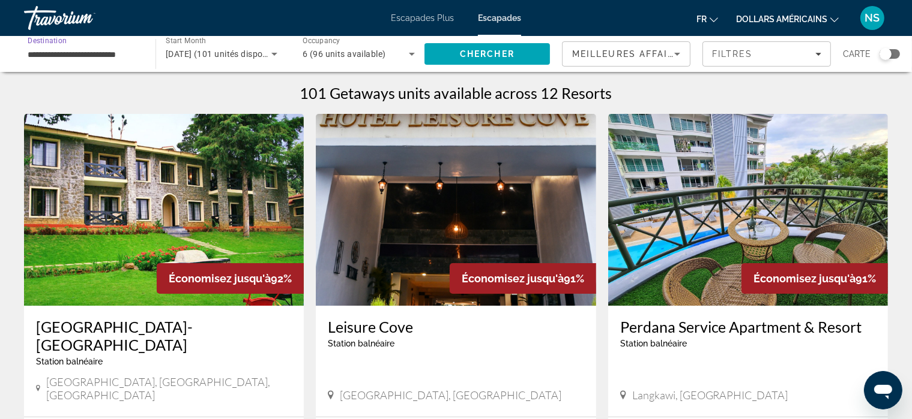
click at [86, 53] on input "**********" at bounding box center [84, 54] width 112 height 14
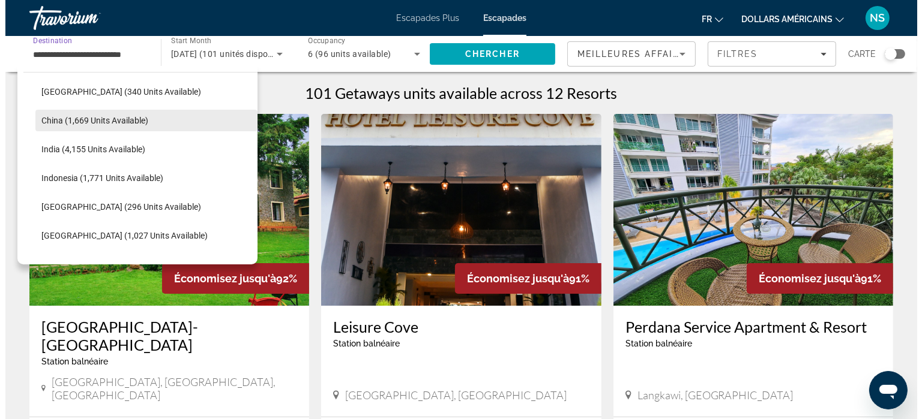
scroll to position [351, 0]
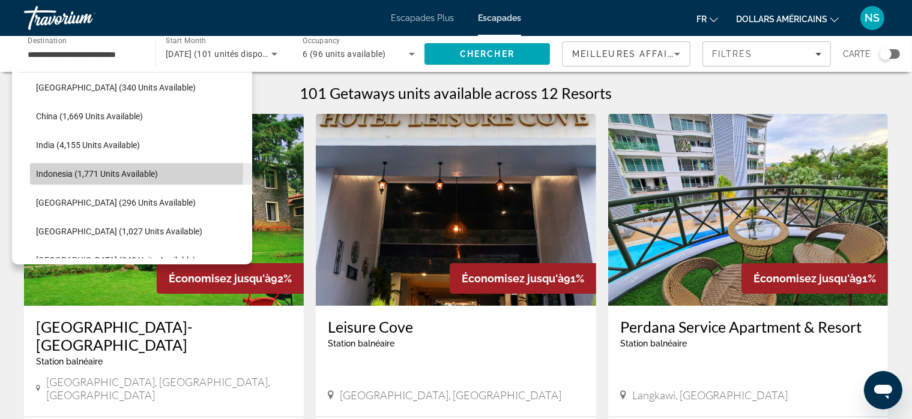
click at [129, 171] on span "Indonesia (1,771 units available)" at bounding box center [97, 174] width 122 height 10
type input "**********"
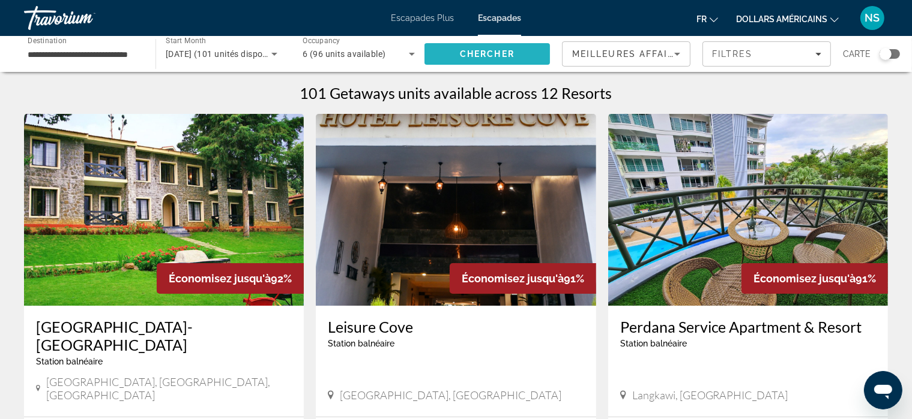
click at [461, 49] on span "Chercher" at bounding box center [487, 54] width 55 height 10
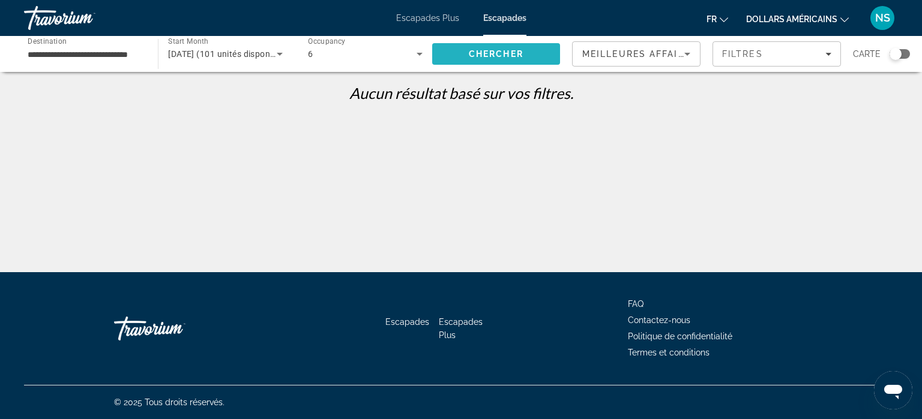
click at [527, 50] on span "Search" at bounding box center [496, 54] width 128 height 29
click at [98, 56] on input "**********" at bounding box center [85, 54] width 115 height 14
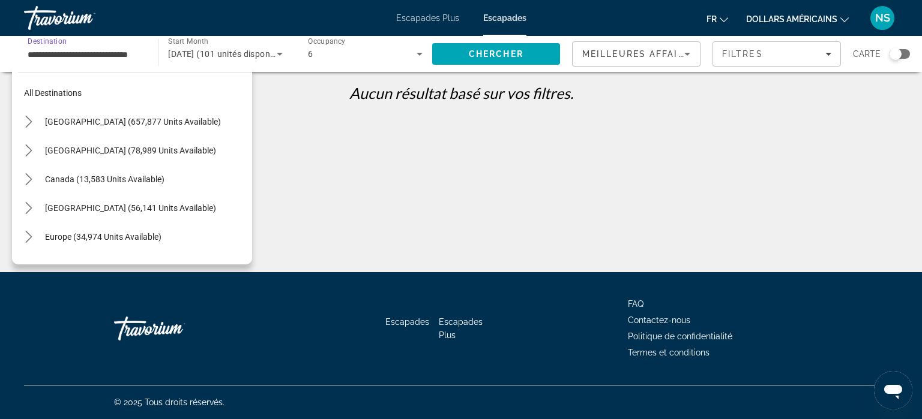
scroll to position [359, 0]
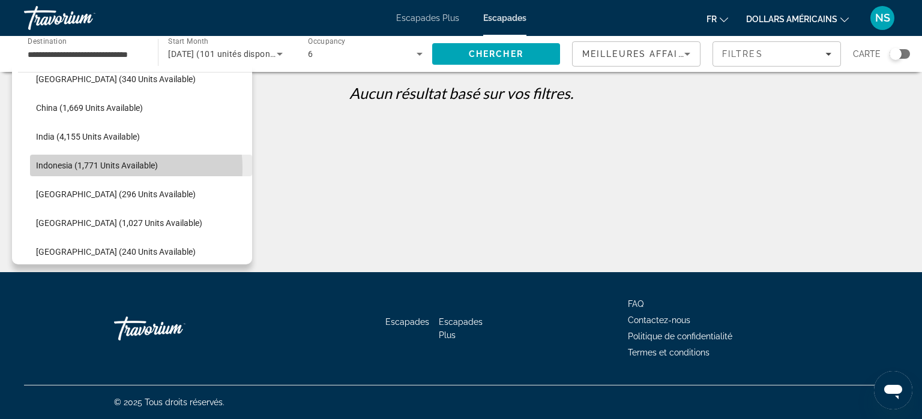
click at [115, 168] on span "Indonesia (1,771 units available)" at bounding box center [97, 166] width 122 height 10
